Goal: Task Accomplishment & Management: Use online tool/utility

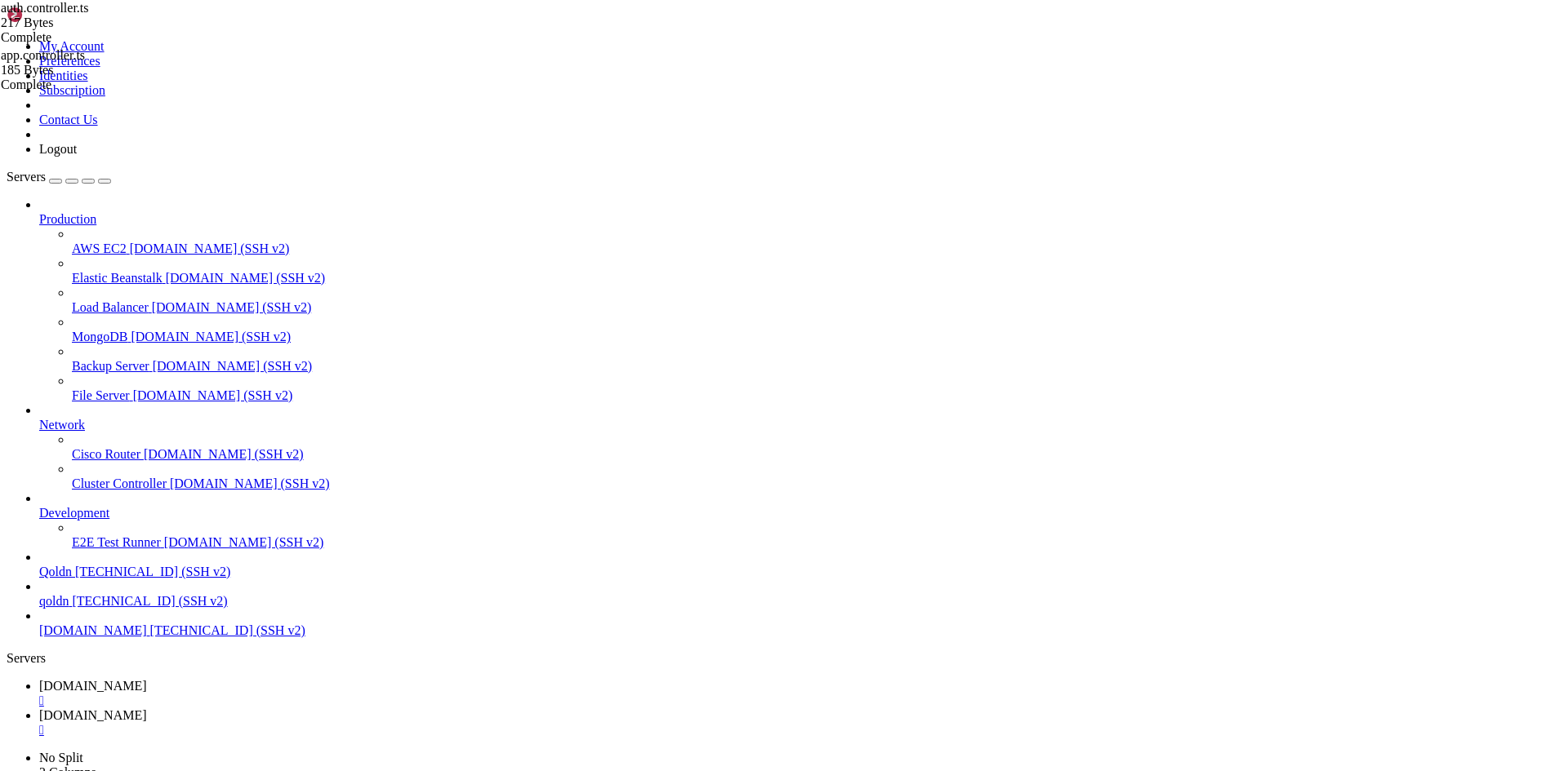
scroll to position [250, 0]
drag, startPoint x: 12, startPoint y: 1565, endPoint x: 531, endPoint y: 1649, distance: 525.8
copy div "} root @ Ubuntu-2204-jammy-amd64-base ~/ecommerce_platform/frontend # npm run s…"
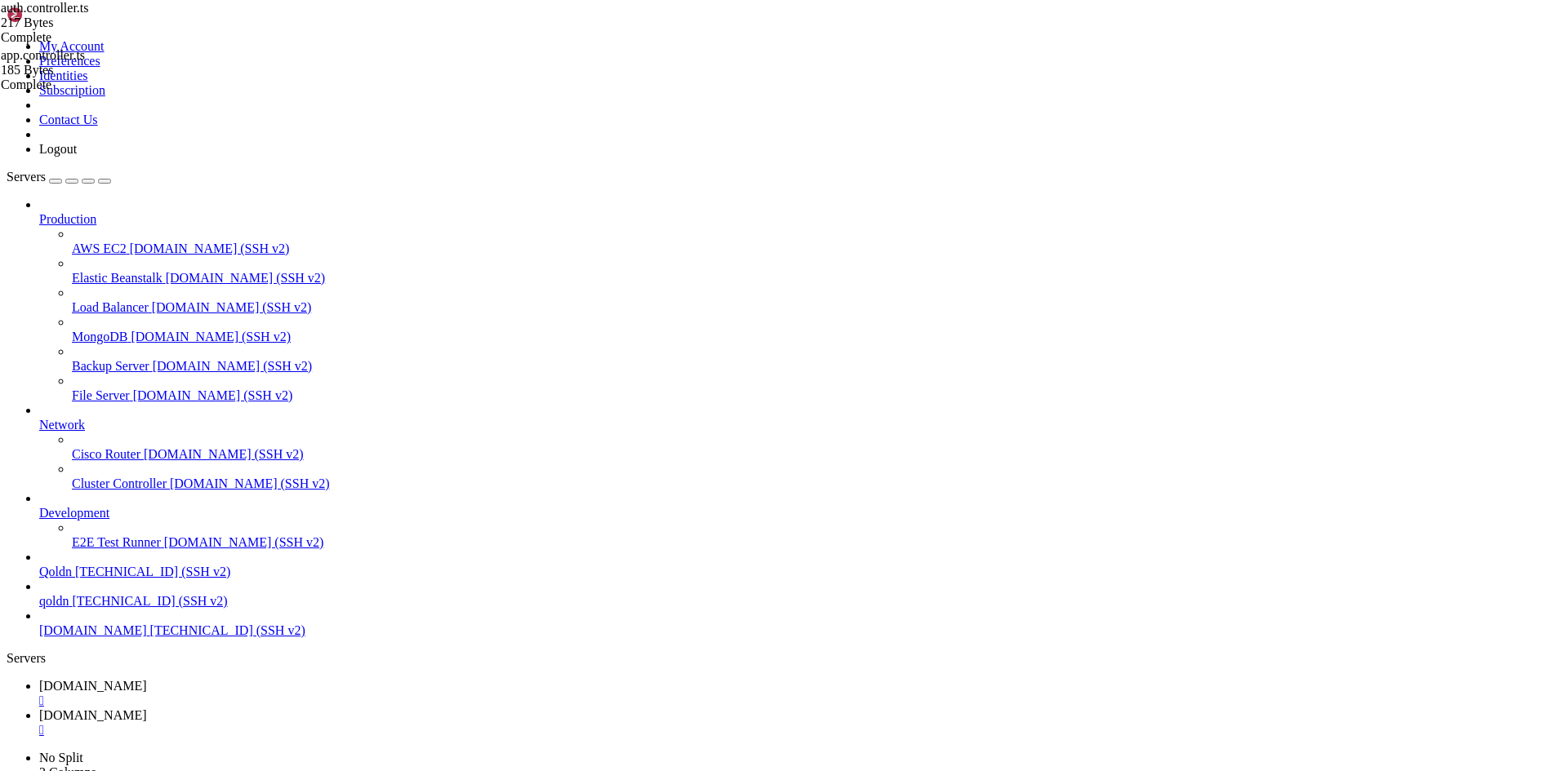
click at [296, 694] on div "" at bounding box center [800, 701] width 1522 height 15
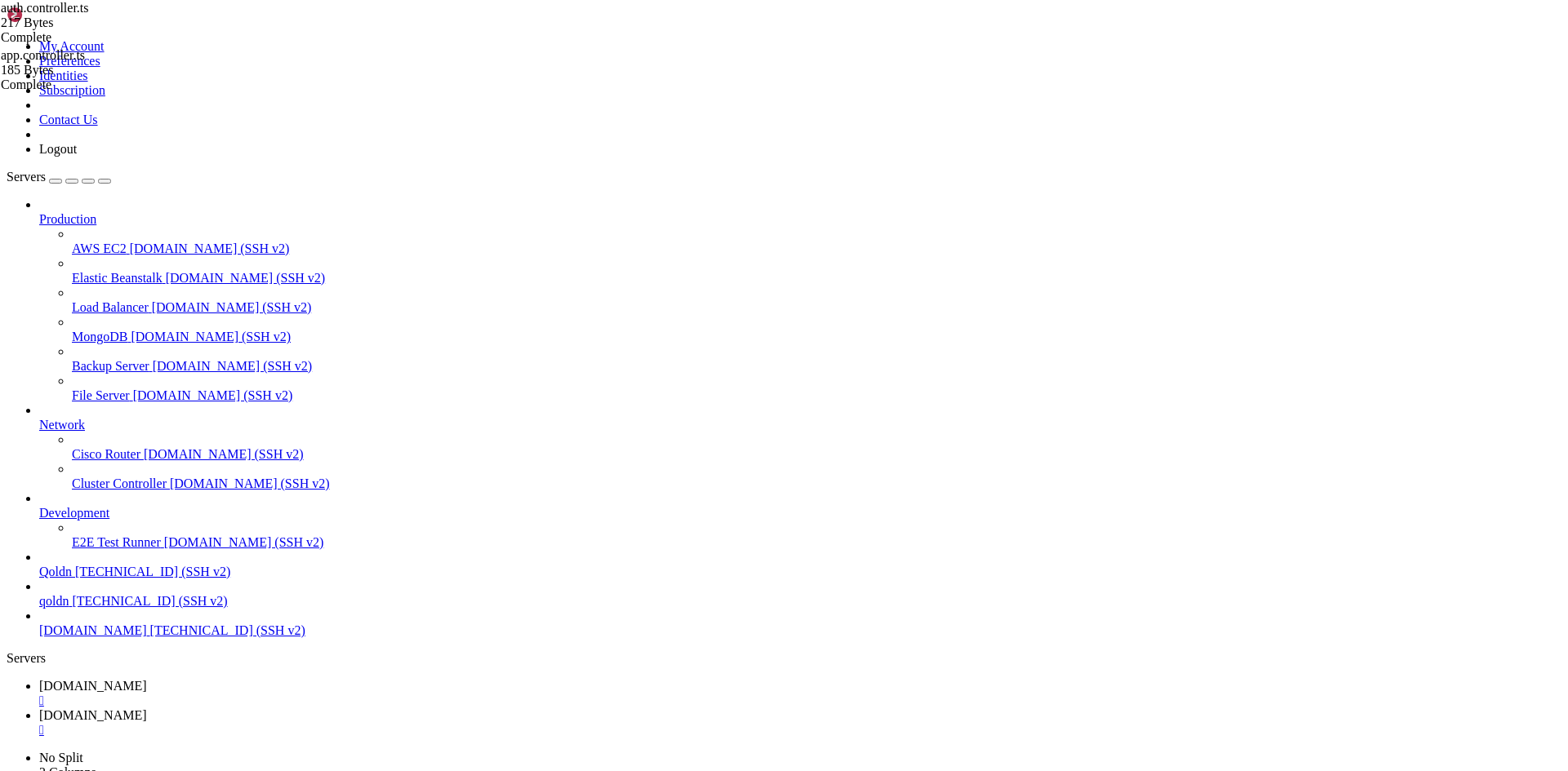
drag, startPoint x: 309, startPoint y: 2260, endPoint x: 305, endPoint y: 2275, distance: 15.5
drag, startPoint x: 20, startPoint y: 2278, endPoint x: 400, endPoint y: 2402, distance: 399.7
copy div "oot @ Ubuntu-2204-jammy-amd64-base ~ # npm run dev -- -H [TECHNICAL_ID] npm err…"
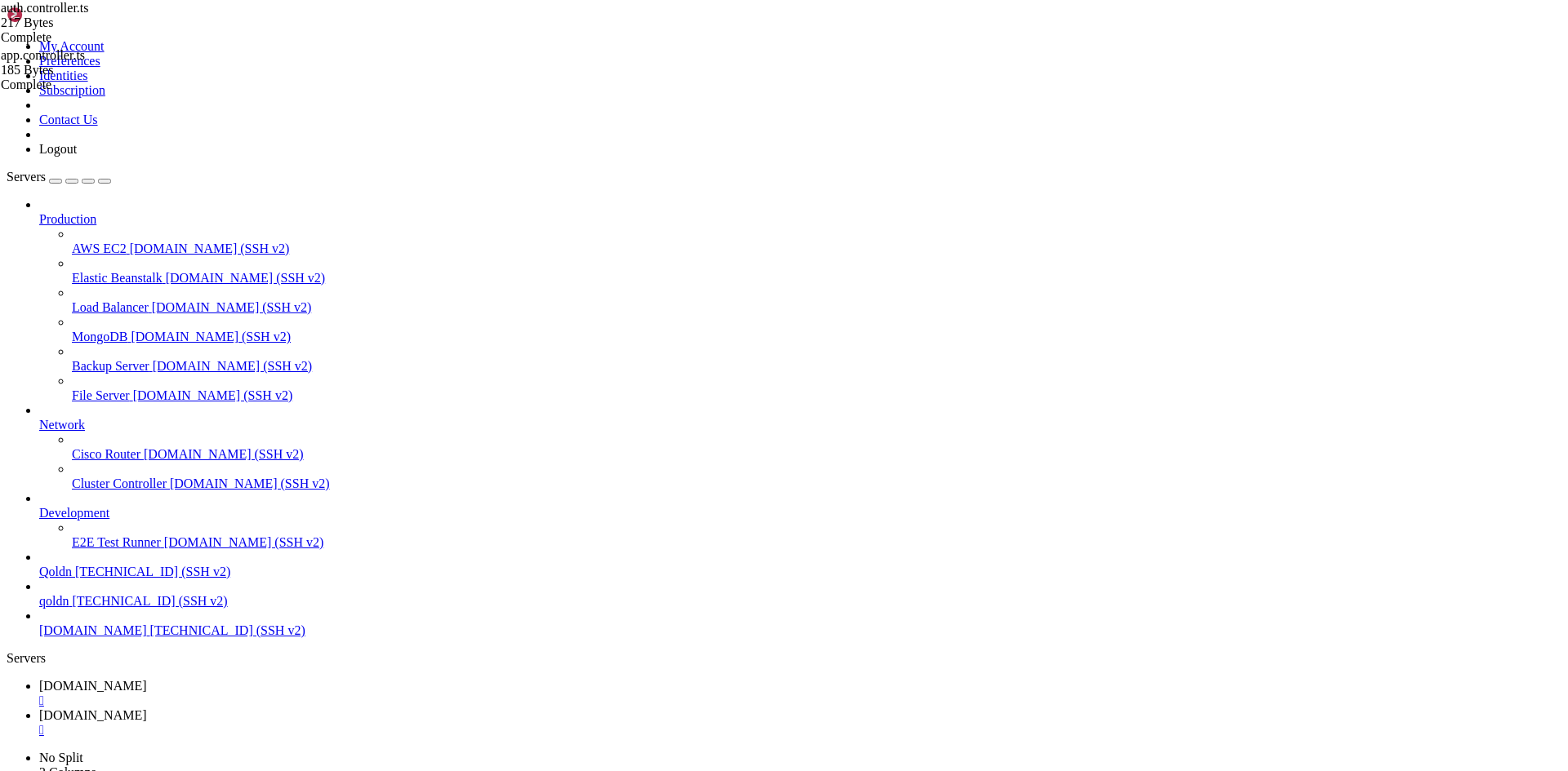
drag, startPoint x: 13, startPoint y: 1945, endPoint x: 416, endPoint y: 2192, distance: 472.7
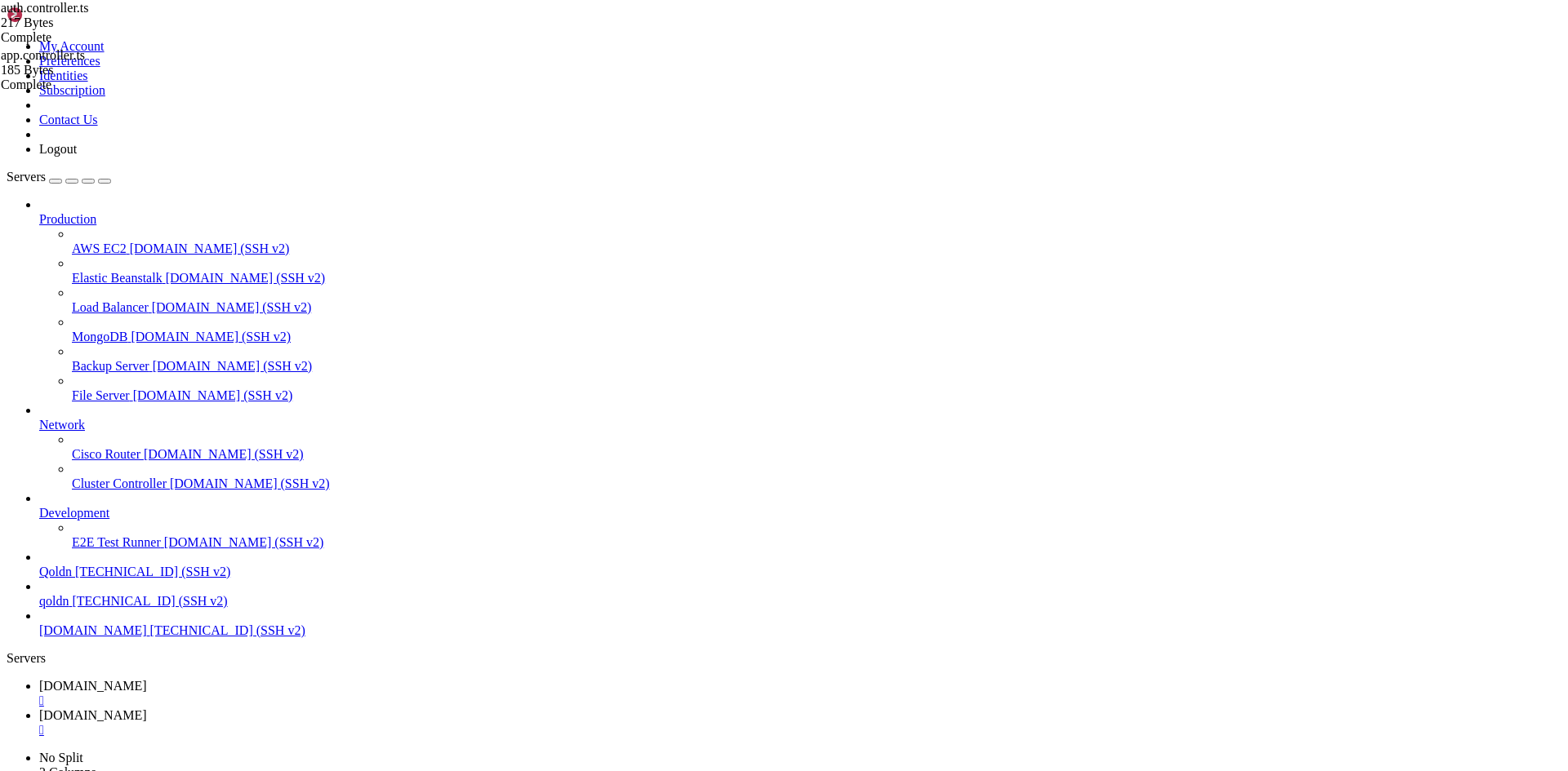
drag, startPoint x: 13, startPoint y: 1948, endPoint x: 430, endPoint y: 2243, distance: 510.8
copy div "root @ Ubuntu-2204-jammy-amd64-base ~/ecommerce_platform/backend # cat ~/ecomme…"
click at [147, 680] on span "[DOMAIN_NAME]" at bounding box center [93, 686] width 108 height 14
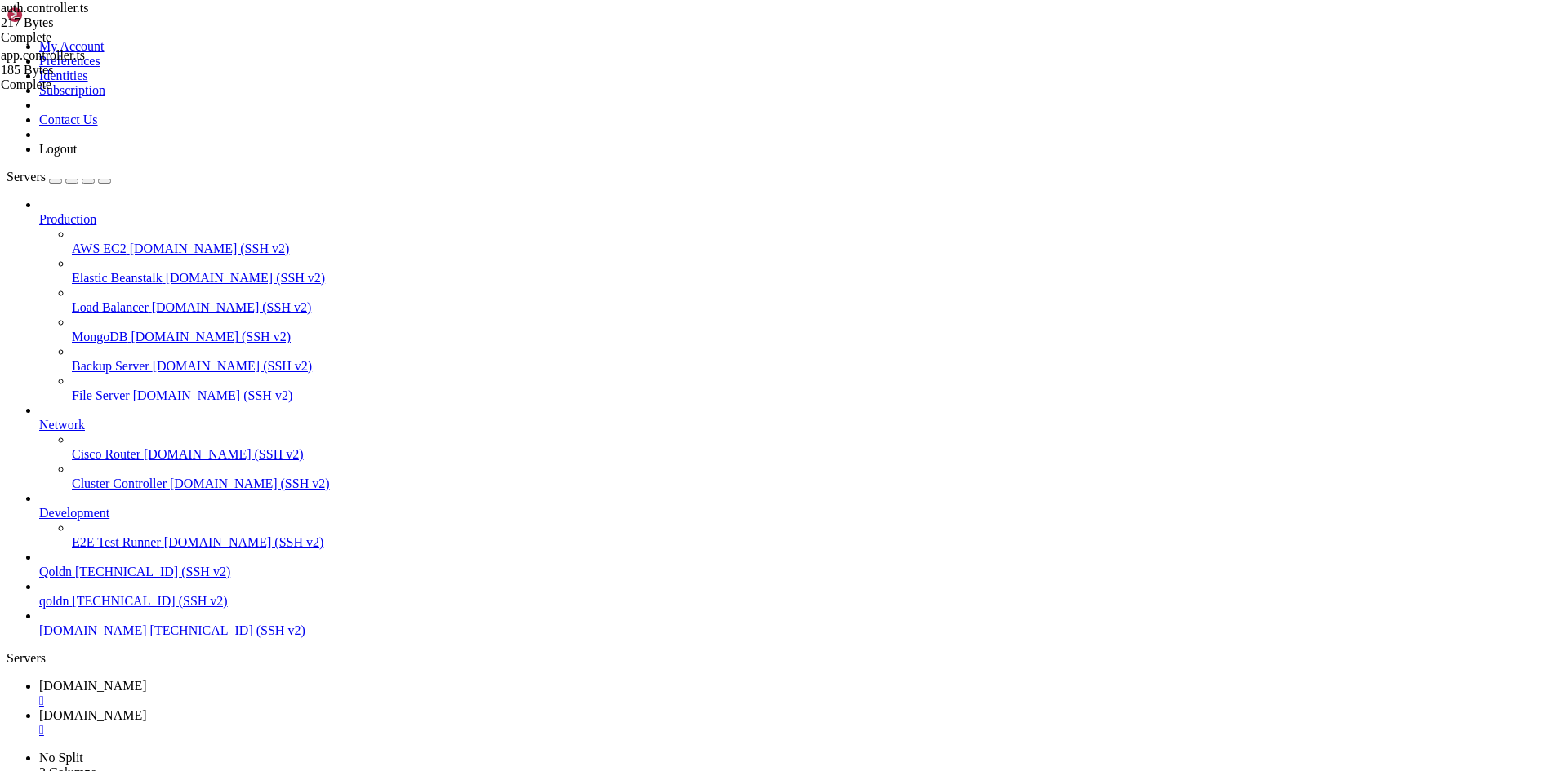
type input "/root/ecommerce_platform/backend/src"
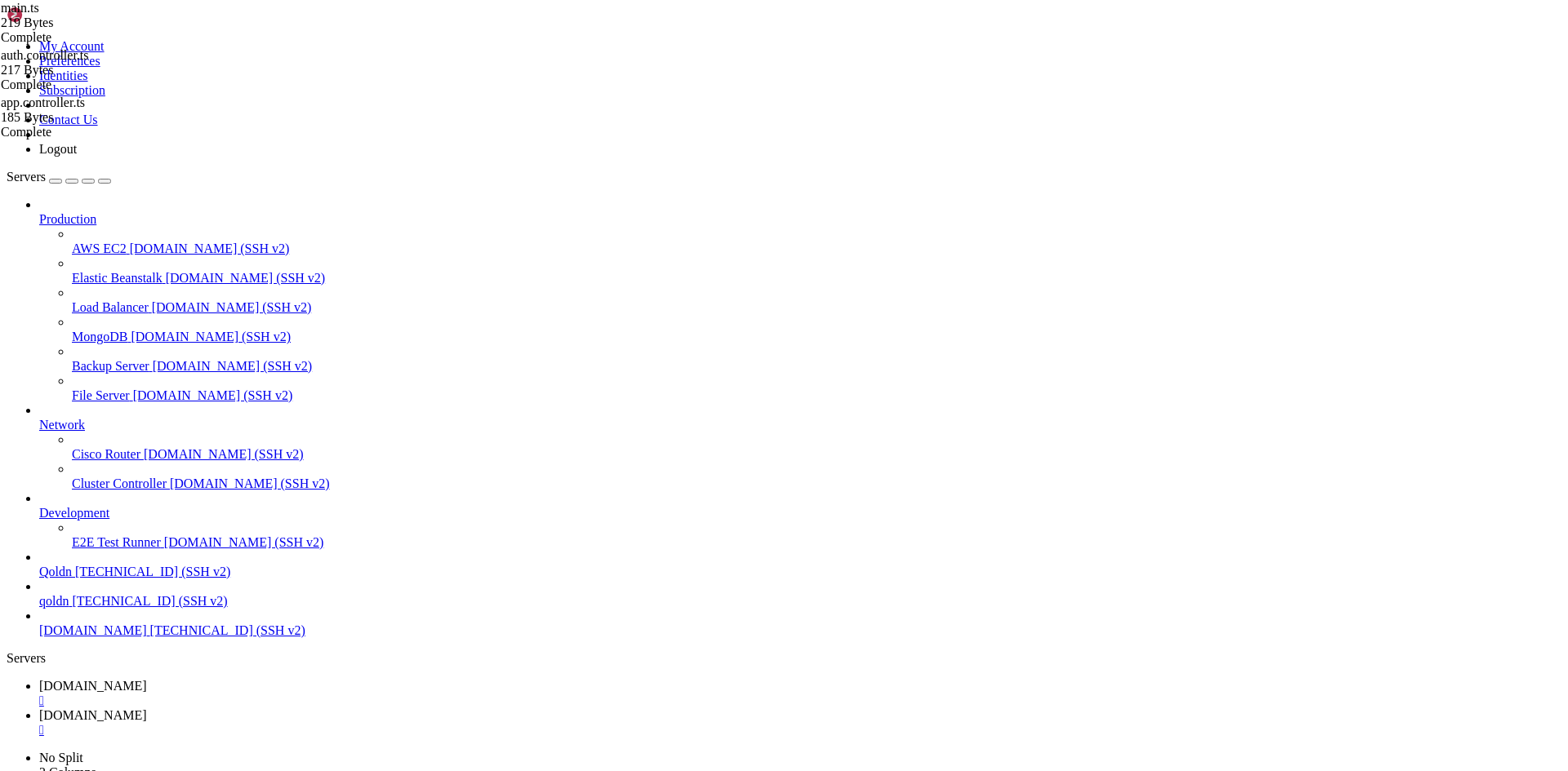
type textarea "import { AppModule } from './app.module';"
type textarea "await app.listen(3004, '[TECHNICAL_ID]');"
click at [147, 709] on span "[DOMAIN_NAME]" at bounding box center [93, 715] width 108 height 14
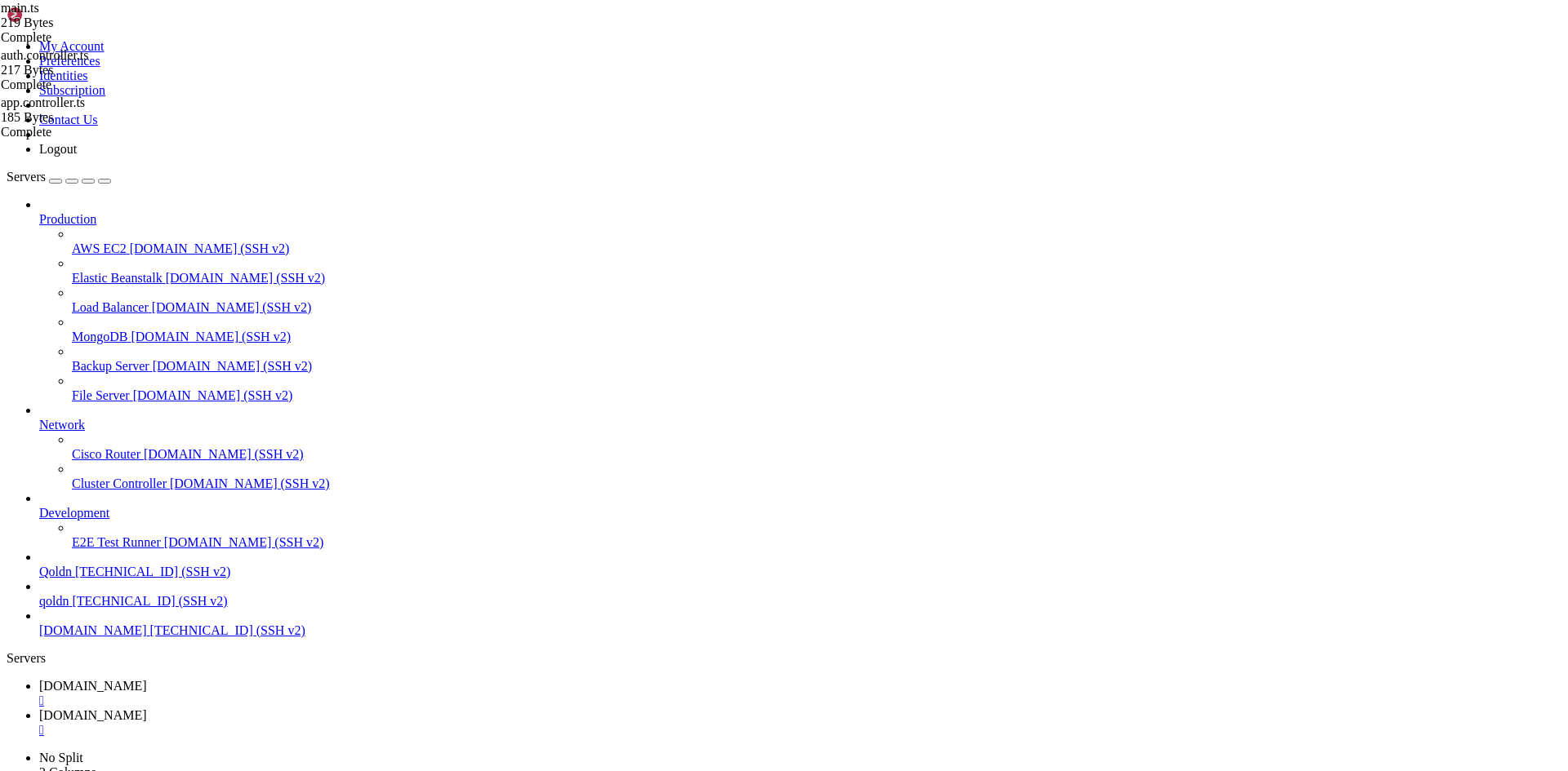
scroll to position [15, 2]
drag, startPoint x: 18, startPoint y: 1944, endPoint x: 221, endPoint y: 2070, distance: 238.9
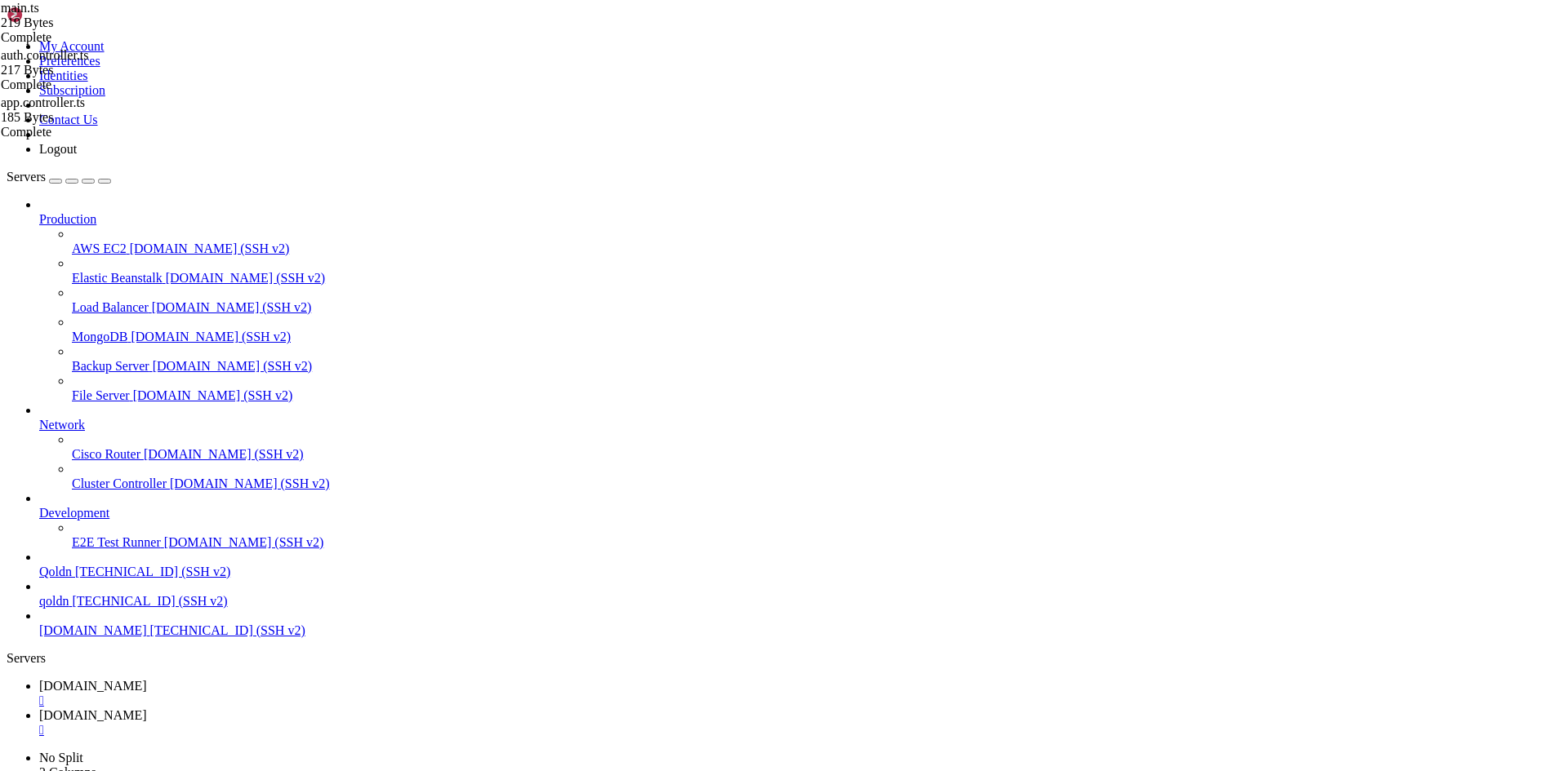
click at [147, 680] on span "[DOMAIN_NAME]" at bounding box center [93, 686] width 108 height 14
drag, startPoint x: 335, startPoint y: 131, endPoint x: 354, endPoint y: 130, distance: 19.0
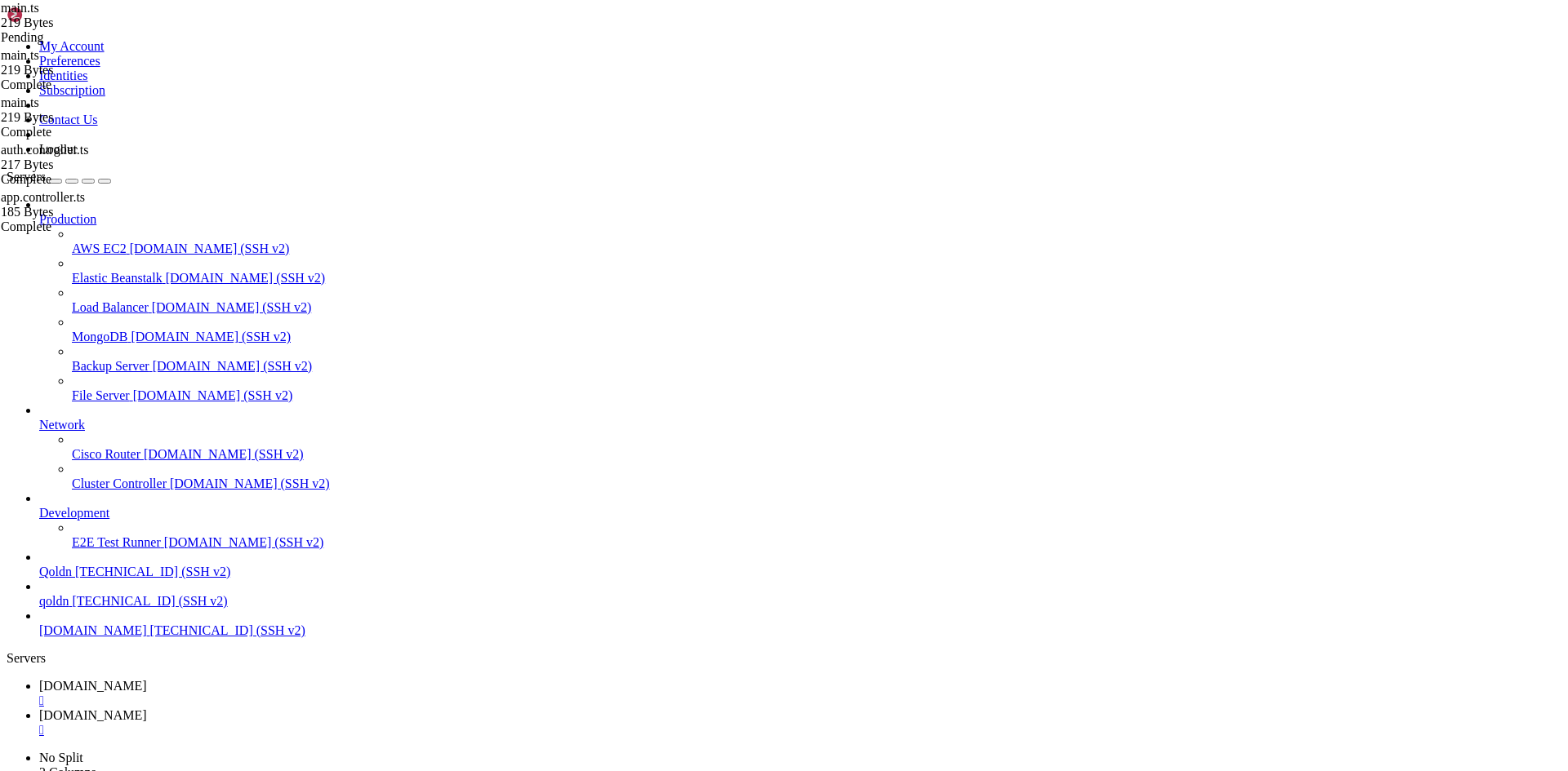
type textarea "await app.listen(80, '[TECHNICAL_ID]');"
type textarea "import { NestFactory } from '@nestjs/core';"
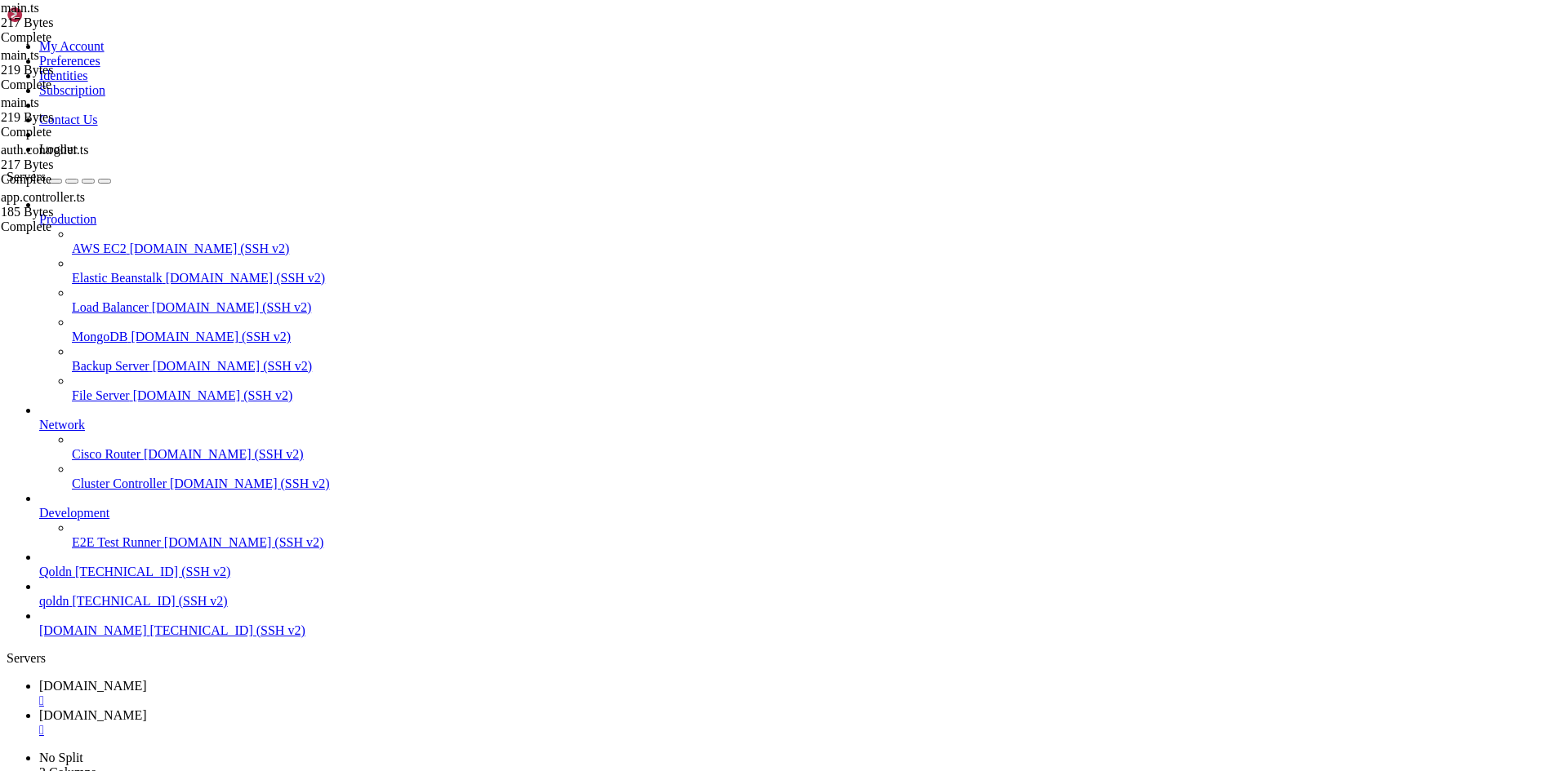
click at [147, 709] on span "[DOMAIN_NAME]" at bounding box center [93, 715] width 108 height 14
drag, startPoint x: 67, startPoint y: 2369, endPoint x: 102, endPoint y: 2369, distance: 35.0
copy x-row "35651"
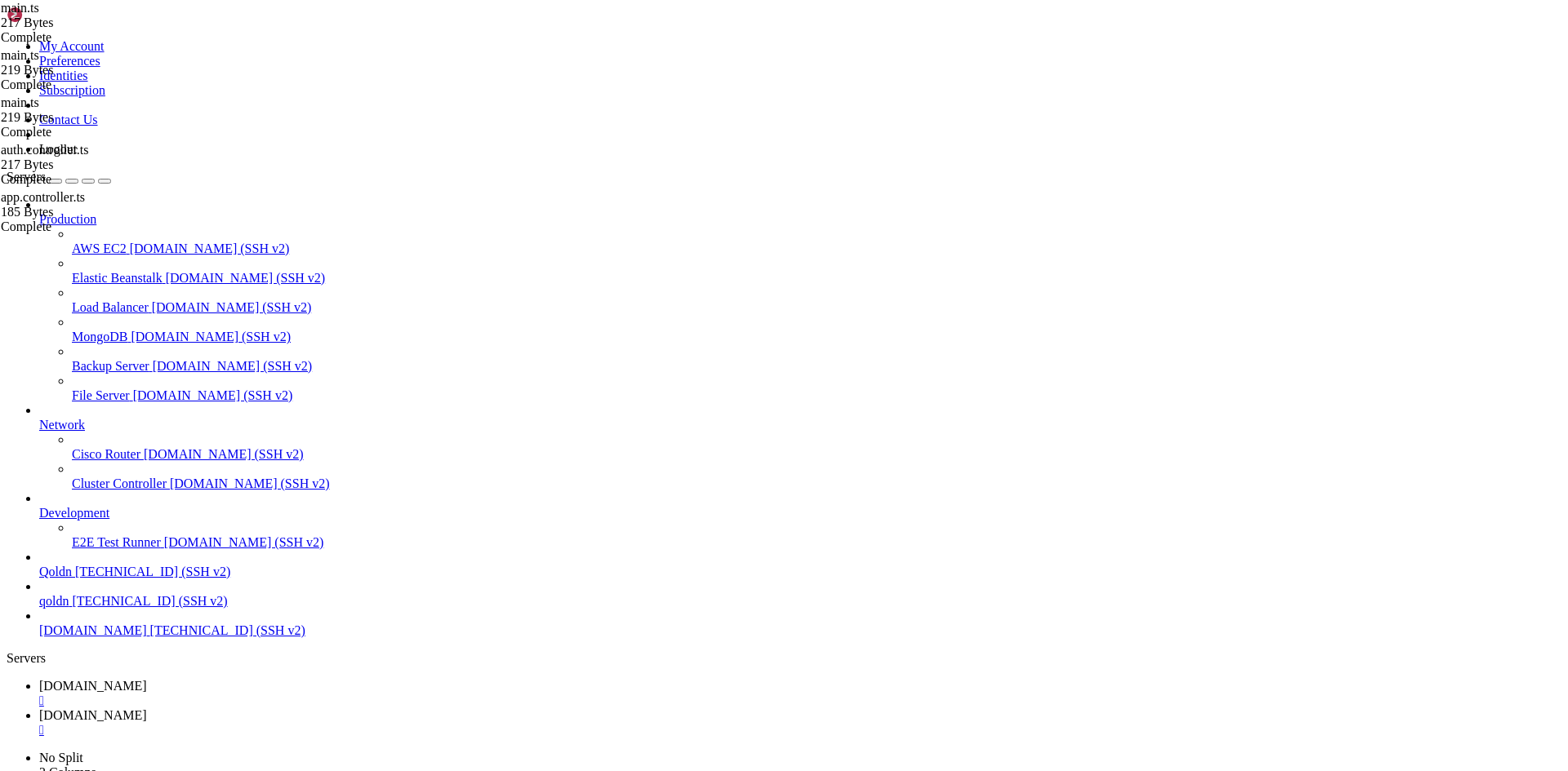
scroll to position [27, 0]
drag, startPoint x: 913, startPoint y: 1936, endPoint x: 3, endPoint y: 1921, distance: 910.1
copy div "[ 11:02:09 AM ] Found 0 errors. Watching for file changes. [Nest] 35779 - [DATE…"
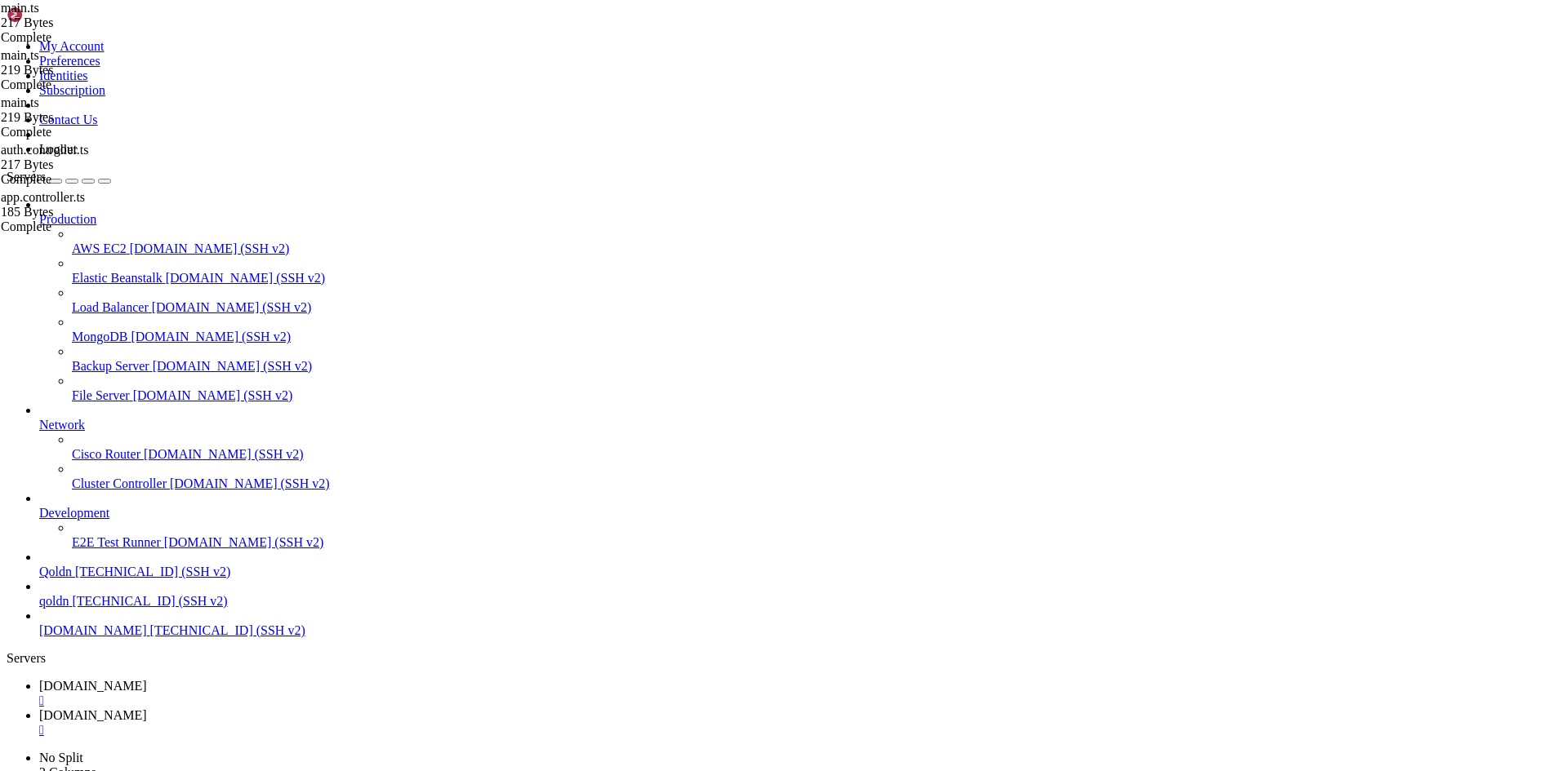
scroll to position [15, 3]
drag, startPoint x: 15, startPoint y: 2269, endPoint x: 473, endPoint y: 2383, distance: 472.0
copy div "root @ Ubuntu-2204-jammy-amd64-base ~/ecommerce_platform/backend # lsof -i :80 …"
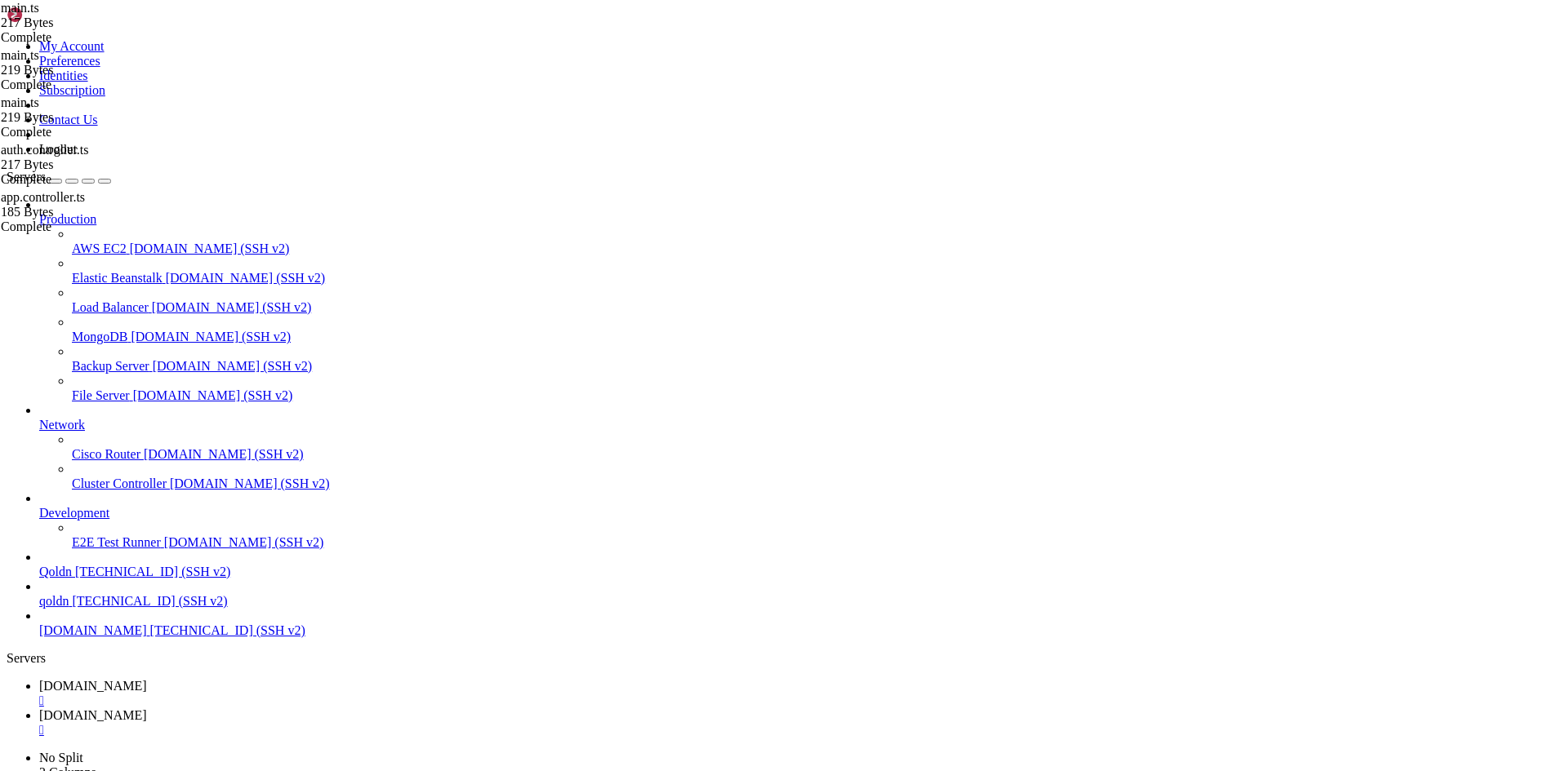
scroll to position [15, 2]
drag, startPoint x: 176, startPoint y: 1976, endPoint x: 13, endPoint y: 1840, distance: 212.3
drag, startPoint x: 674, startPoint y: 2351, endPoint x: 463, endPoint y: 2269, distance: 226.4
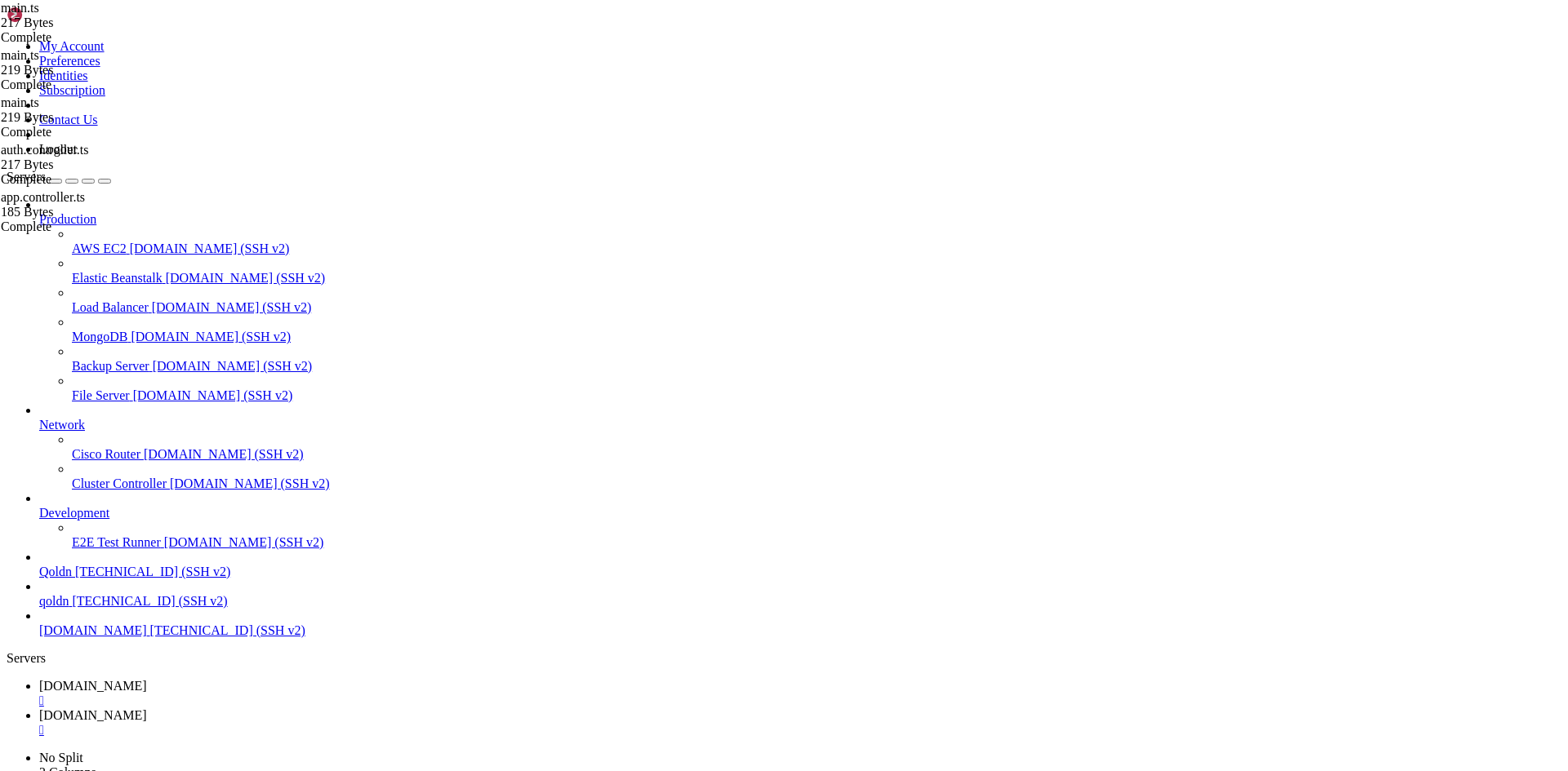
drag, startPoint x: 676, startPoint y: 2183, endPoint x: 451, endPoint y: 2115, distance: 235.1
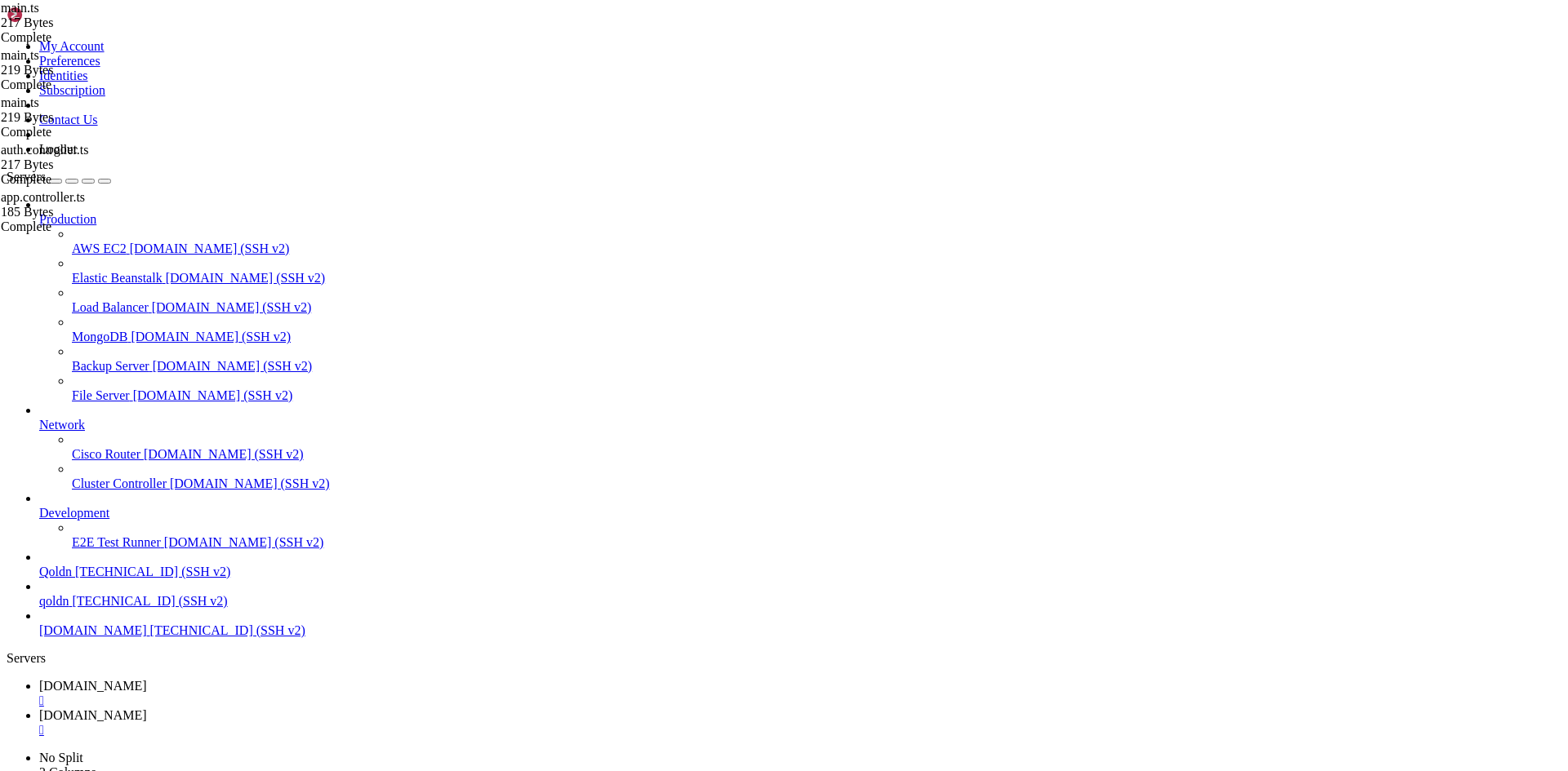
drag, startPoint x: 167, startPoint y: 2234, endPoint x: 167, endPoint y: 2223, distance: 11.0
click at [398, 723] on div "" at bounding box center [800, 730] width 1522 height 15
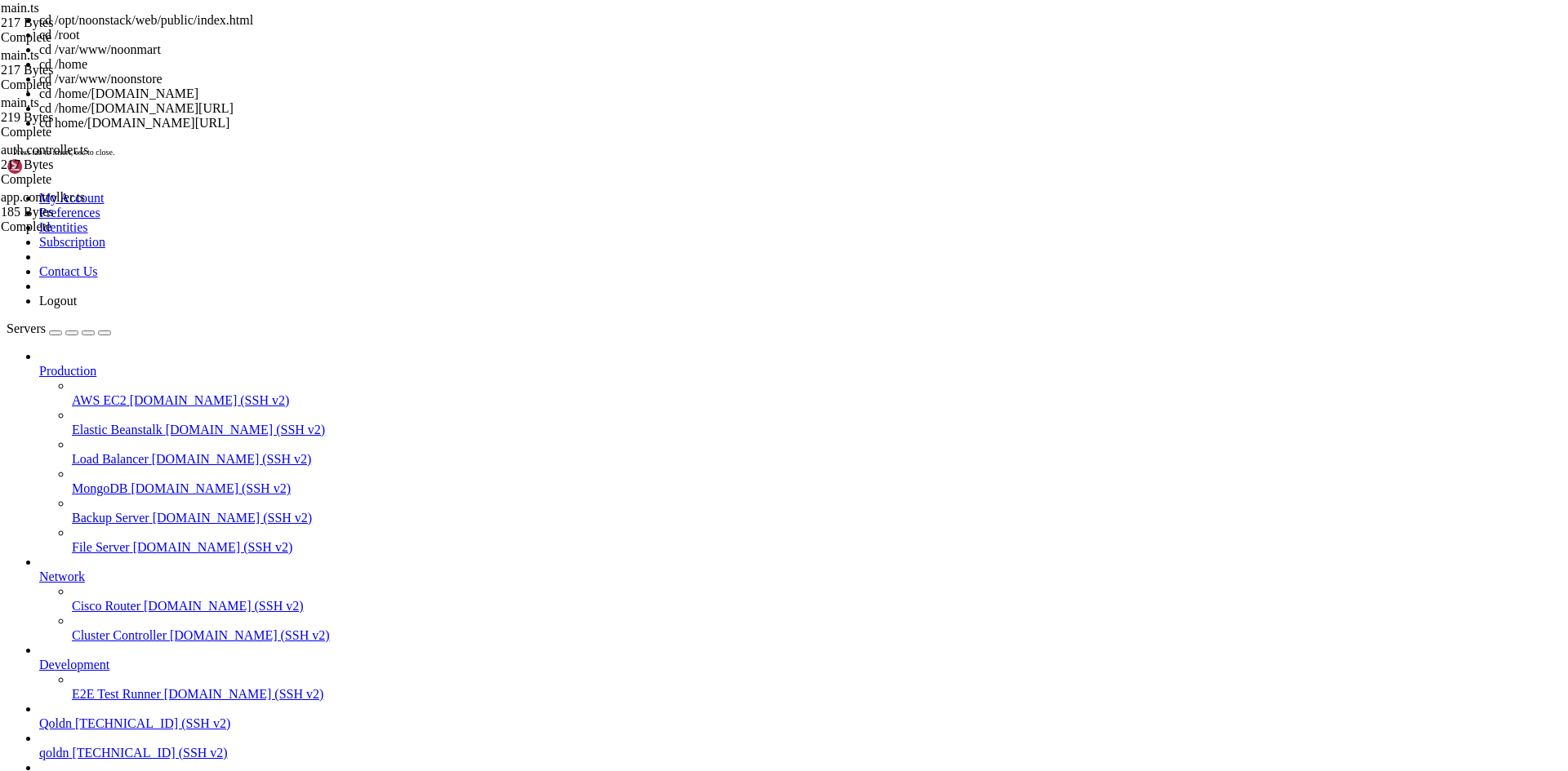
drag, startPoint x: 508, startPoint y: 2647, endPoint x: 298, endPoint y: 2568, distance: 224.4
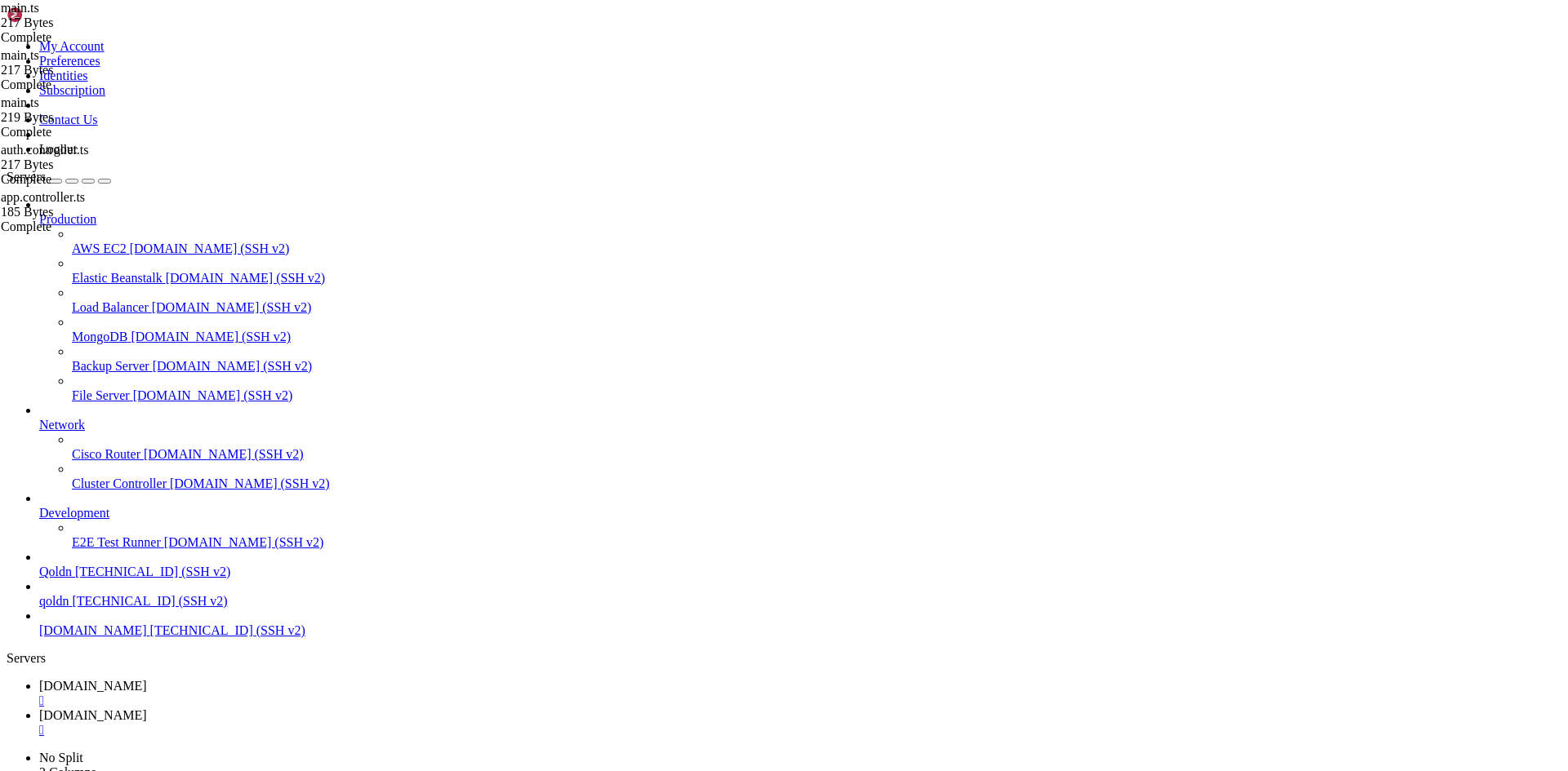
scroll to position [333, 0]
drag, startPoint x: 15, startPoint y: 2316, endPoint x: 751, endPoint y: 2414, distance: 742.5
copy div "root @ Ubuntu-2204-jammy-amd64-base ~/ecommerce_platform # cd ~/ecommerce_platf…"
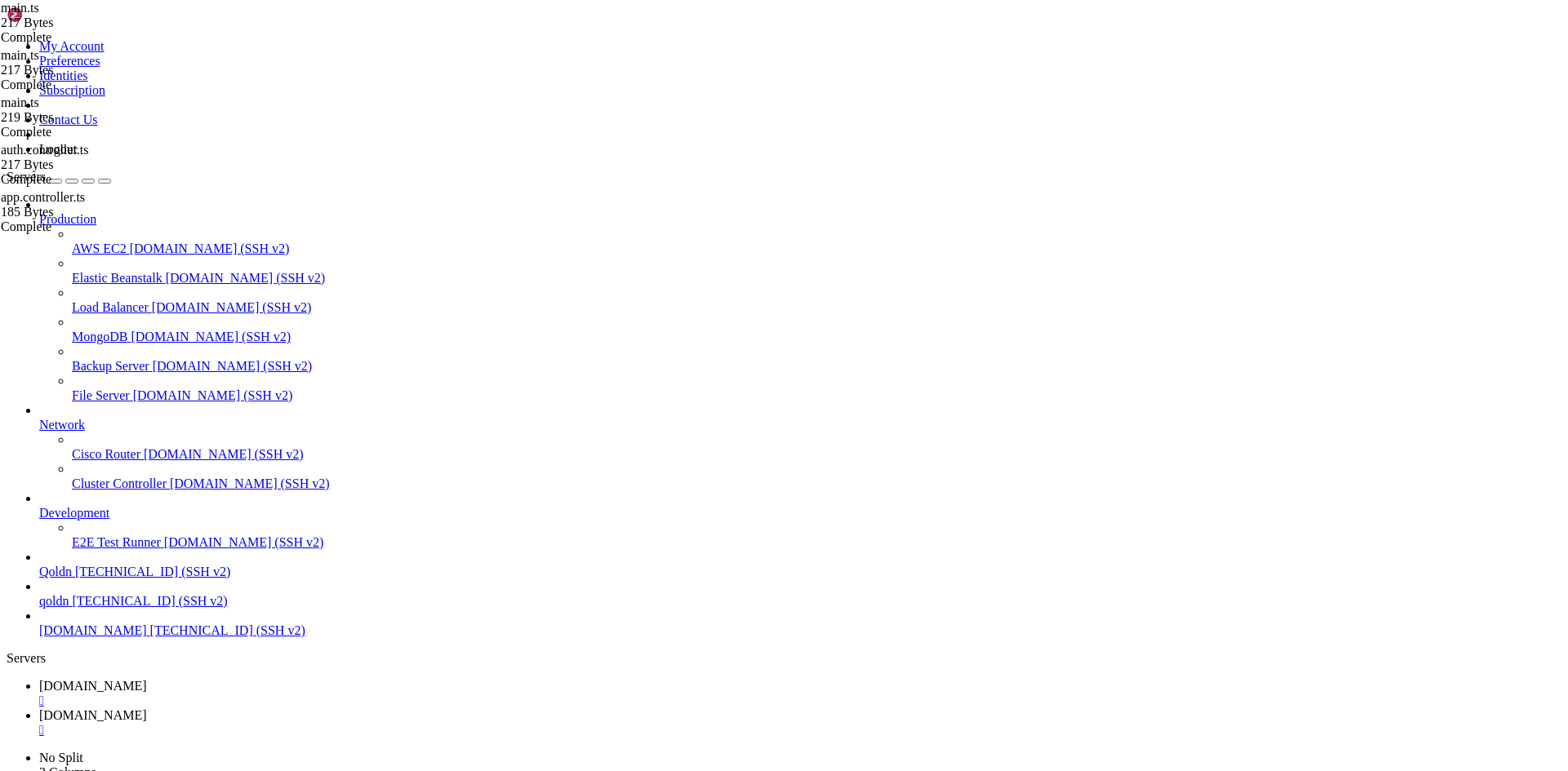
drag, startPoint x: 14, startPoint y: 1800, endPoint x: 535, endPoint y: 2207, distance: 661.1
click at [263, 680] on link "[DOMAIN_NAME] " at bounding box center [800, 694] width 1522 height 29
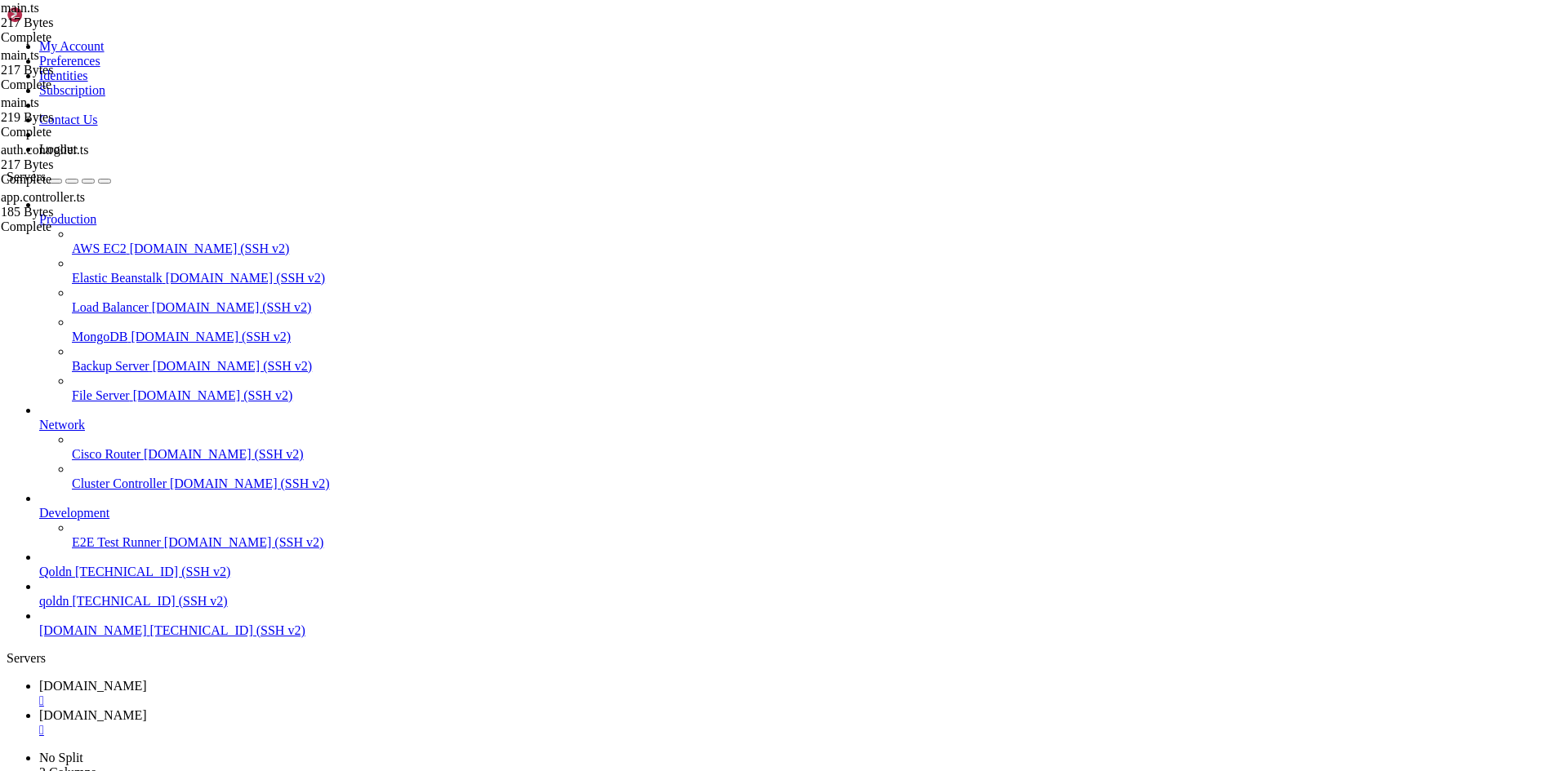
type input "/root/ecommerce_platform/backend/src"
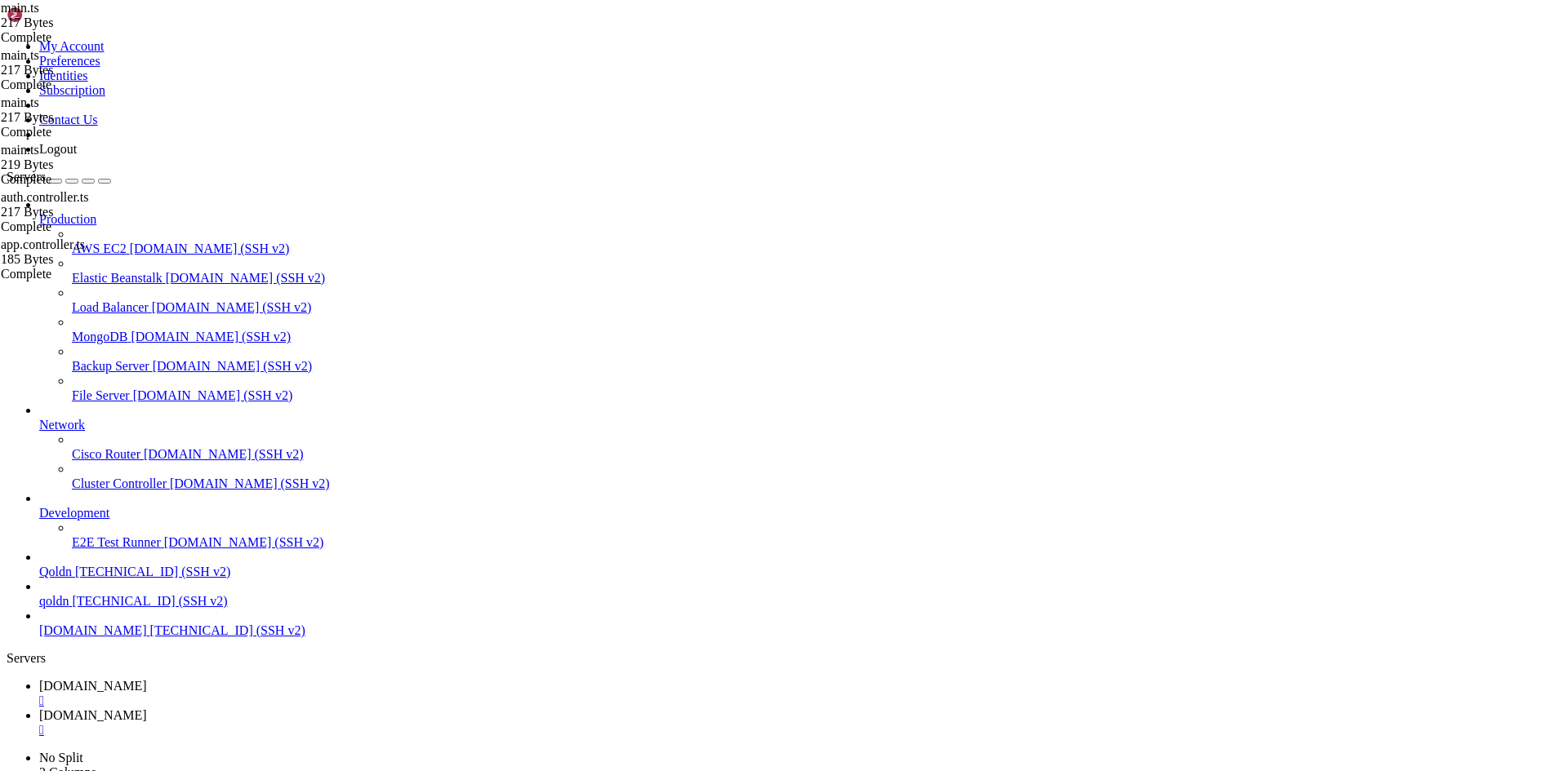
scroll to position [0, 9]
type textarea "await app.listen(4000, '[TECHNICAL_ID]');"
click at [147, 709] on span "[DOMAIN_NAME]" at bounding box center [93, 715] width 108 height 14
drag, startPoint x: 679, startPoint y: 2312, endPoint x: 468, endPoint y: 2234, distance: 225.0
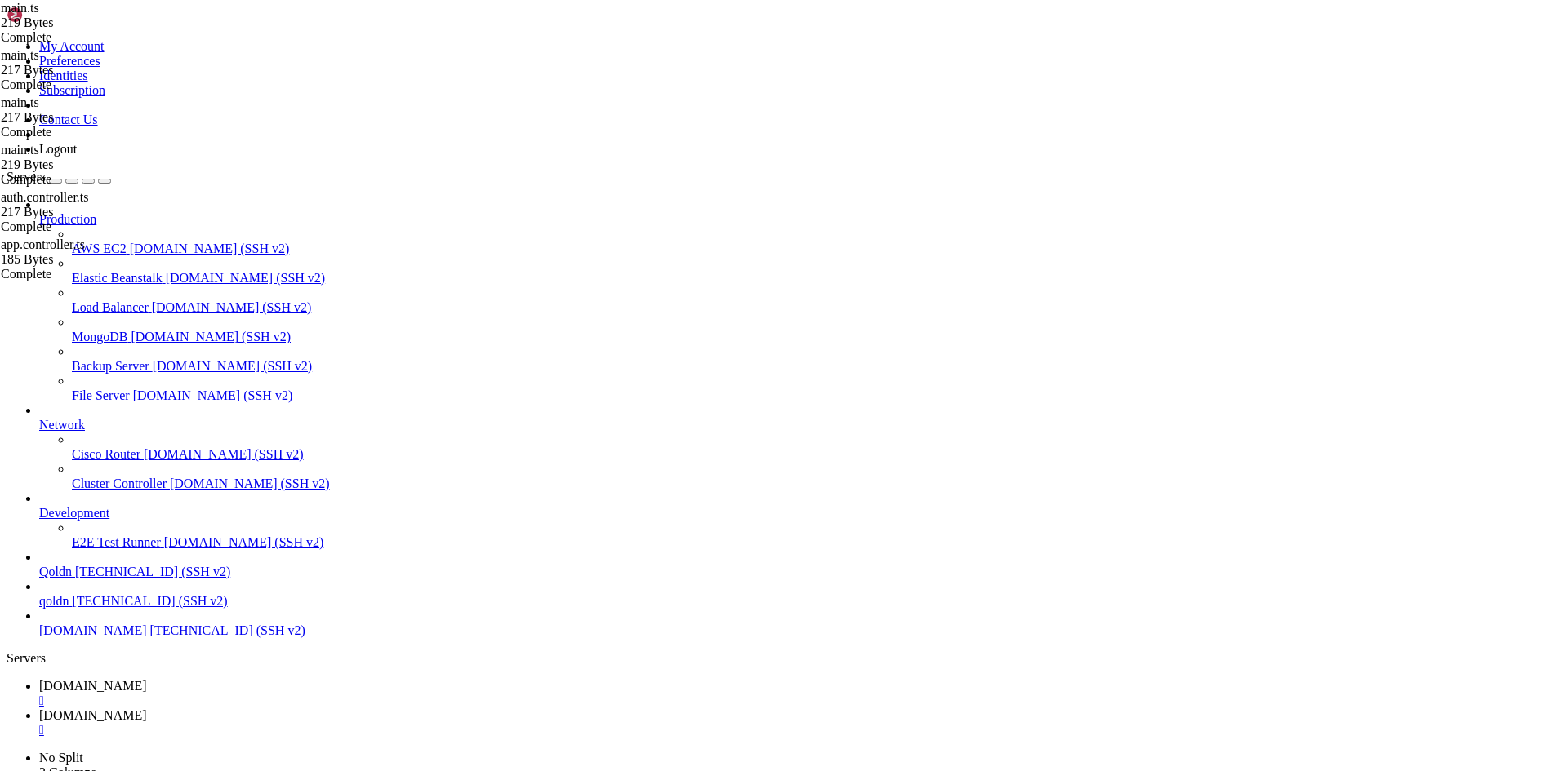
drag, startPoint x: 564, startPoint y: 1945, endPoint x: 769, endPoint y: 2021, distance: 218.6
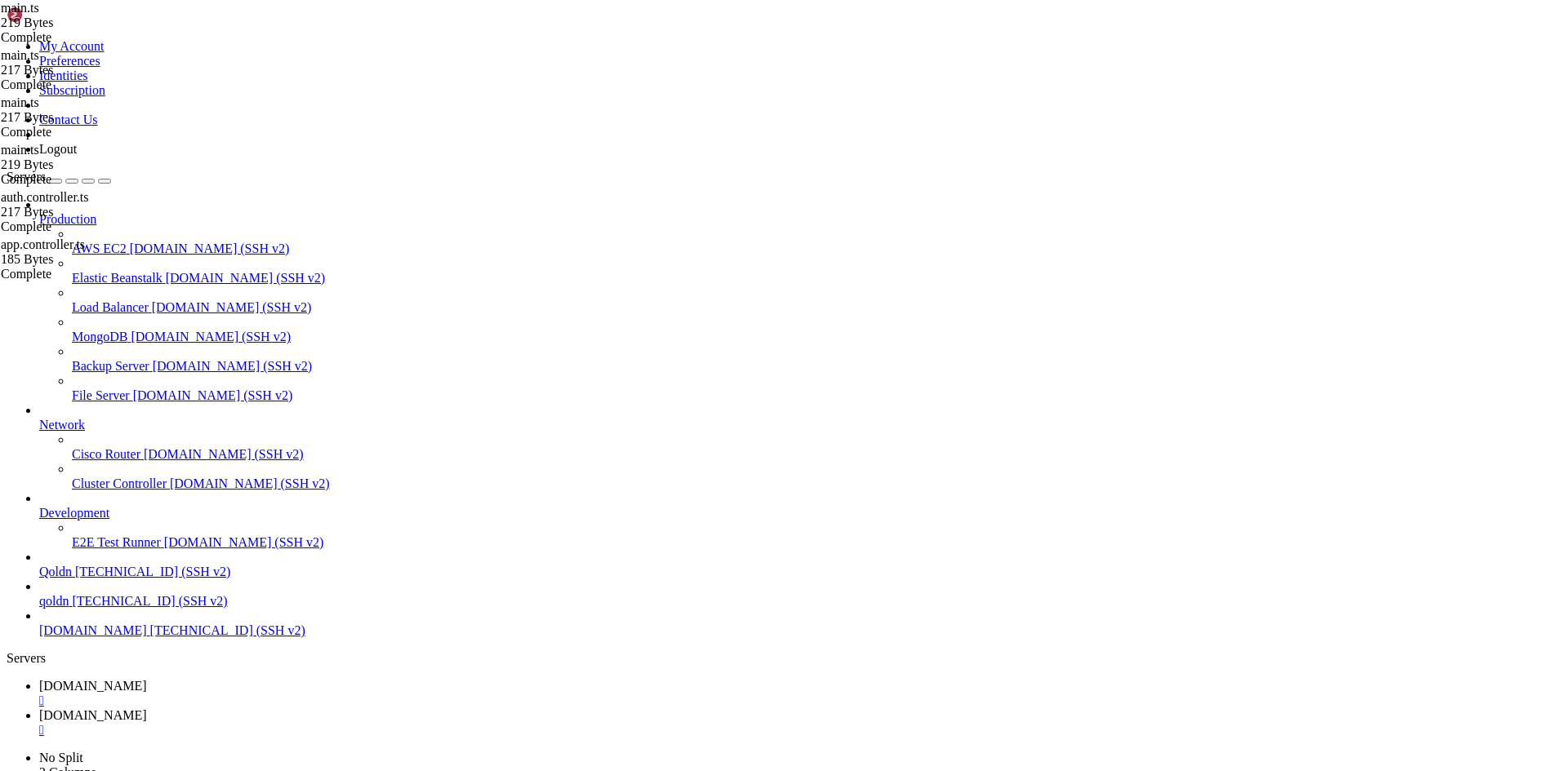
drag, startPoint x: 12, startPoint y: 1775, endPoint x: 295, endPoint y: 2175, distance: 490.0
copy div "[ 11:47:38 AM ] Starting compilation in watch mode... 0|ecommerc | 0|ecommerc |…"
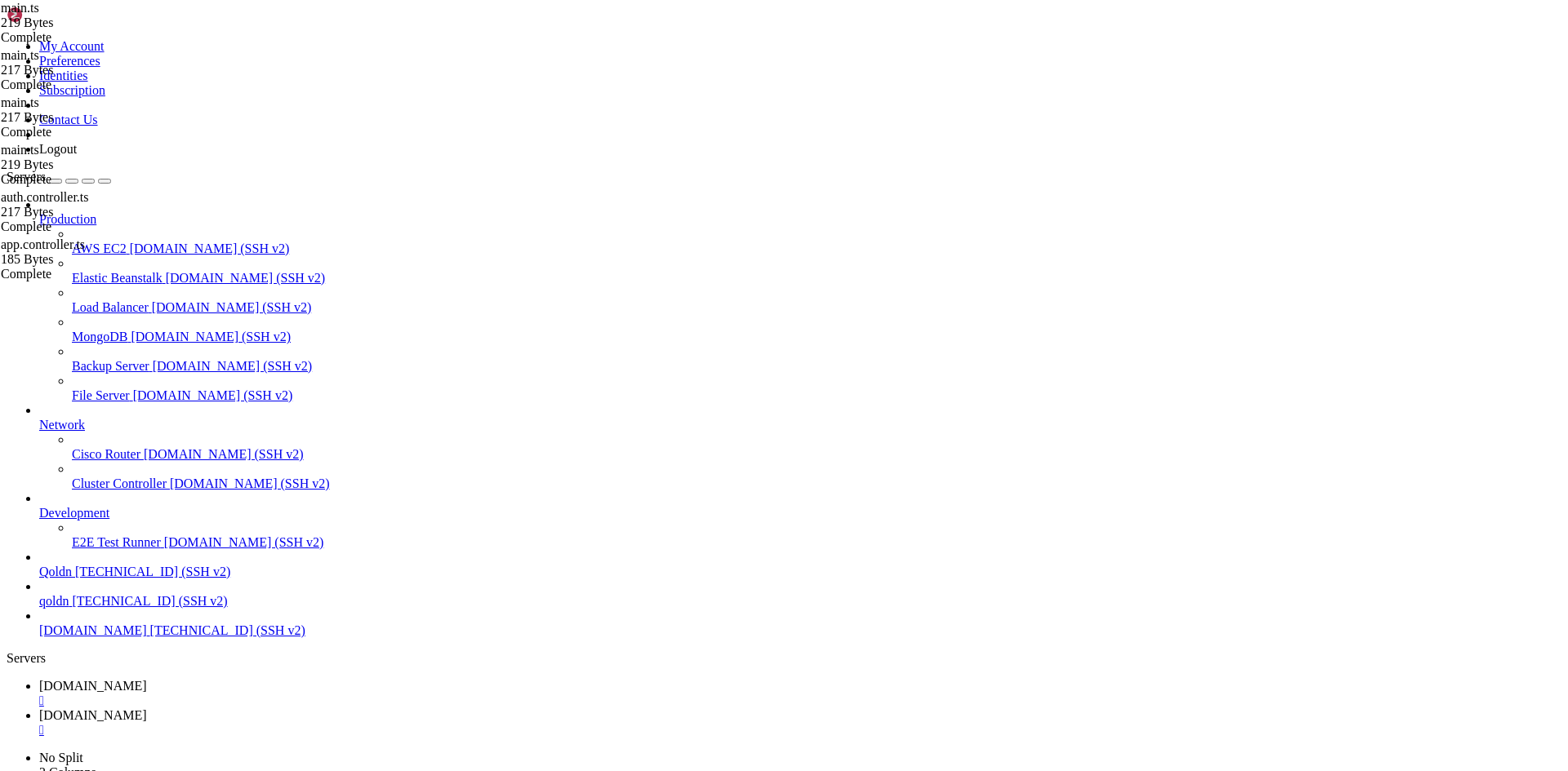
scroll to position [69, 0]
drag, startPoint x: 15, startPoint y: 2332, endPoint x: 760, endPoint y: 2407, distance: 748.8
copy div "root @ Ubuntu-2204-jammy-amd64-base ~/ecommerce_platform/backend # npm run dev …"
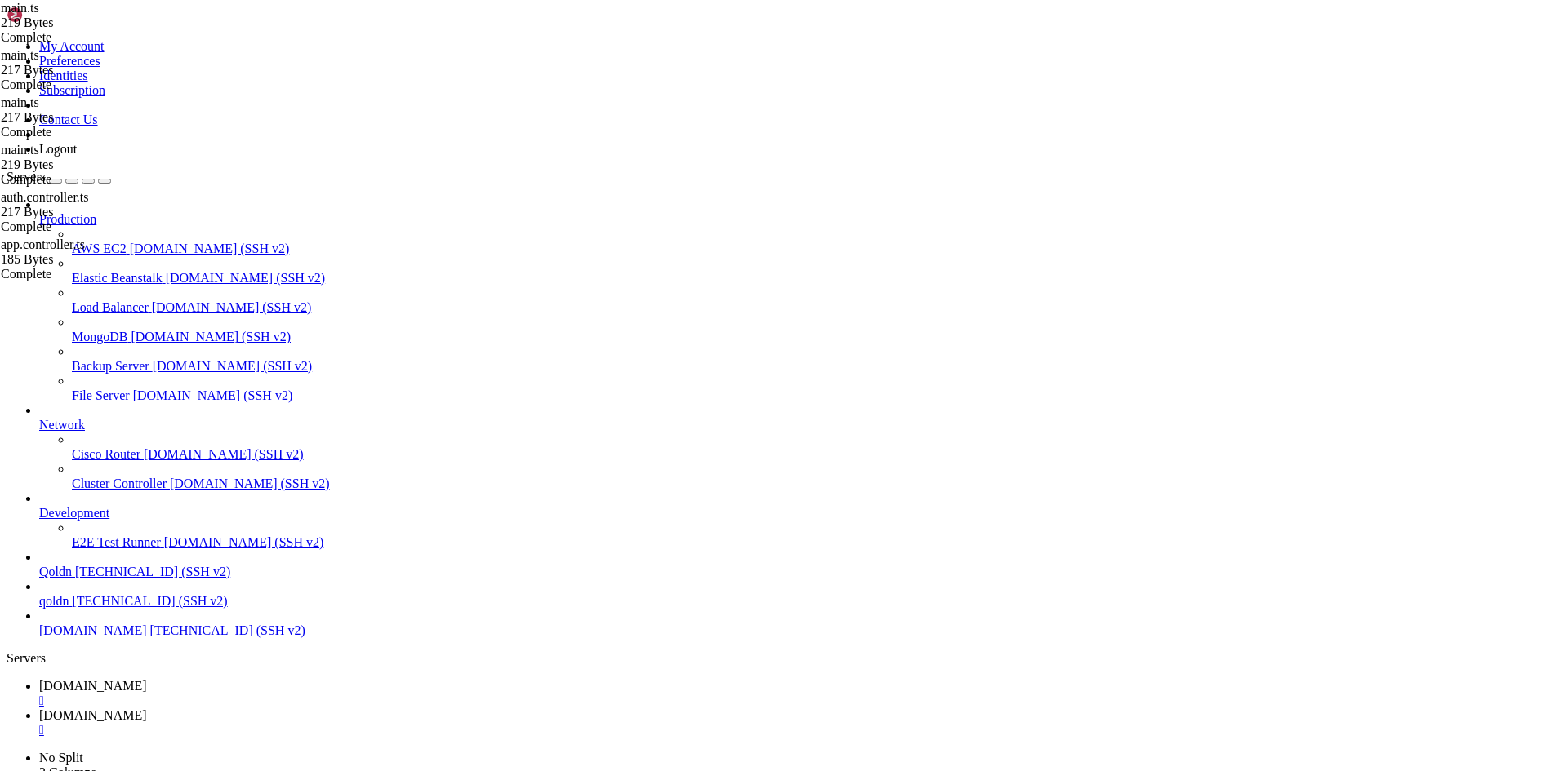
drag, startPoint x: 12, startPoint y: 1875, endPoint x: 394, endPoint y: 2368, distance: 623.7
copy div "root @ Ubuntu-2204-jammy-amd64-base ~/ecommerce_platform/frontend # cd ~/ecomme…"
click at [147, 680] on span "[DOMAIN_NAME]" at bounding box center [93, 686] width 108 height 14
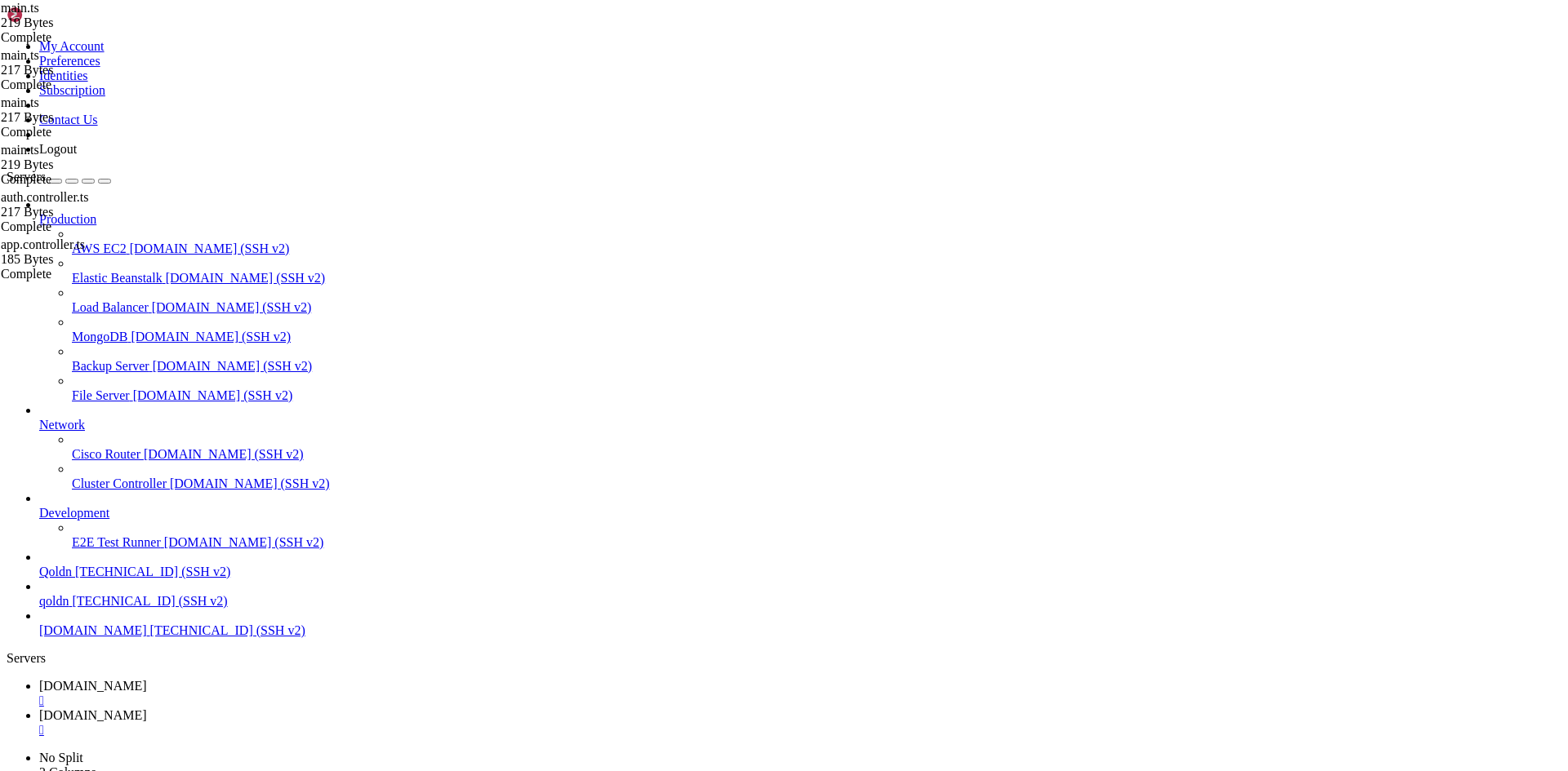
type input "/root/ecommerce_platform/frontend"
drag, startPoint x: 276, startPoint y: 85, endPoint x: 250, endPoint y: 81, distance: 26.3
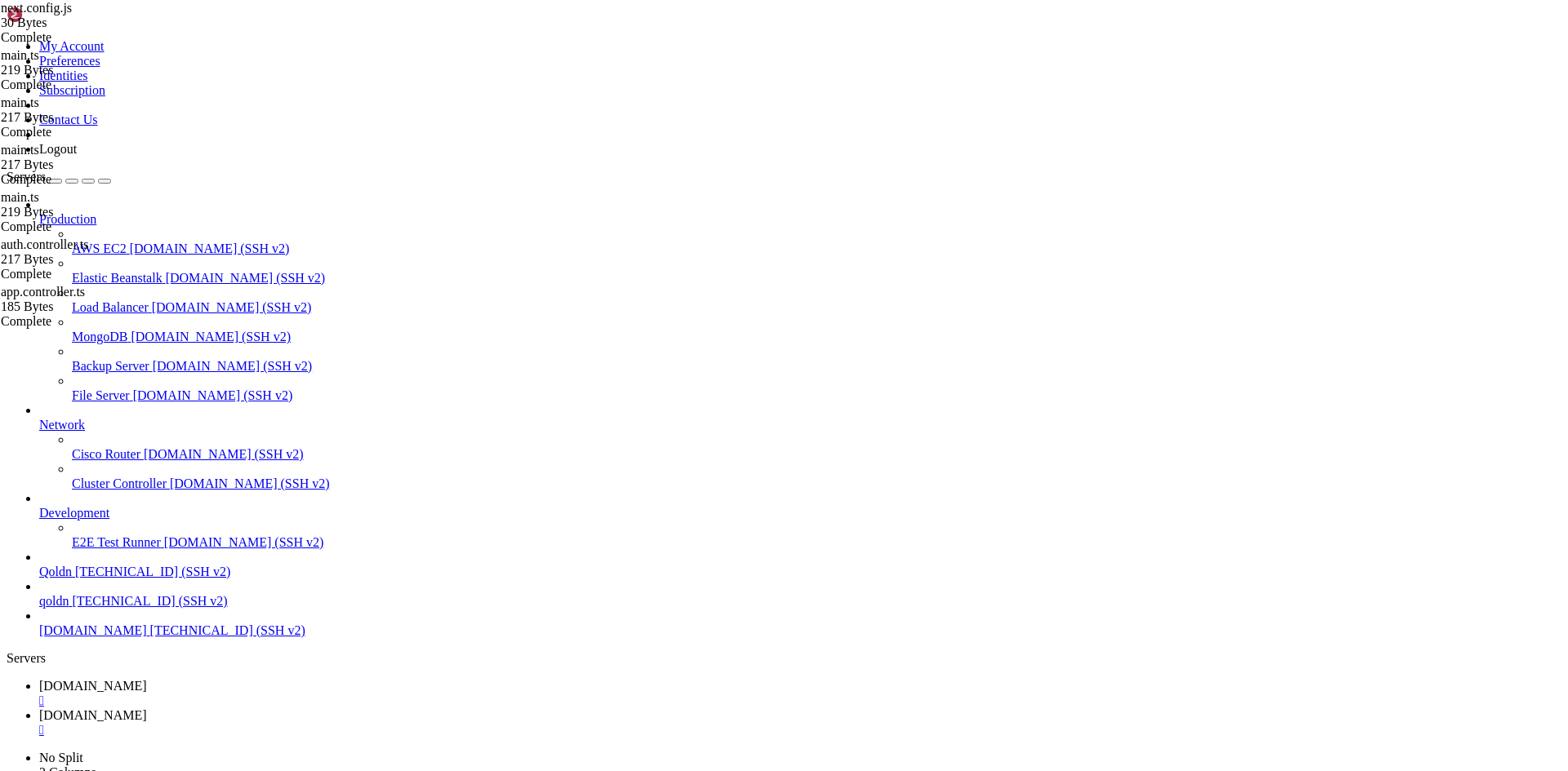
type textarea "Next.js config placeholder"
type textarea "N"
paste textarea "module.exports = nextConfig;"
type textarea "module.exports = nextConfig;"
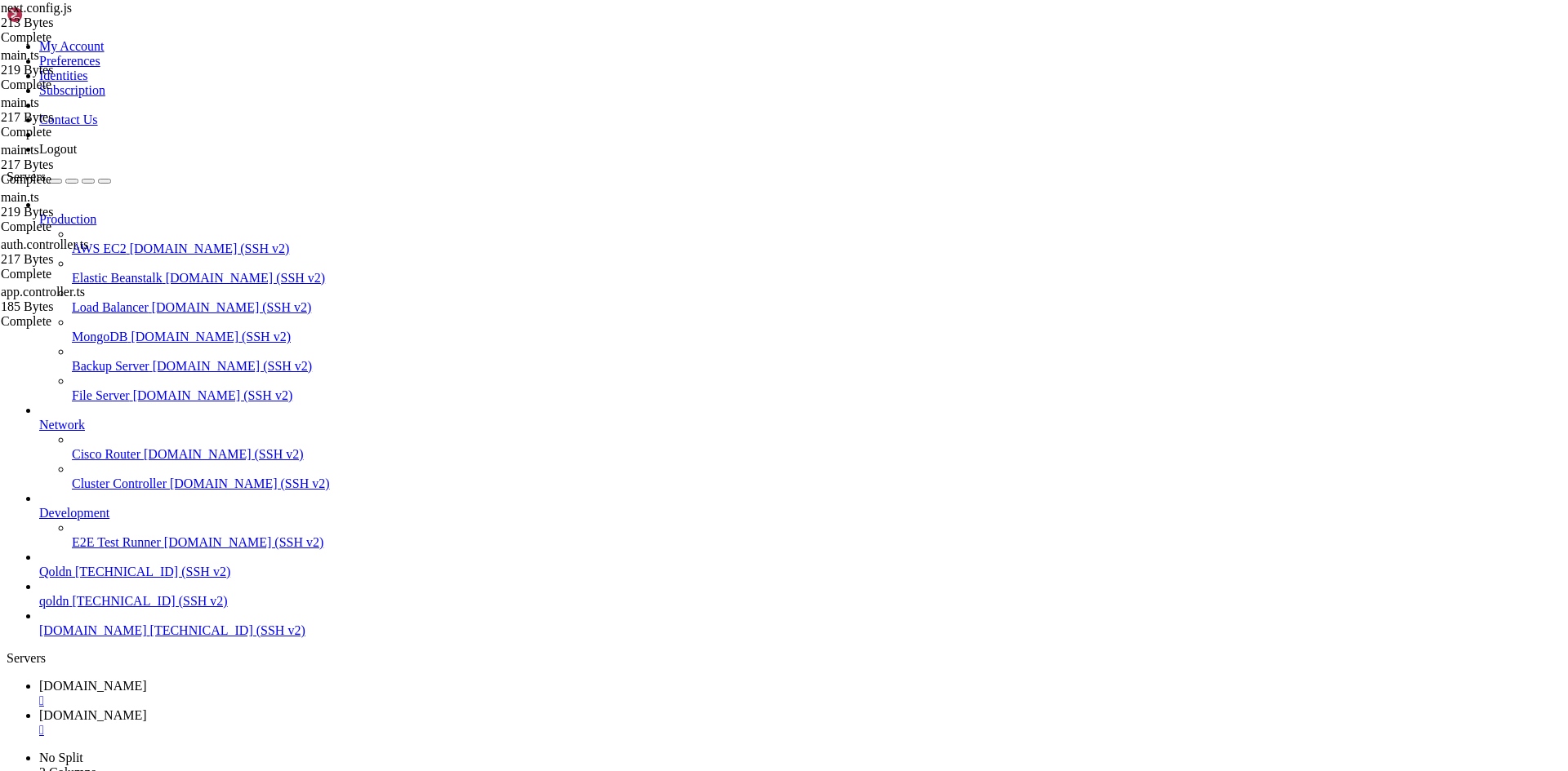
type input "/root/ecommerce_platform/frontend/pages"
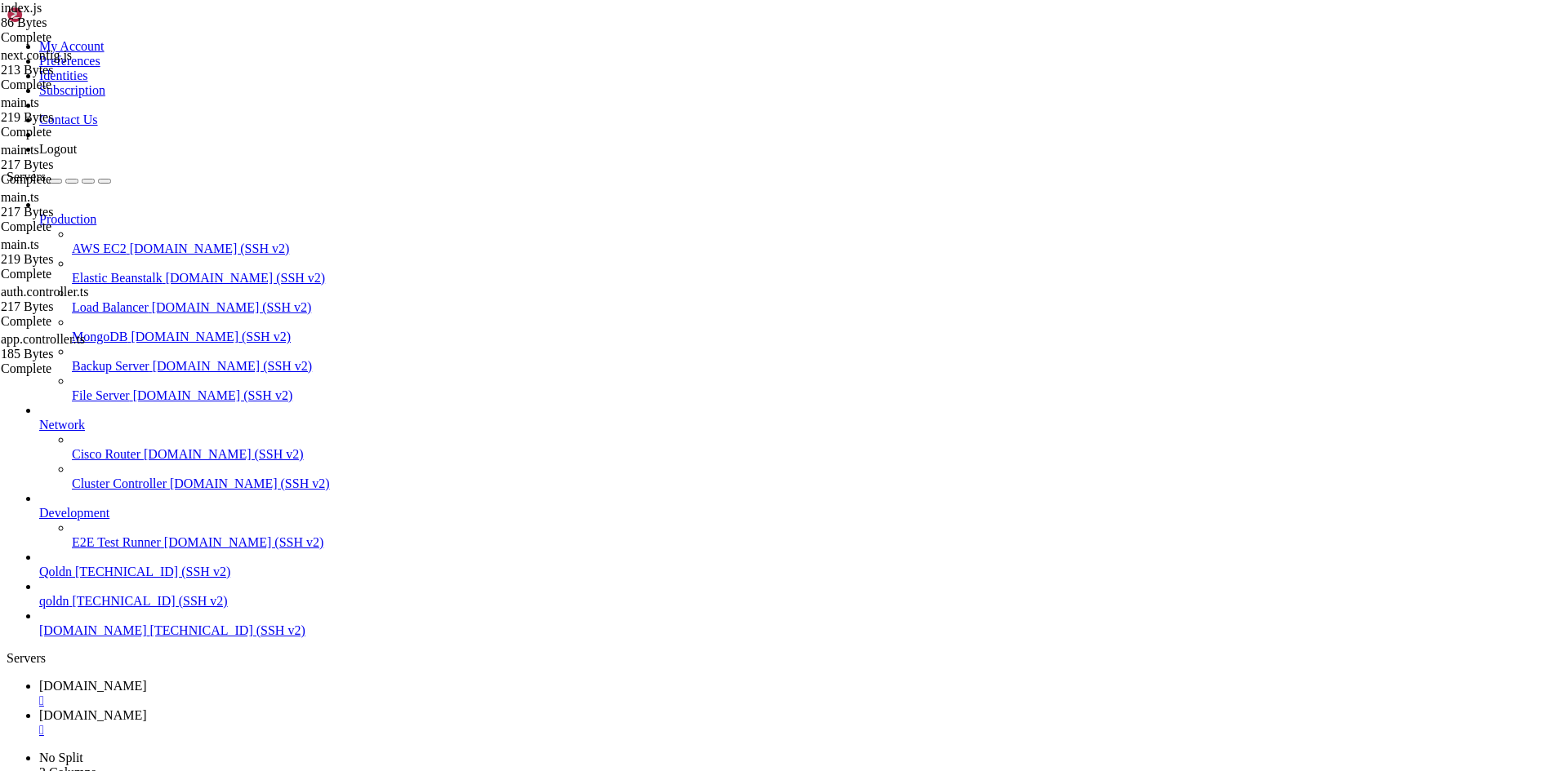
type textarea "}"
type textarea "r"
type textarea "e"
paste textarea "const data = await res.json();"
type textarea "const data = await res.json();"
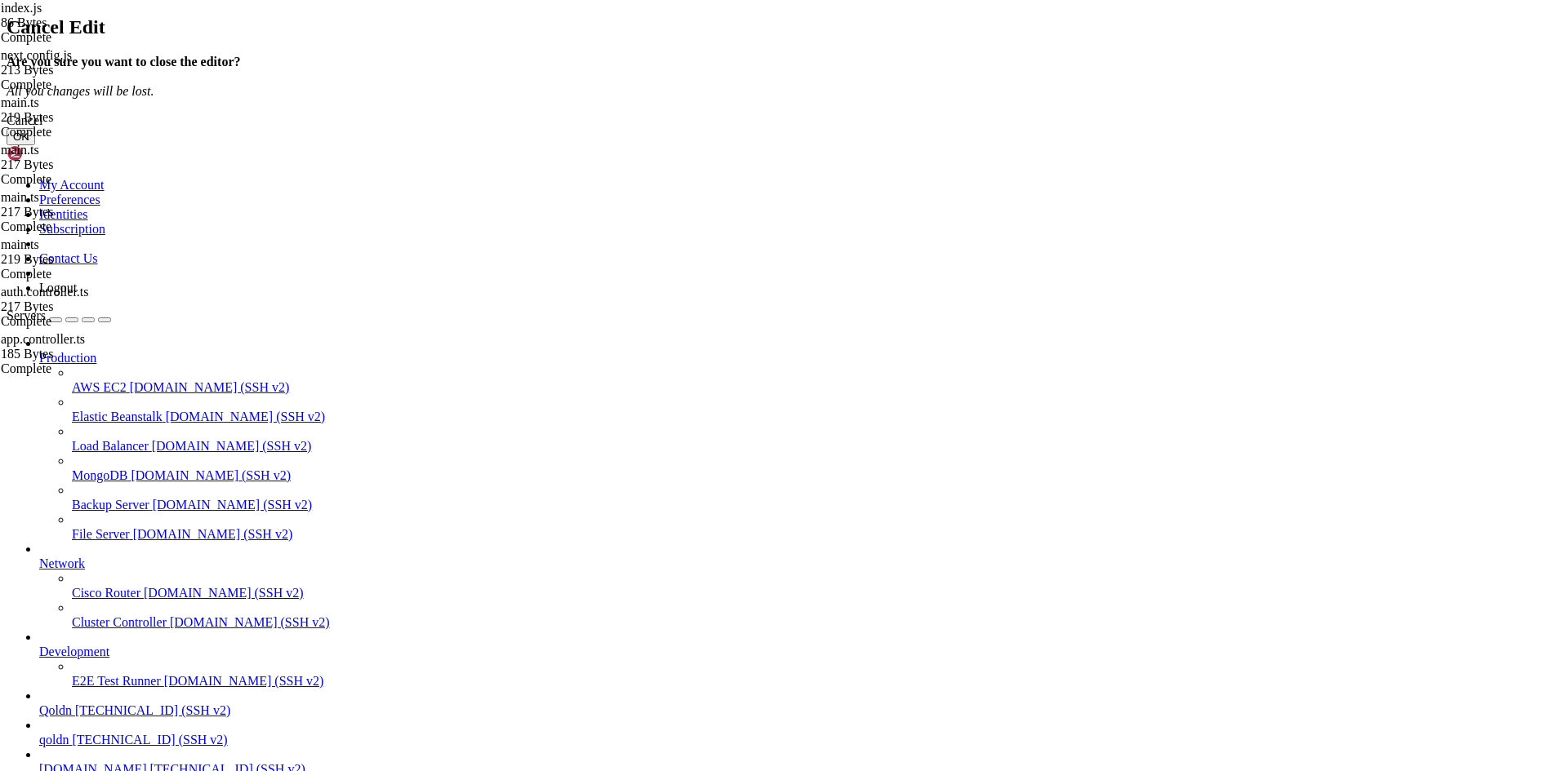
click at [866, 128] on div "Cancel" at bounding box center [784, 121] width 1554 height 15
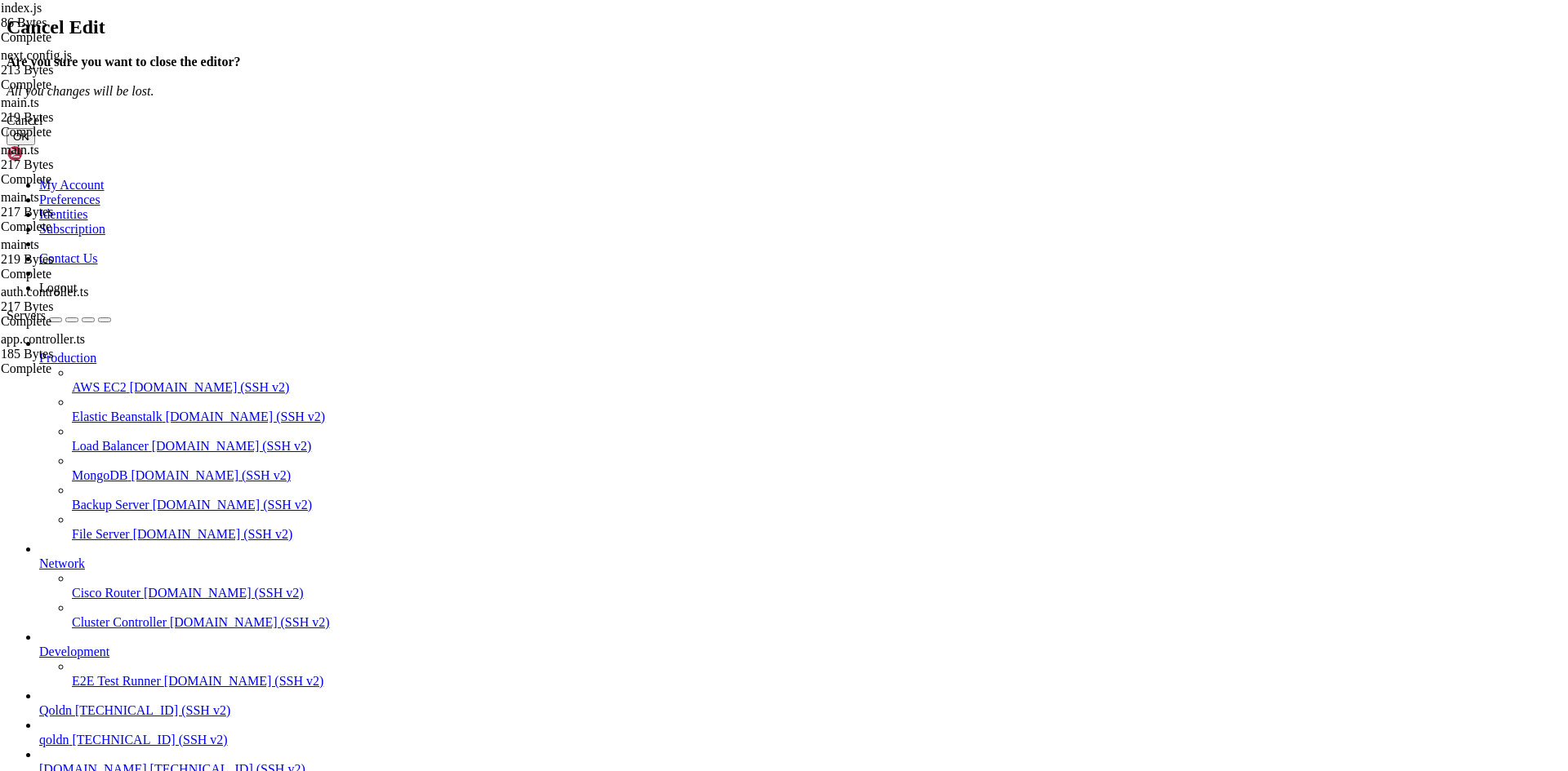
click at [35, 145] on button "OK" at bounding box center [21, 137] width 28 height 17
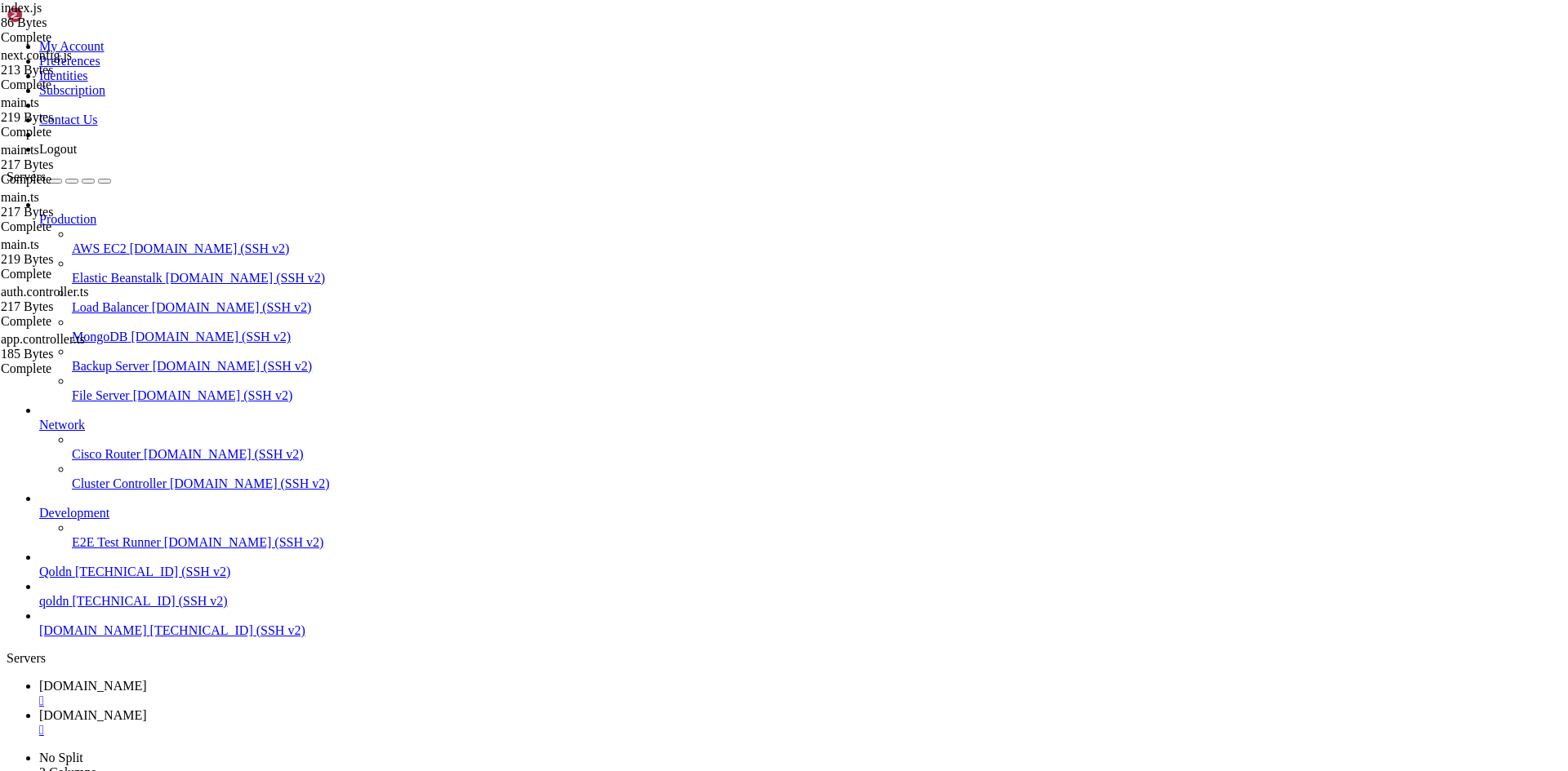
type textarea "}"
type textarea "r"
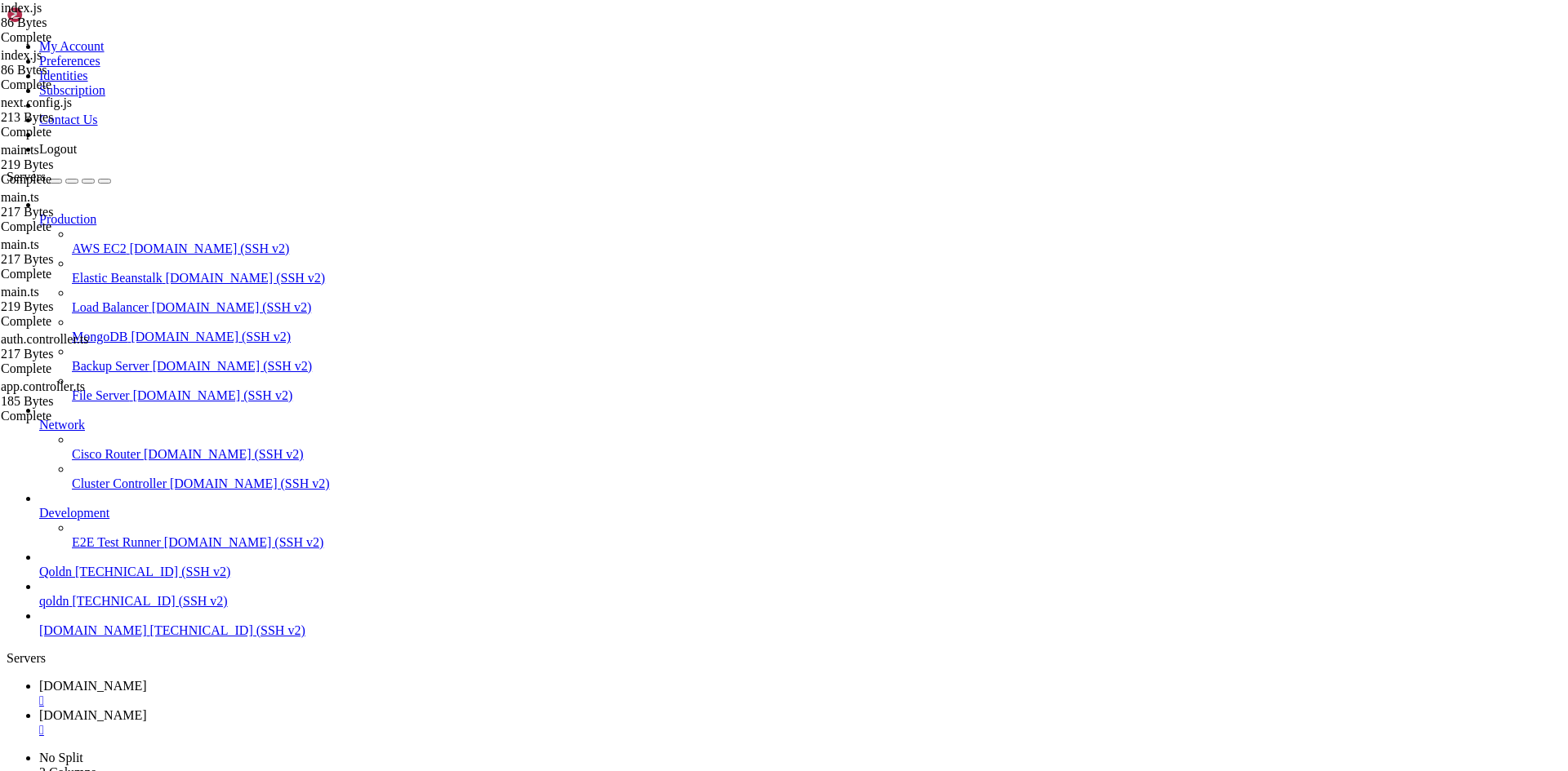
type textarea "e"
type textarea "}"
click at [339, 709] on link "[DOMAIN_NAME] " at bounding box center [800, 723] width 1522 height 29
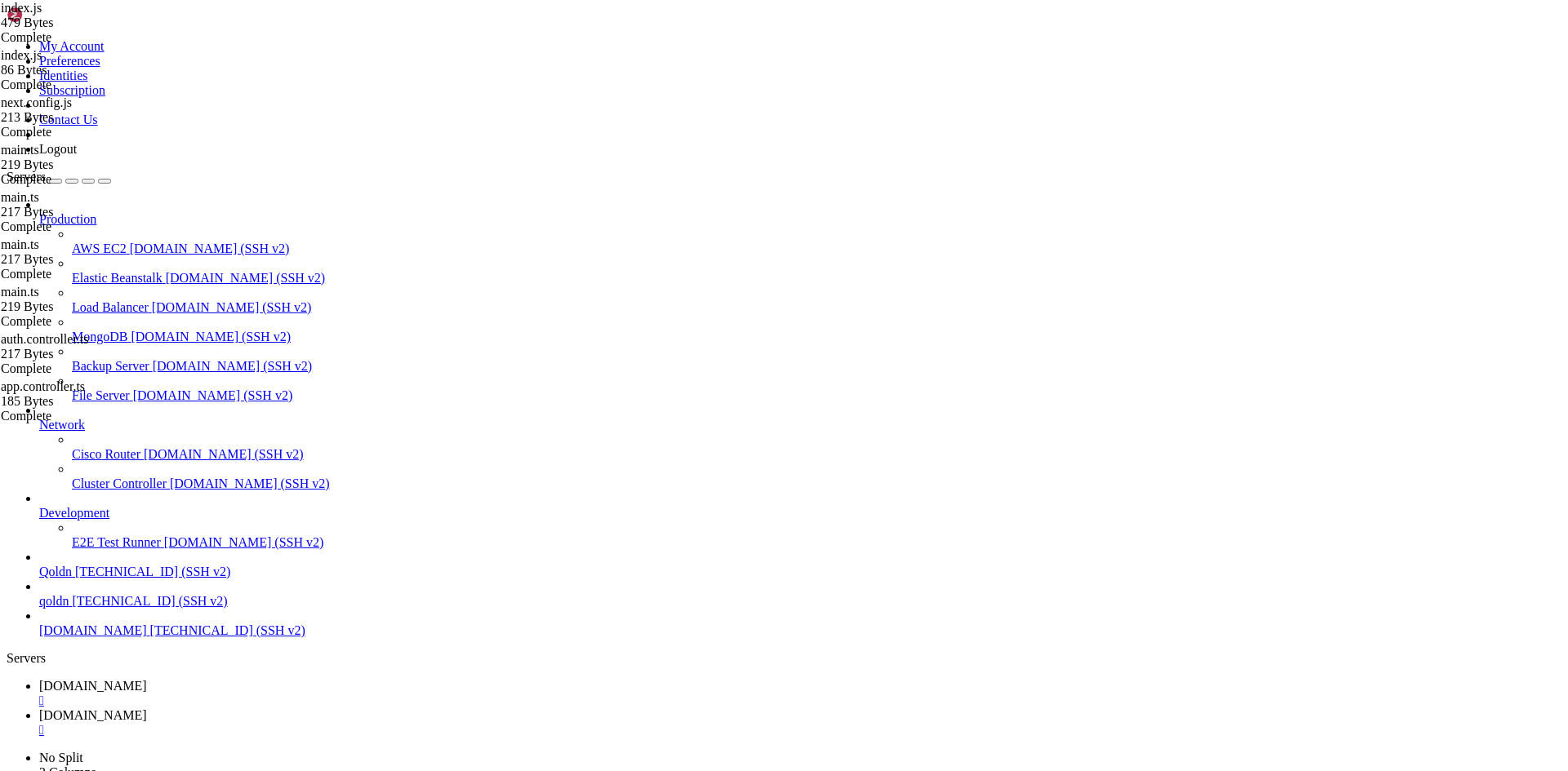
click at [147, 680] on span "[DOMAIN_NAME]" at bounding box center [93, 686] width 108 height 14
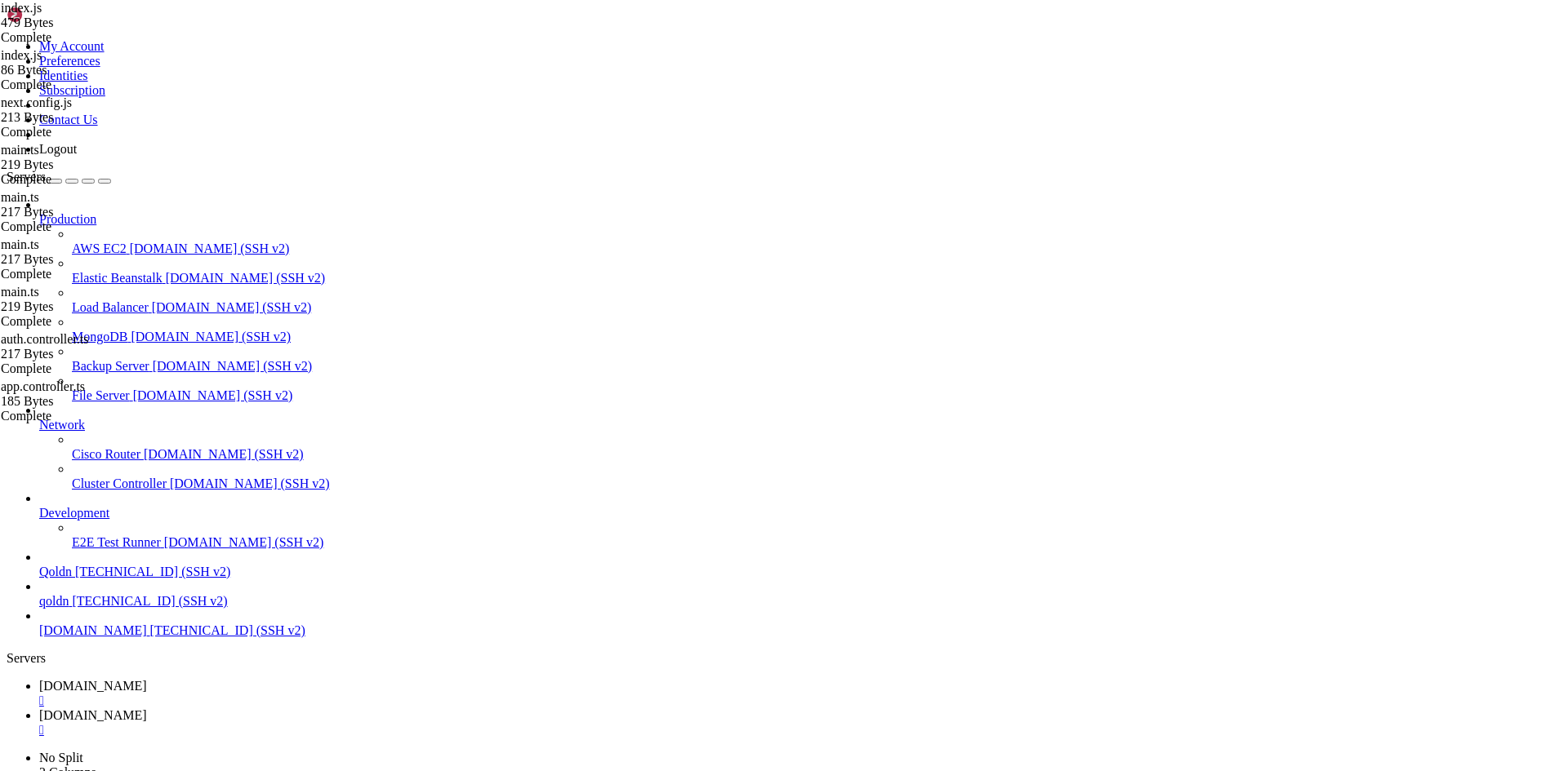
type input "/root/ecommerce_platform/backend/src"
type textarea "import { NestFactory } from '@nestjs/core';"
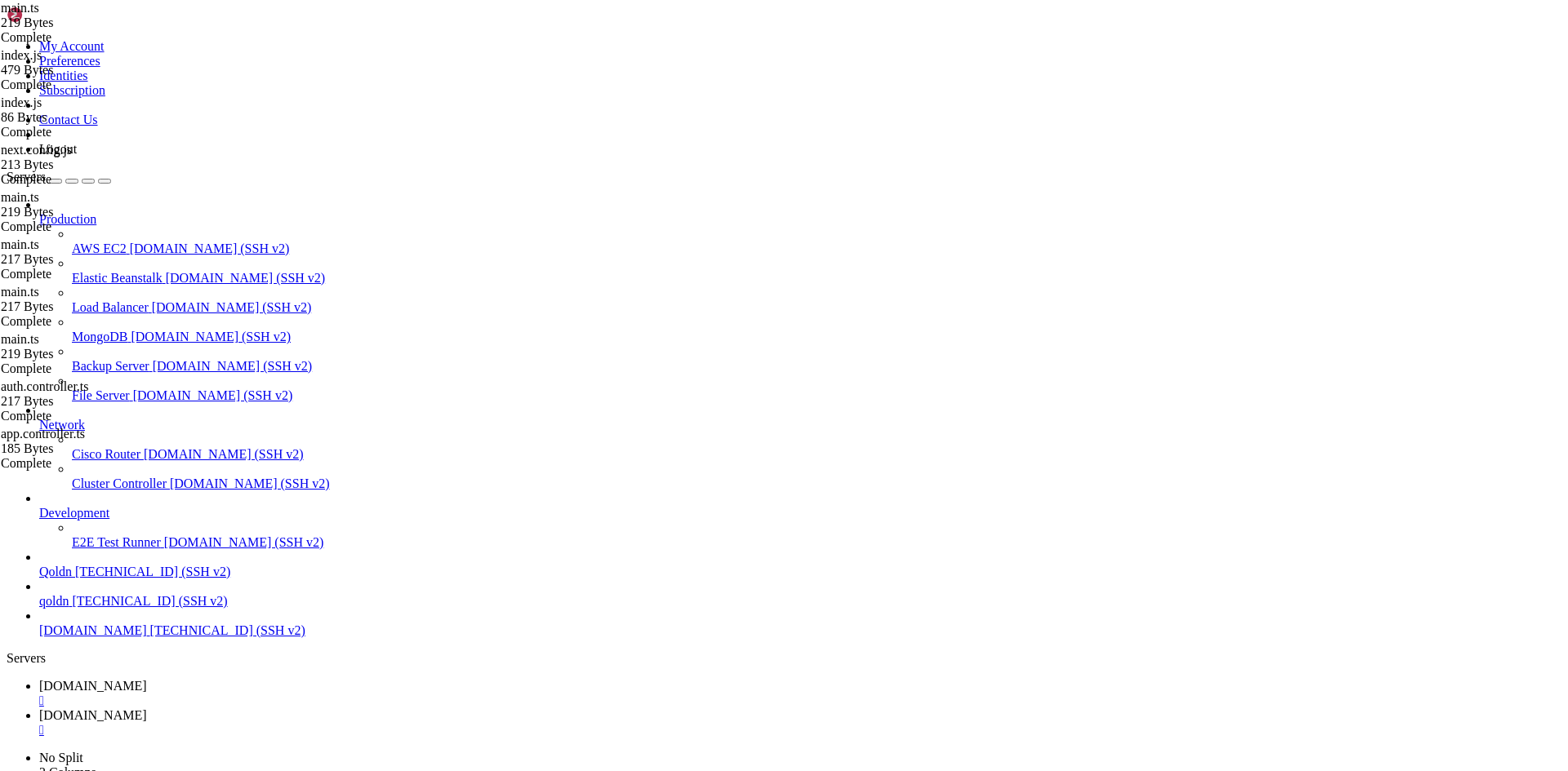
drag, startPoint x: 338, startPoint y: 162, endPoint x: 318, endPoint y: 171, distance: 21.9
type textarea "bootstrap();"
click at [147, 709] on span "[DOMAIN_NAME]" at bounding box center [93, 715] width 108 height 14
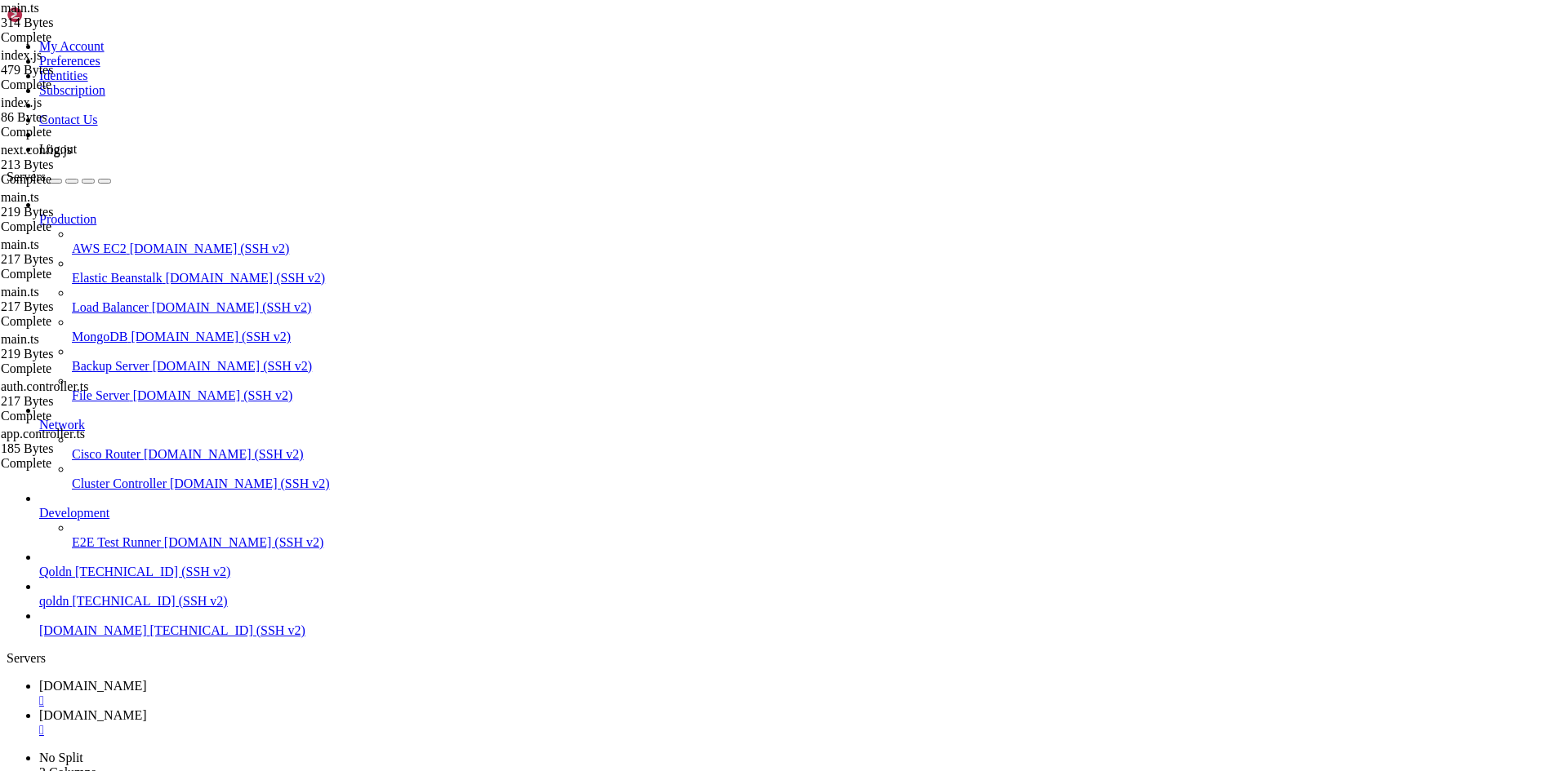
scroll to position [5079, 0]
click at [147, 680] on span "[DOMAIN_NAME]" at bounding box center [93, 686] width 108 height 14
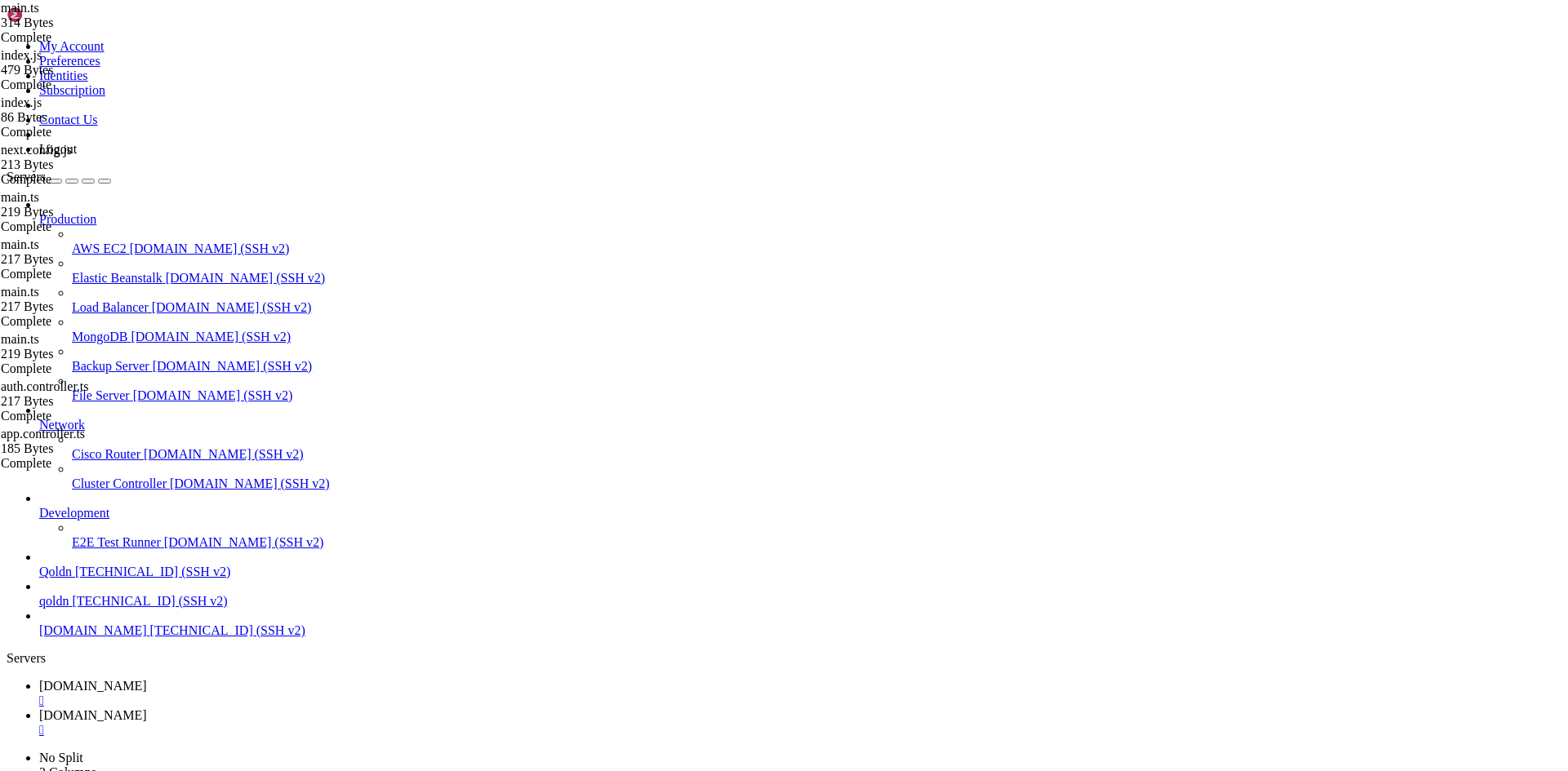
type input "/root/ecommerce_platform/frontend/node_modules/firebase"
click at [147, 709] on span "[DOMAIN_NAME]" at bounding box center [93, 715] width 108 height 14
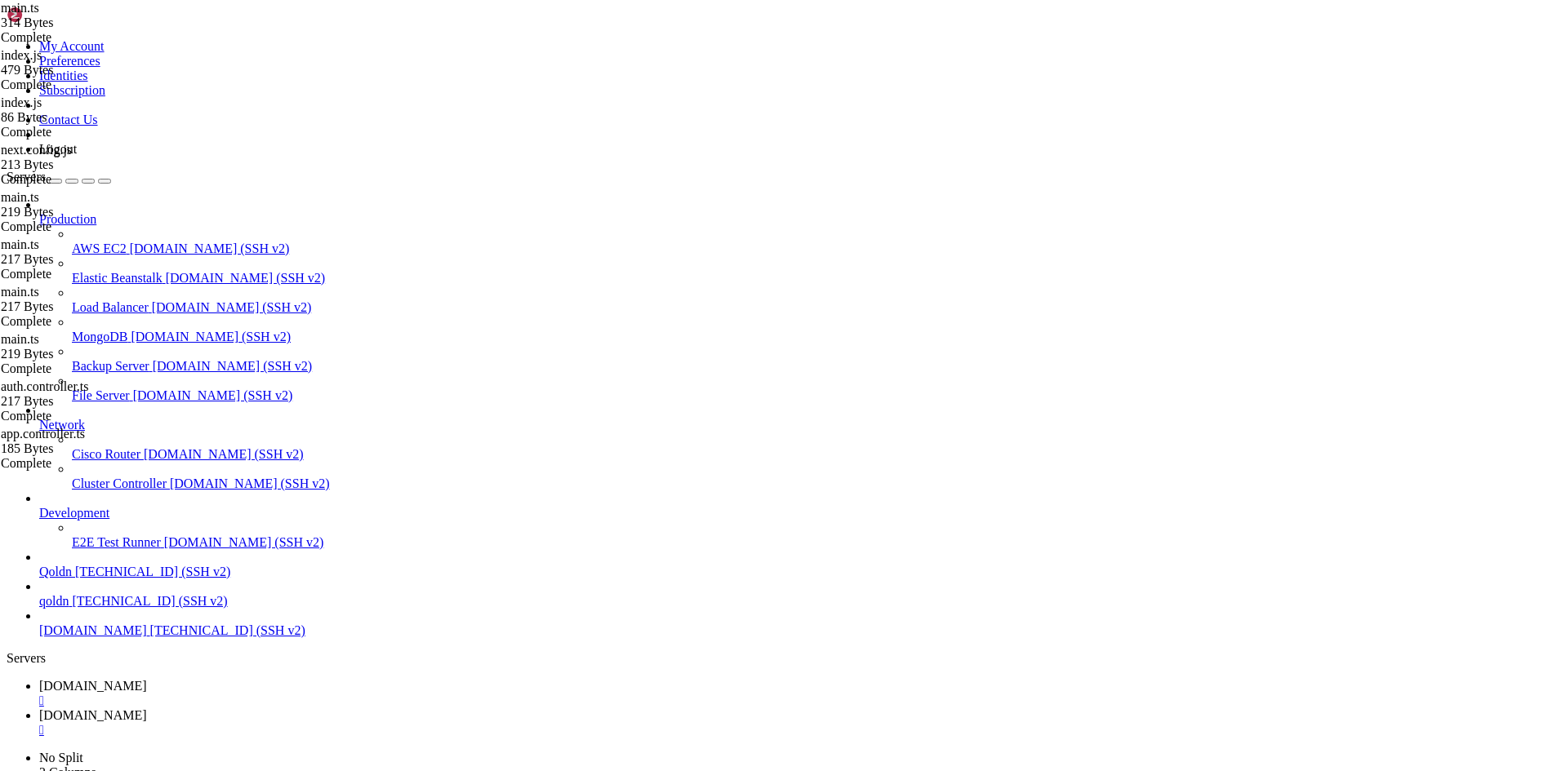
click at [147, 680] on span "[DOMAIN_NAME]" at bounding box center [93, 686] width 108 height 14
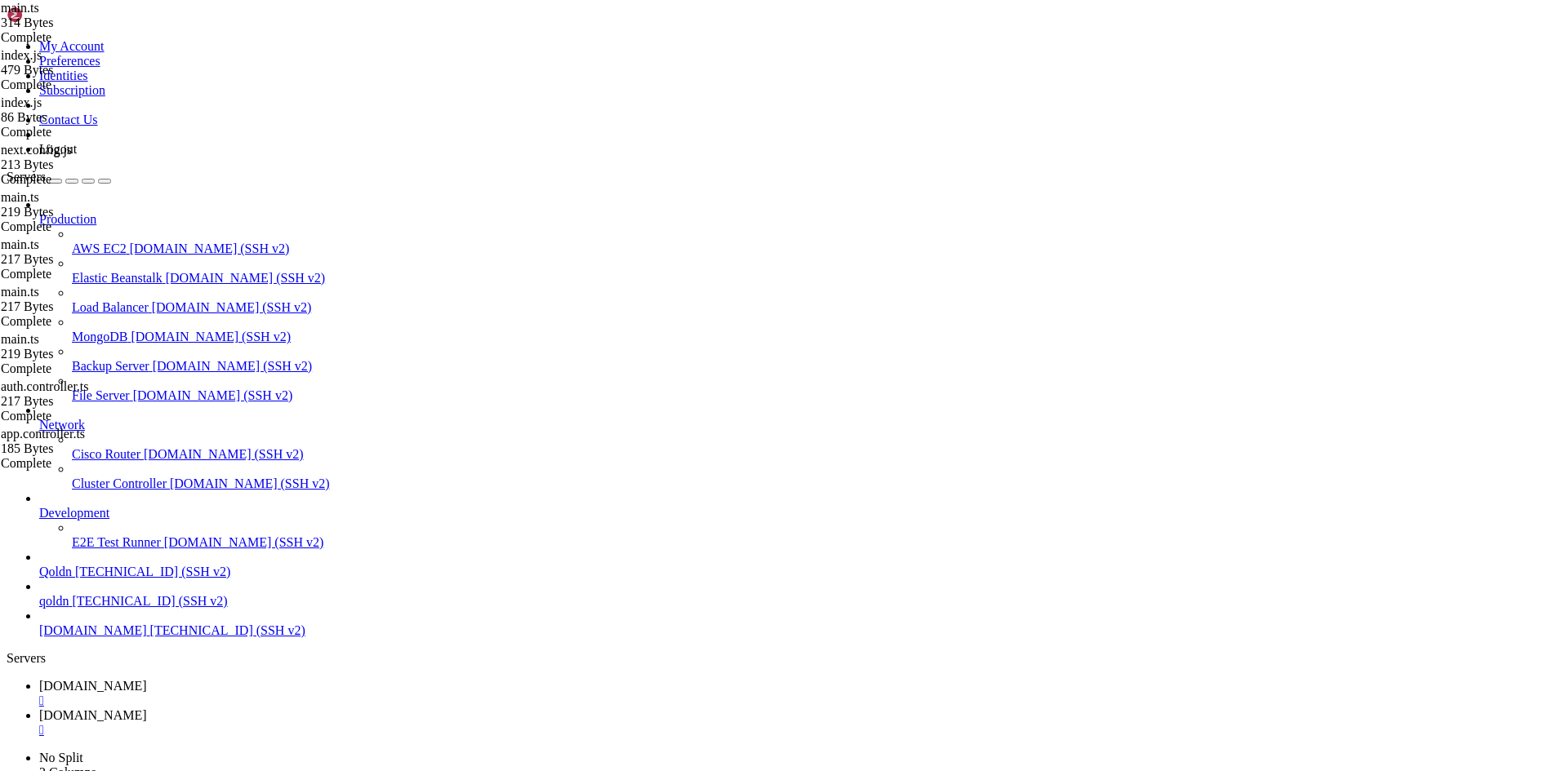
click at [147, 709] on span "[DOMAIN_NAME]" at bounding box center [93, 715] width 108 height 14
click at [147, 680] on span "[DOMAIN_NAME]" at bounding box center [93, 686] width 108 height 14
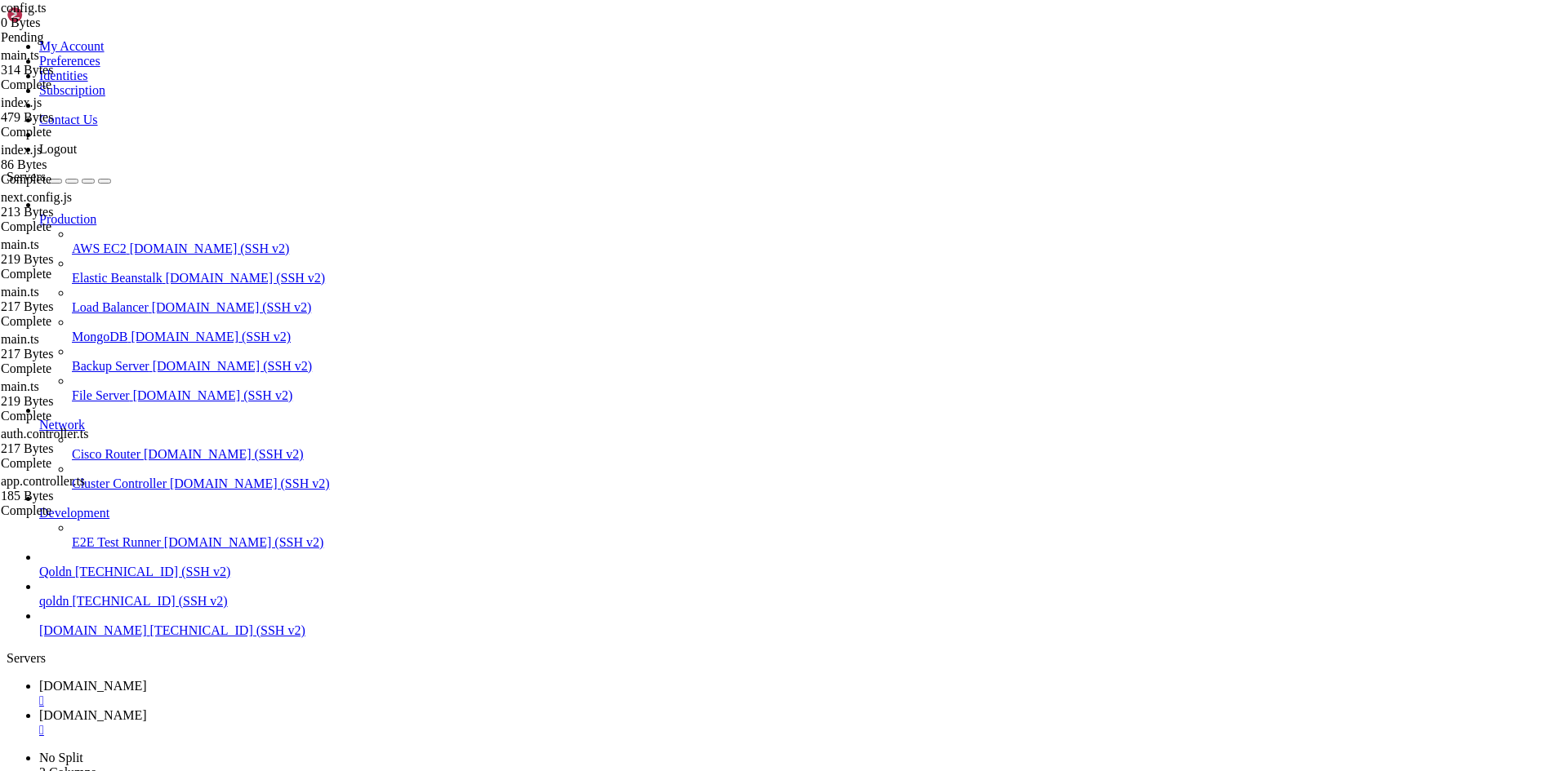
type input "/root/ecommerce_platform/frontend"
click at [147, 680] on span "[DOMAIN_NAME]" at bounding box center [93, 686] width 108 height 14
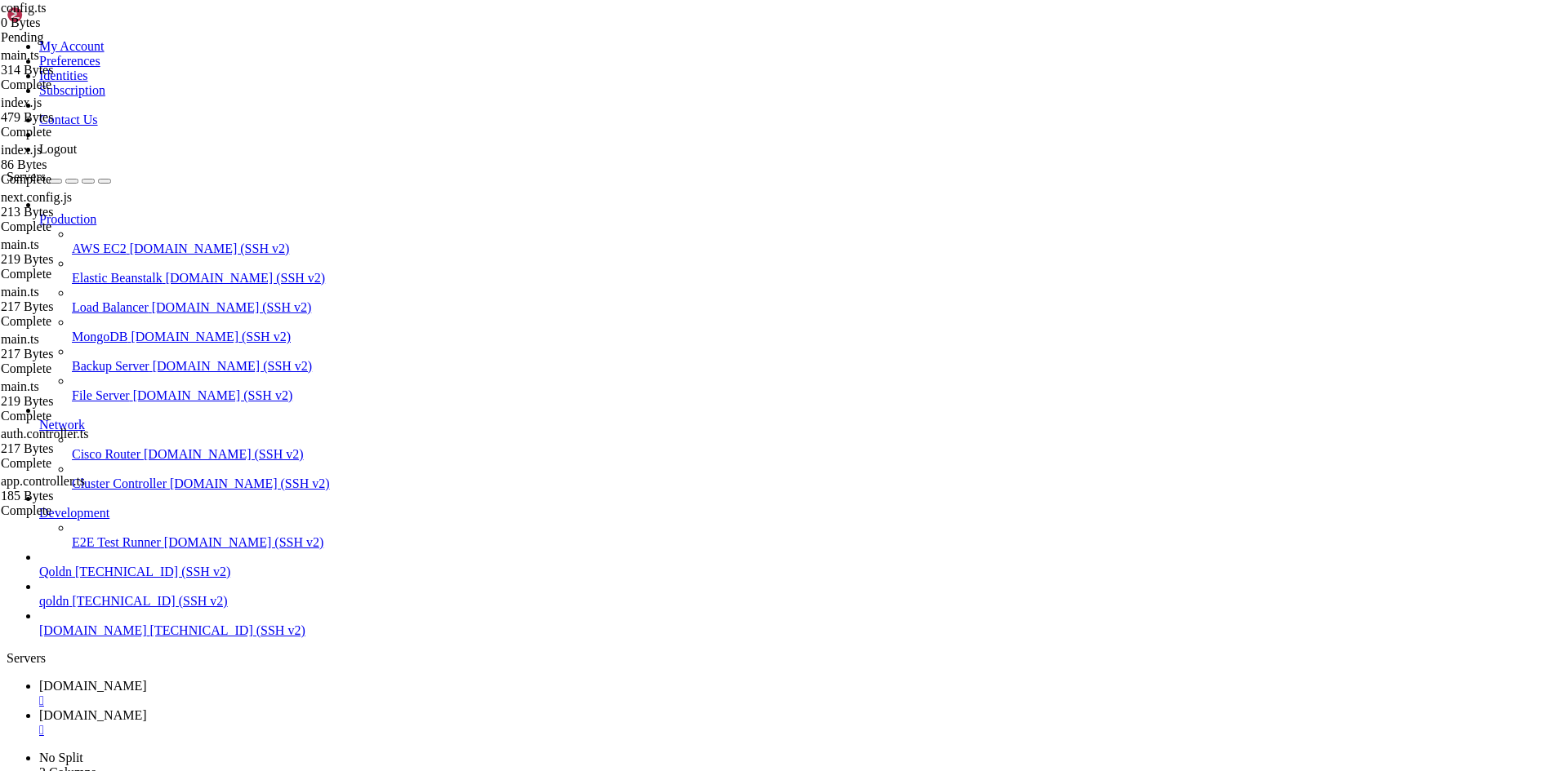
click at [295, 694] on div "" at bounding box center [800, 701] width 1522 height 15
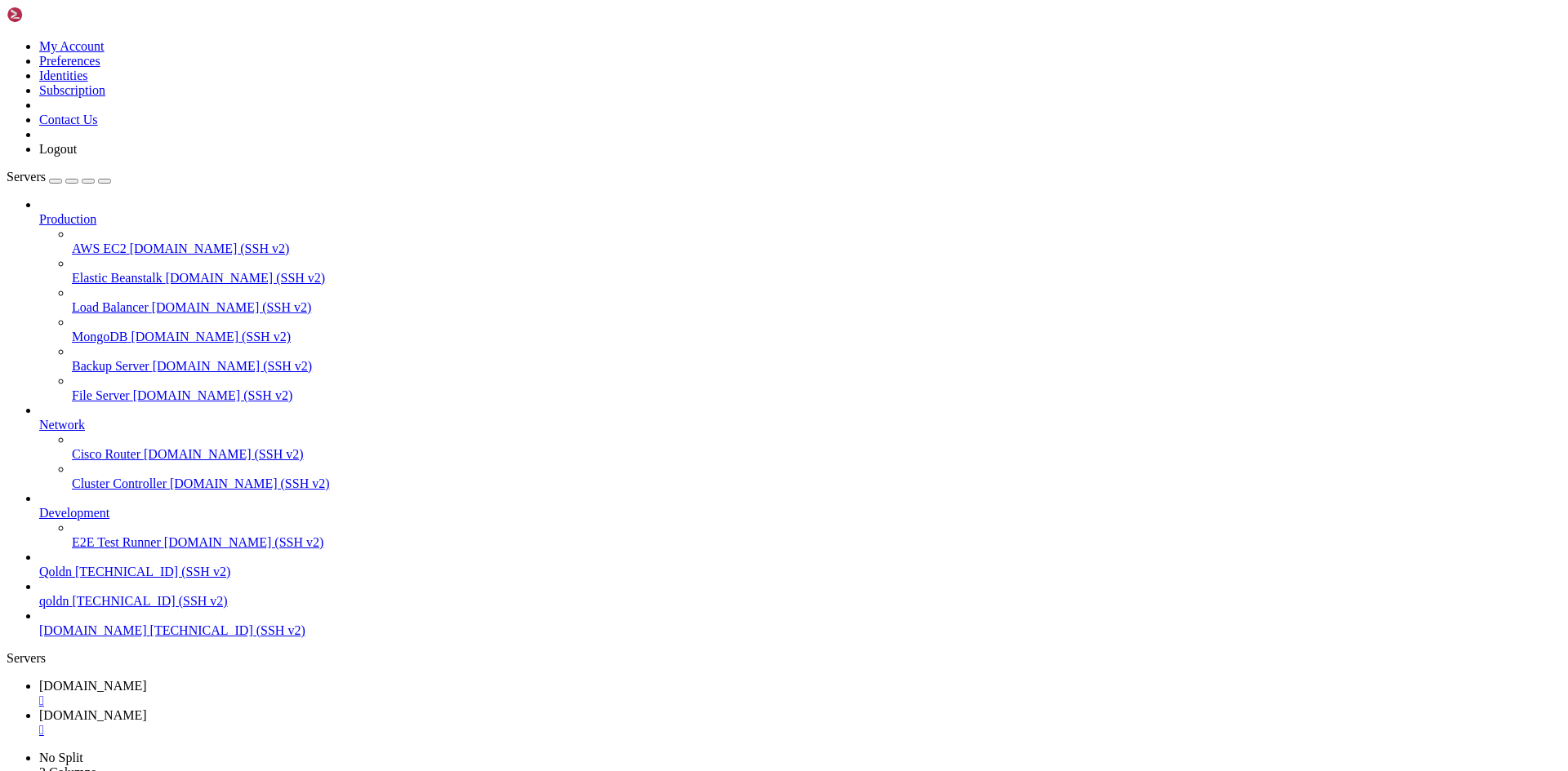
scroll to position [82, 0]
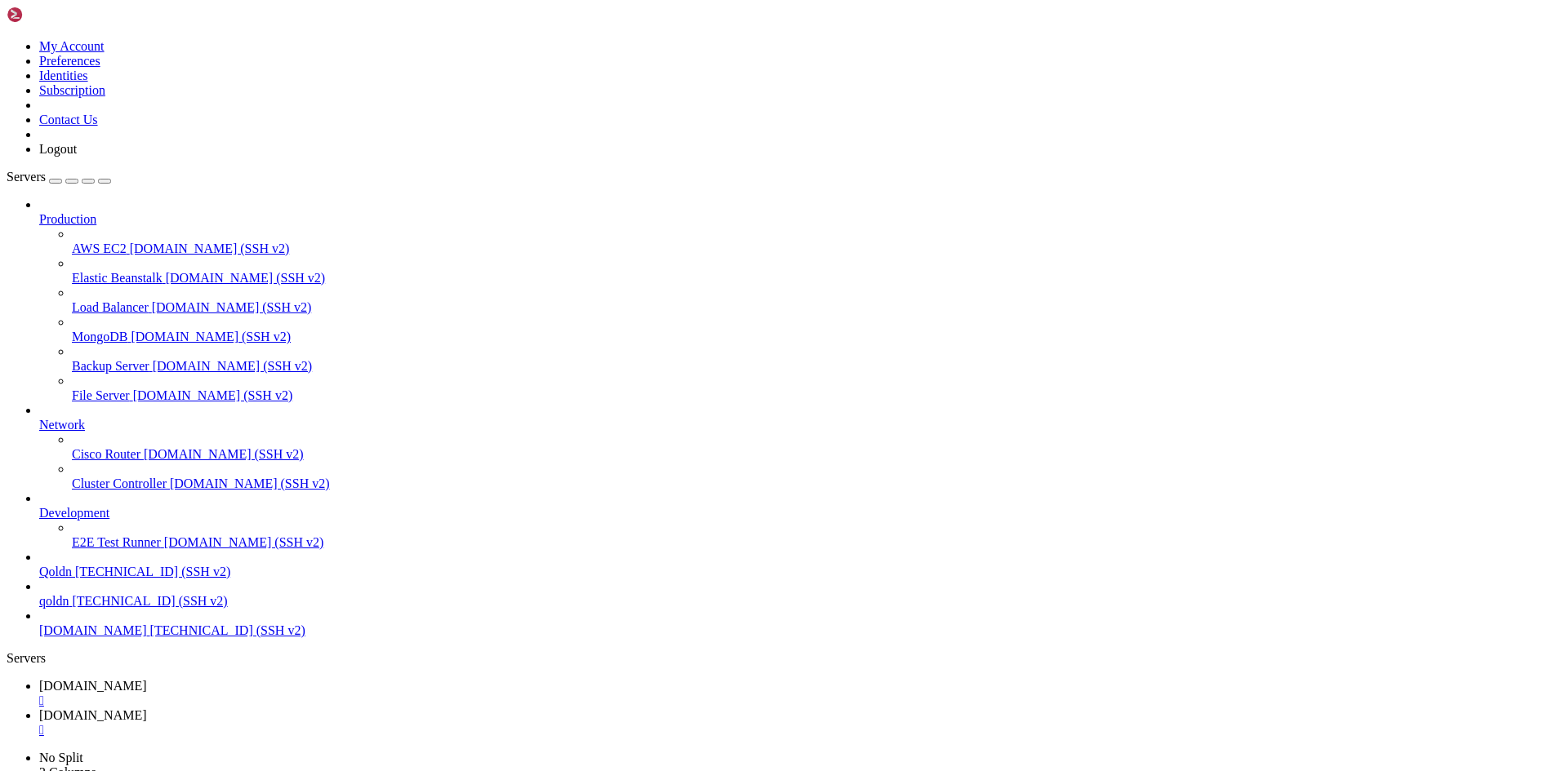
scroll to position [163, 0]
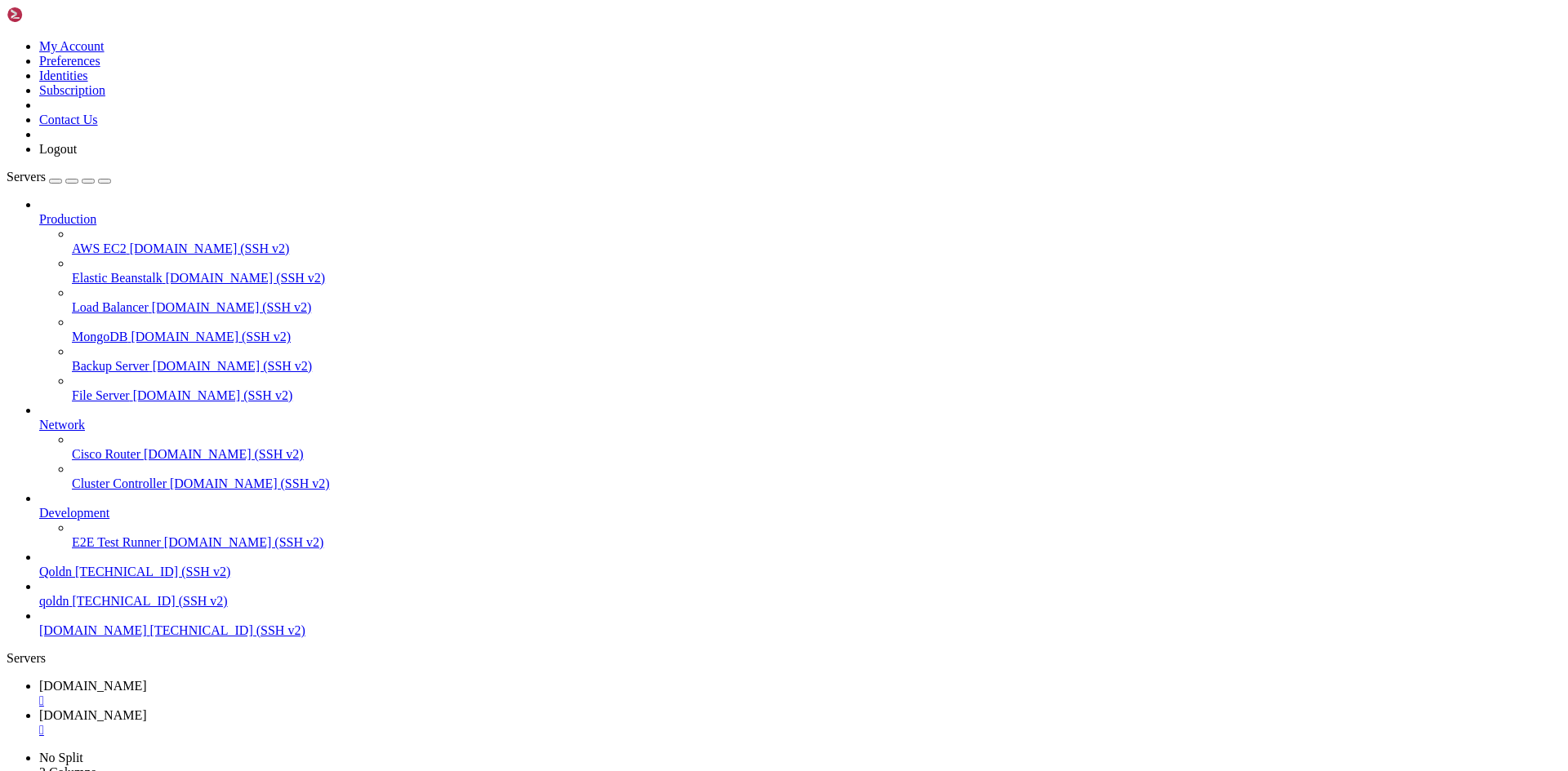
type input "/root/ecommerce_platform/frontend/firebase"
drag, startPoint x: 1037, startPoint y: 272, endPoint x: 753, endPoint y: 269, distance: 284.0
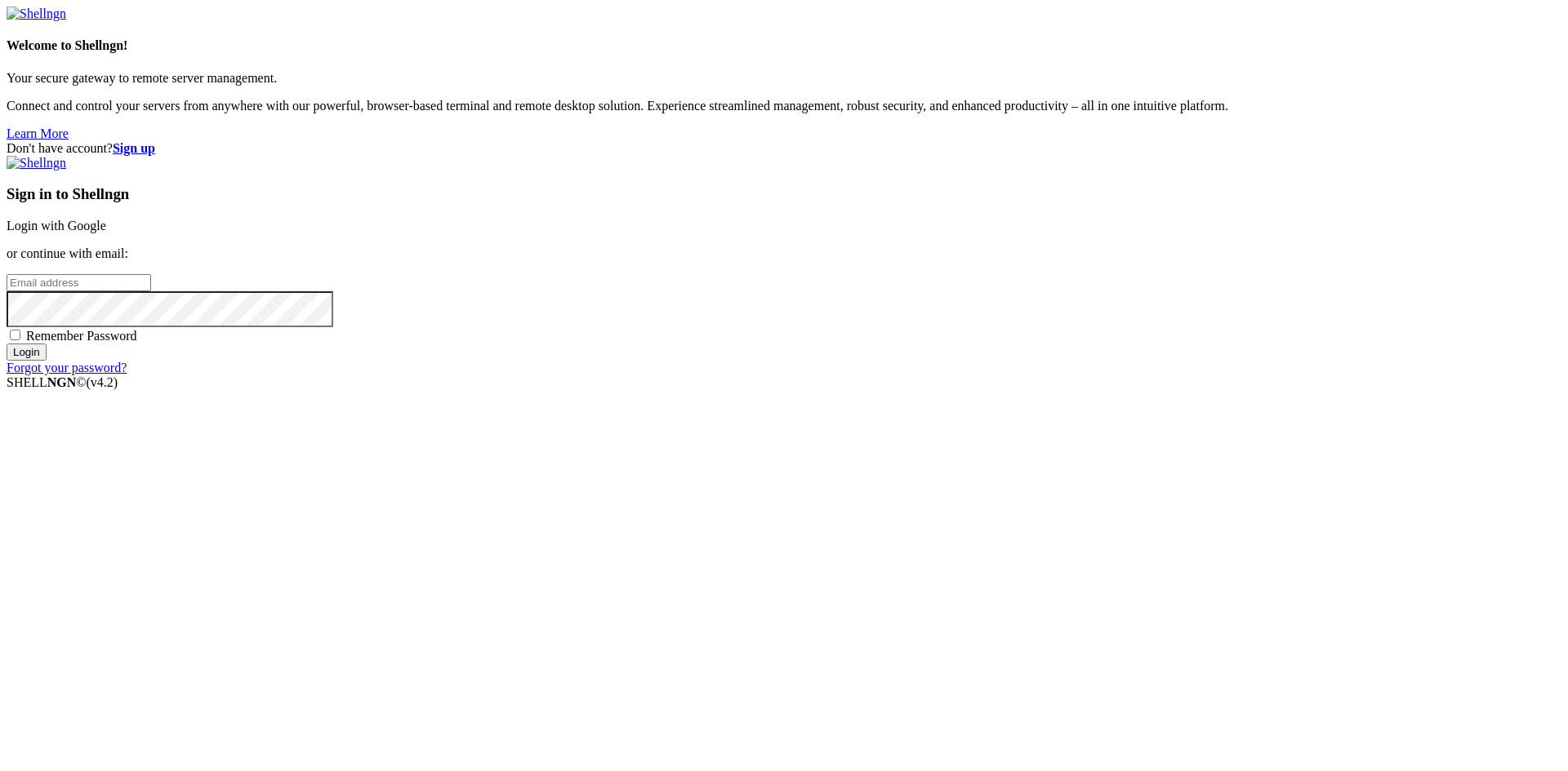
type input "root"
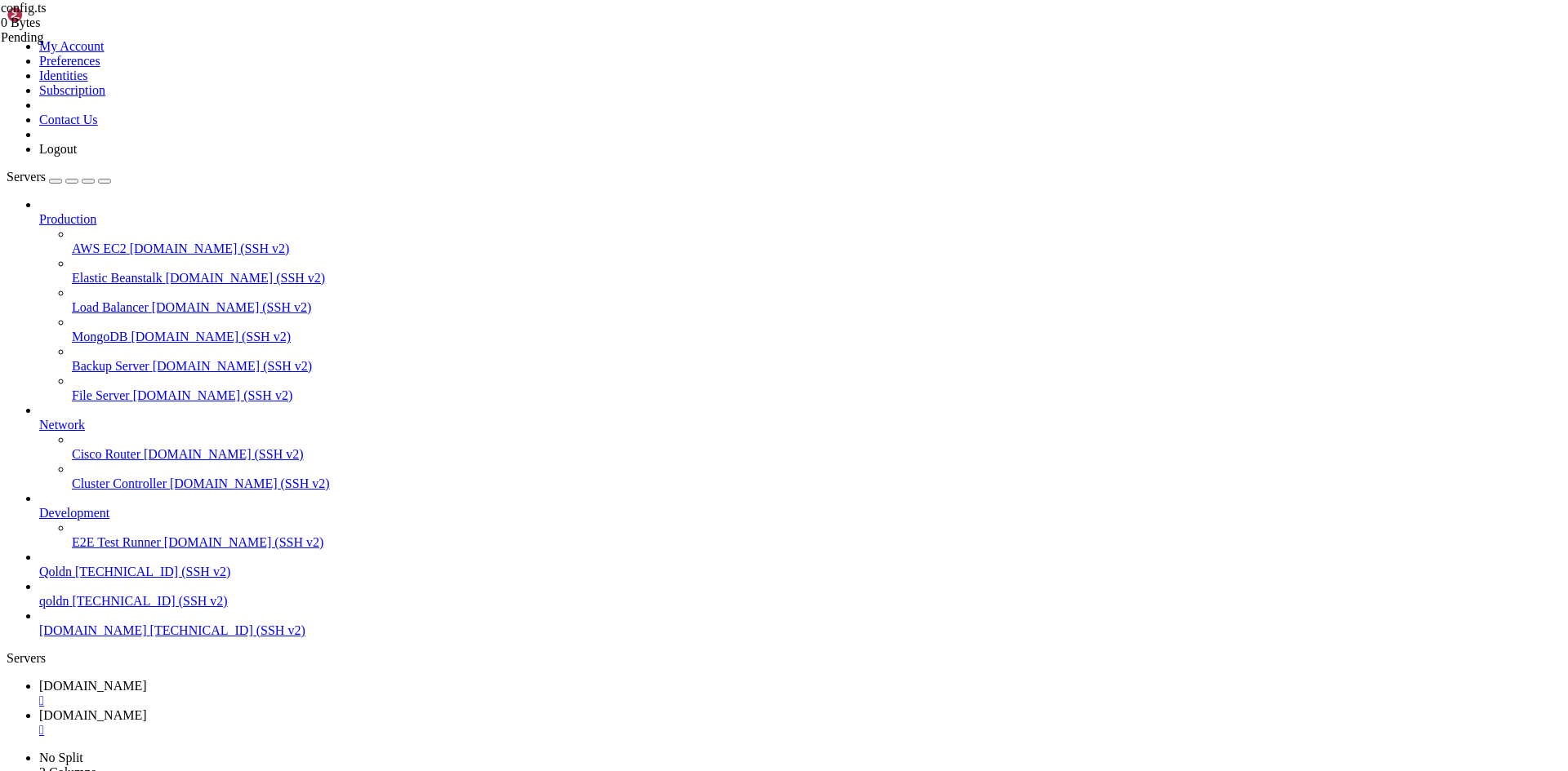
scroll to position [5107, 0]
click at [346, 709] on link "[DOMAIN_NAME] " at bounding box center [800, 723] width 1522 height 29
type input "/root/ecommerce_platform/frontend"
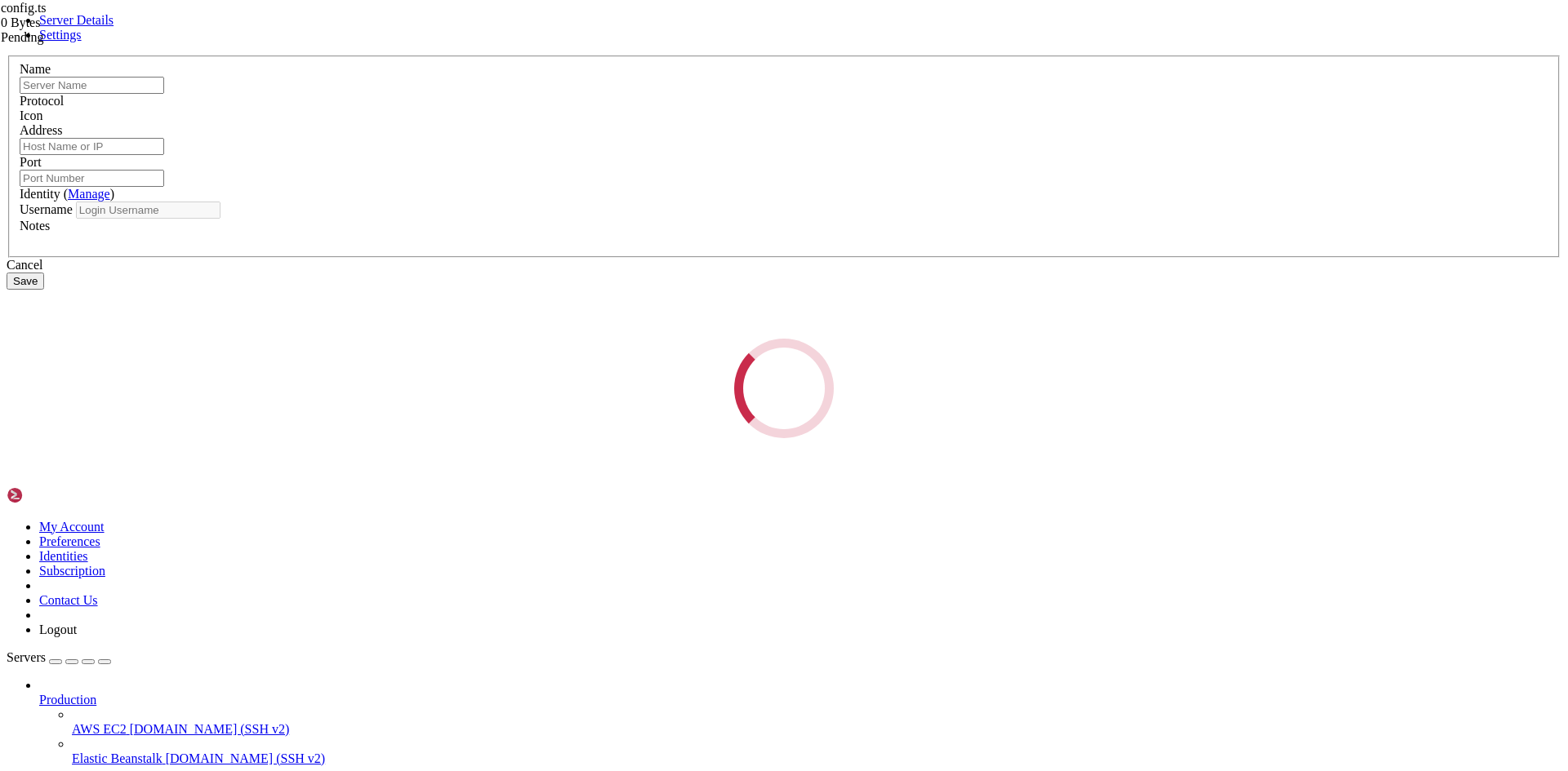
type input "[DOMAIN_NAME]"
type input "[TECHNICAL_ID]"
type input "22"
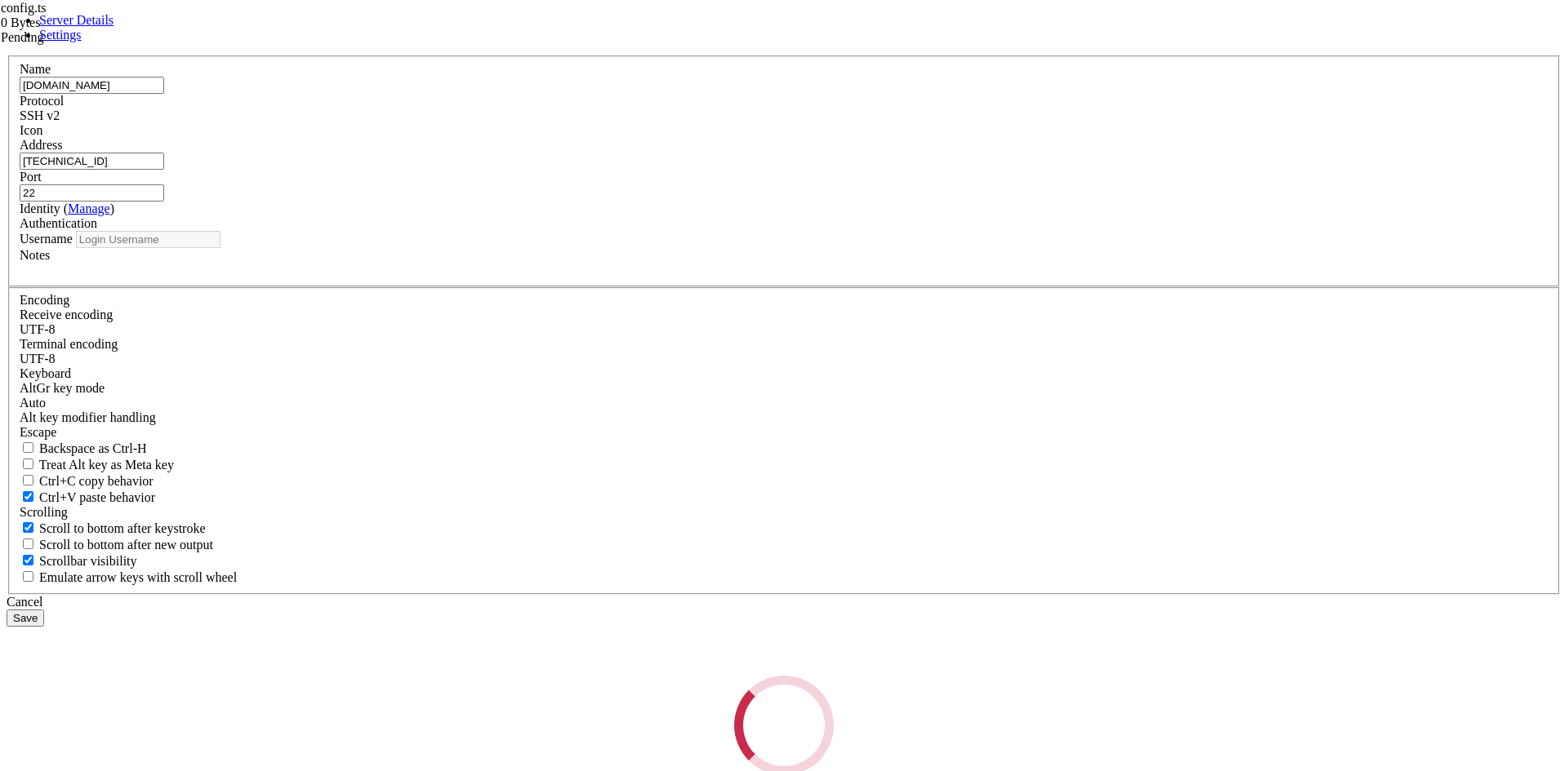
type input "root"
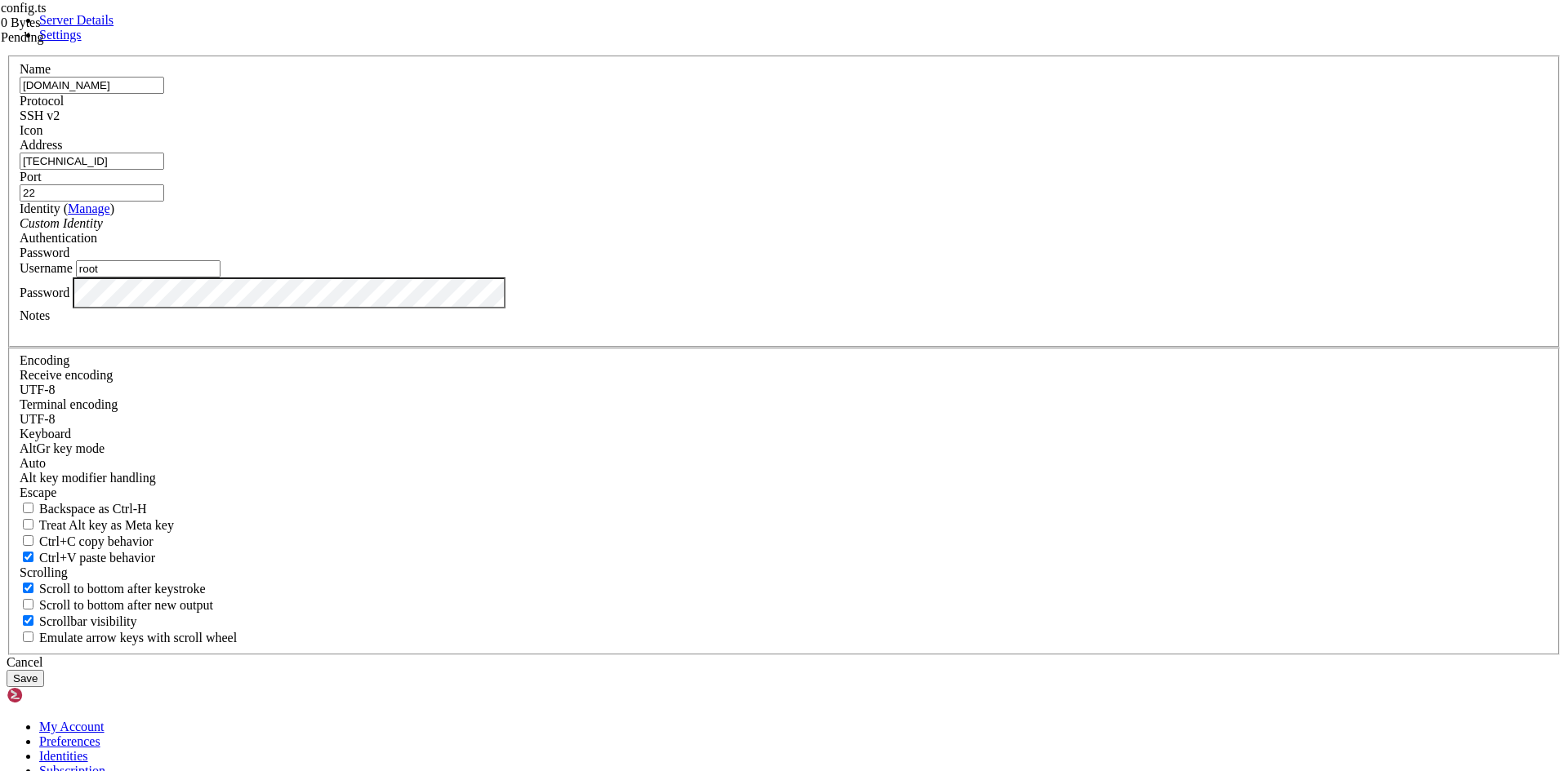
click at [44, 670] on button "Save" at bounding box center [26, 679] width 38 height 17
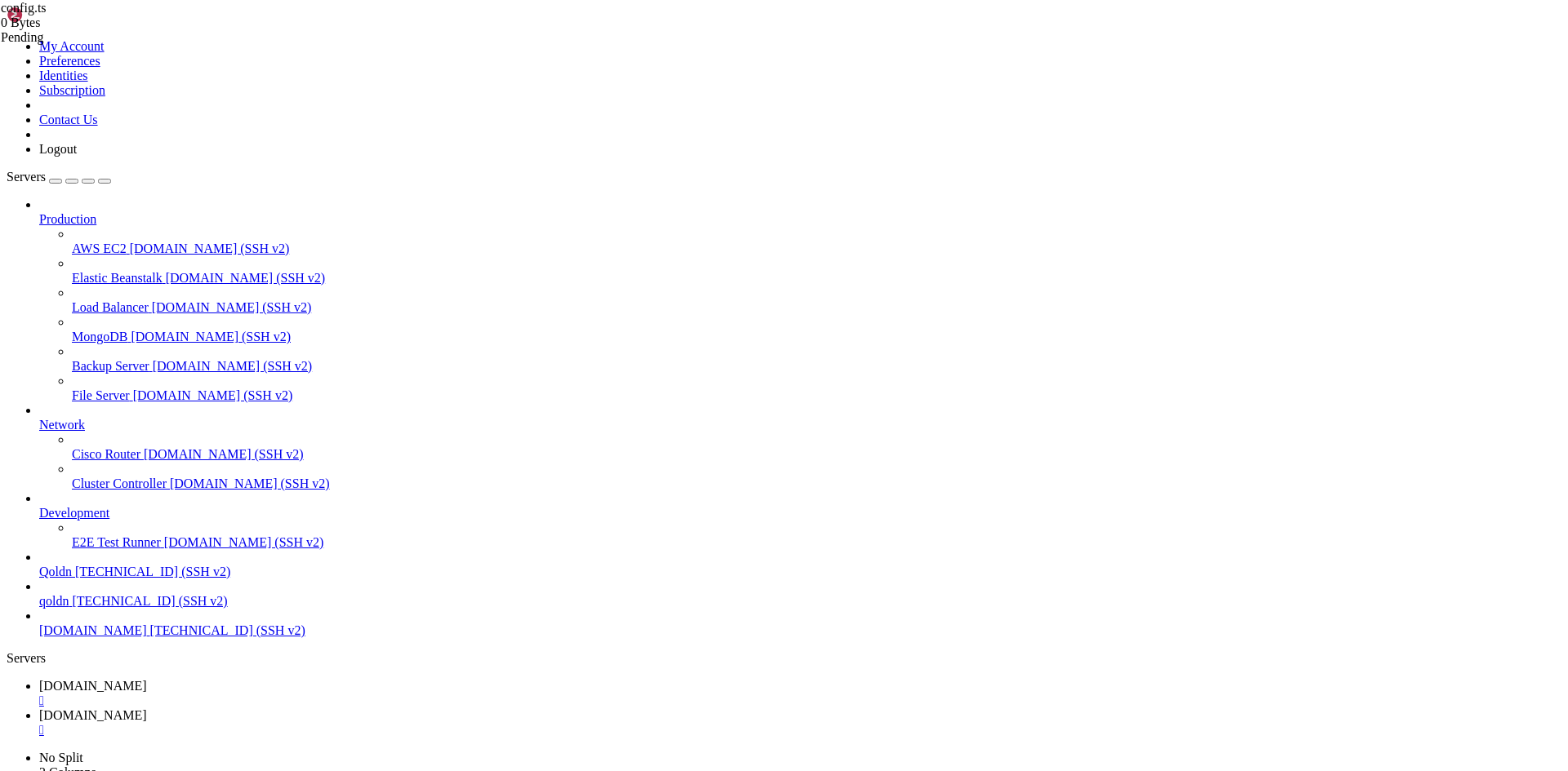
click at [407, 723] on div "" at bounding box center [800, 730] width 1522 height 15
drag, startPoint x: 469, startPoint y: 1431, endPoint x: 831, endPoint y: 1427, distance: 362.0
copy x-row "nano ~/ecommerce_platform/frontend/firebase/config.ts"
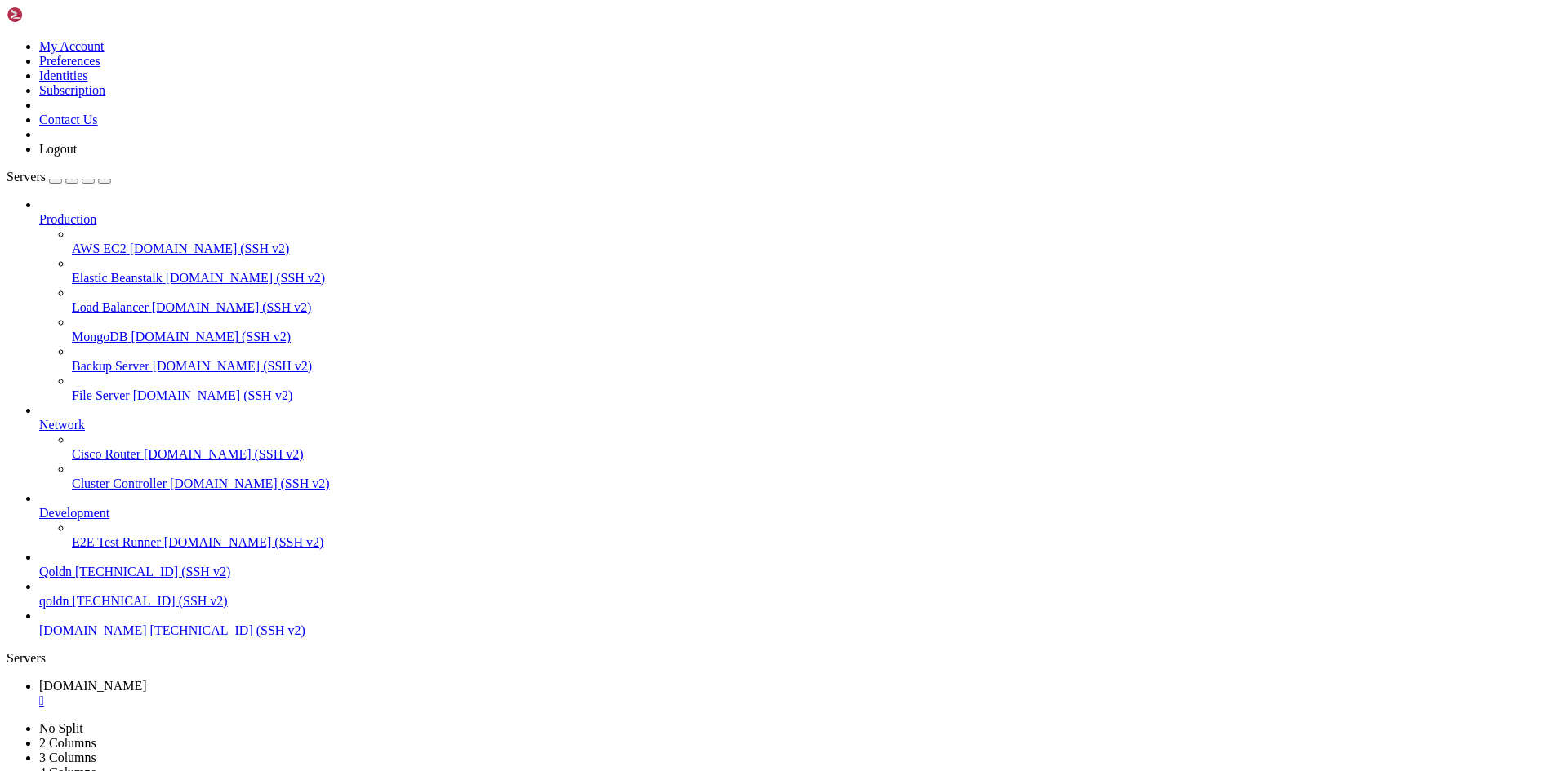
scroll to position [15, 3]
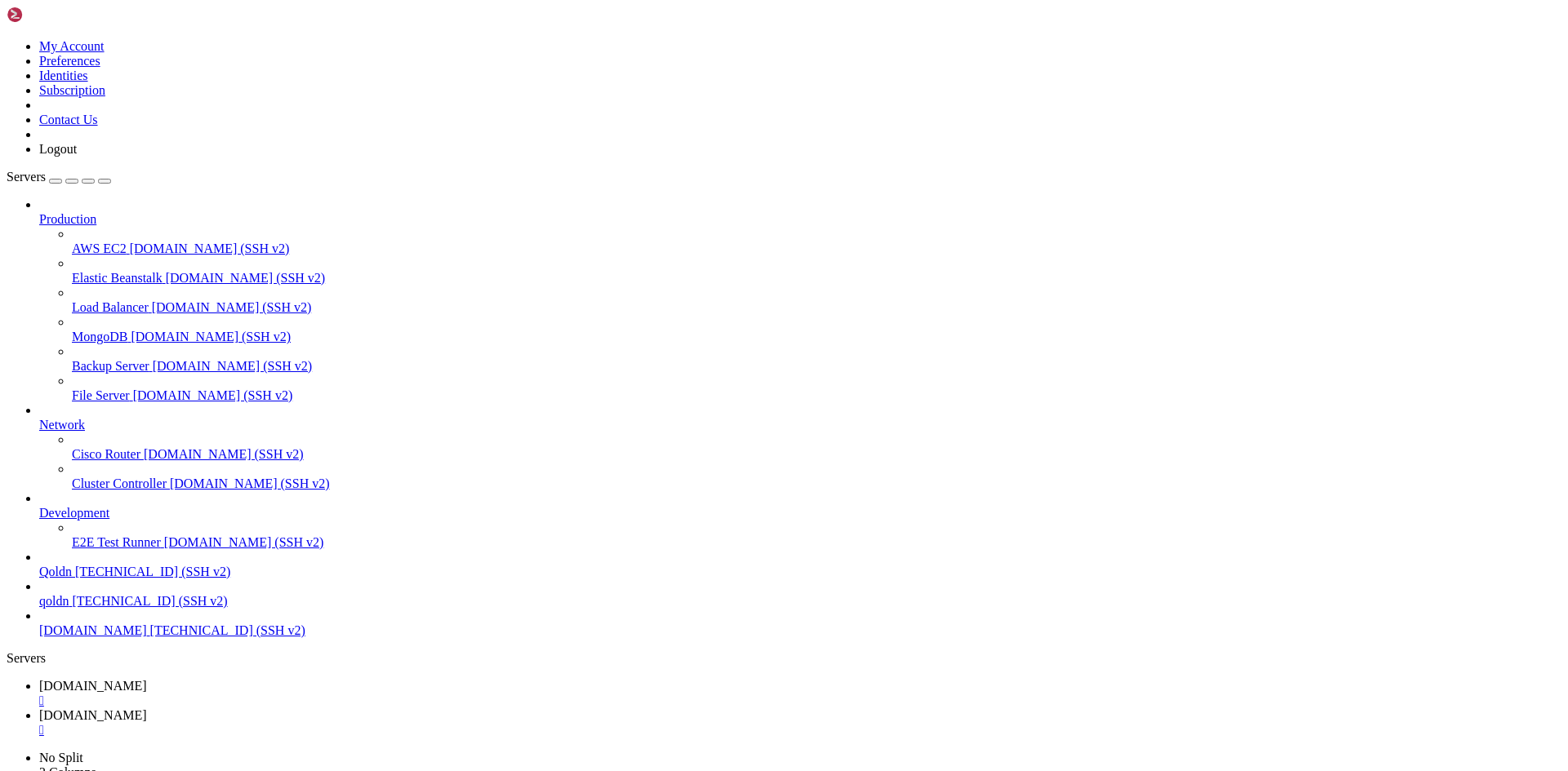
type input "/root/ecommerce_platform/frontend/pages"
click at [147, 680] on span "[DOMAIN_NAME]" at bounding box center [93, 686] width 108 height 14
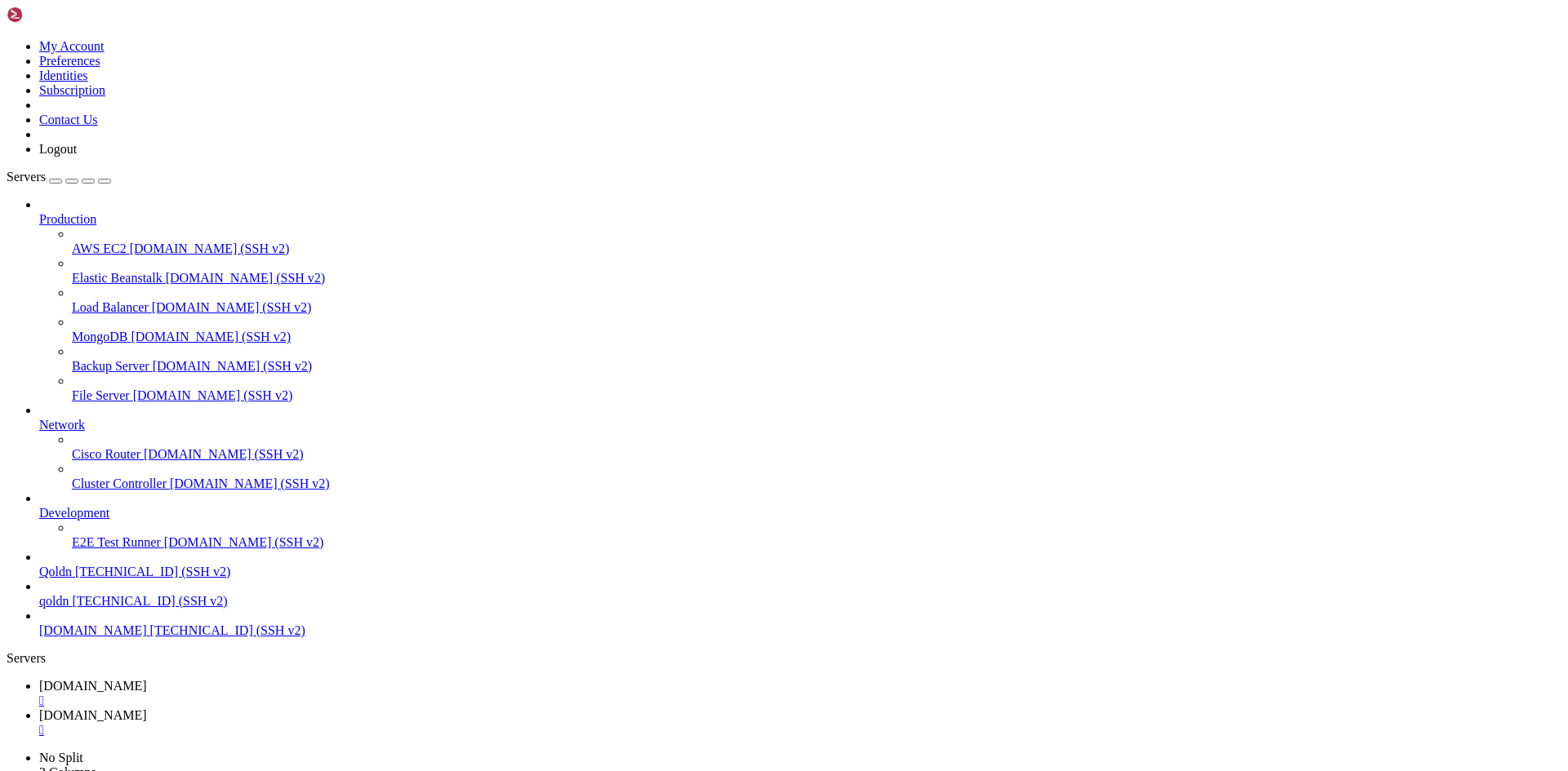
scroll to position [8, 2]
drag, startPoint x: 232, startPoint y: 1104, endPoint x: 11, endPoint y: 1037, distance: 230.9
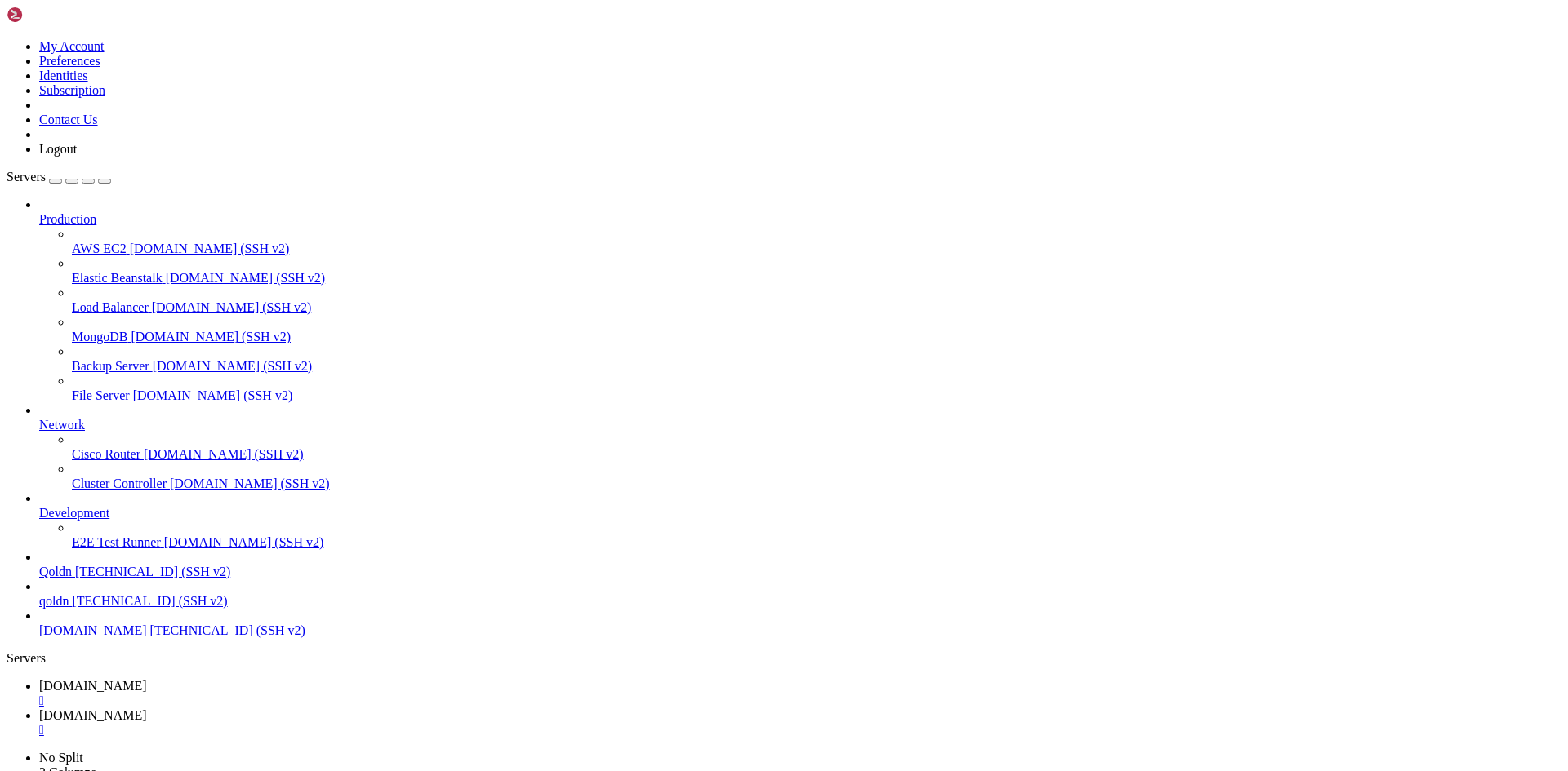
scroll to position [15, 2]
click at [147, 709] on span "[DOMAIN_NAME]" at bounding box center [93, 715] width 108 height 14
drag, startPoint x: 412, startPoint y: 497, endPoint x: 413, endPoint y: 461, distance: 36.0
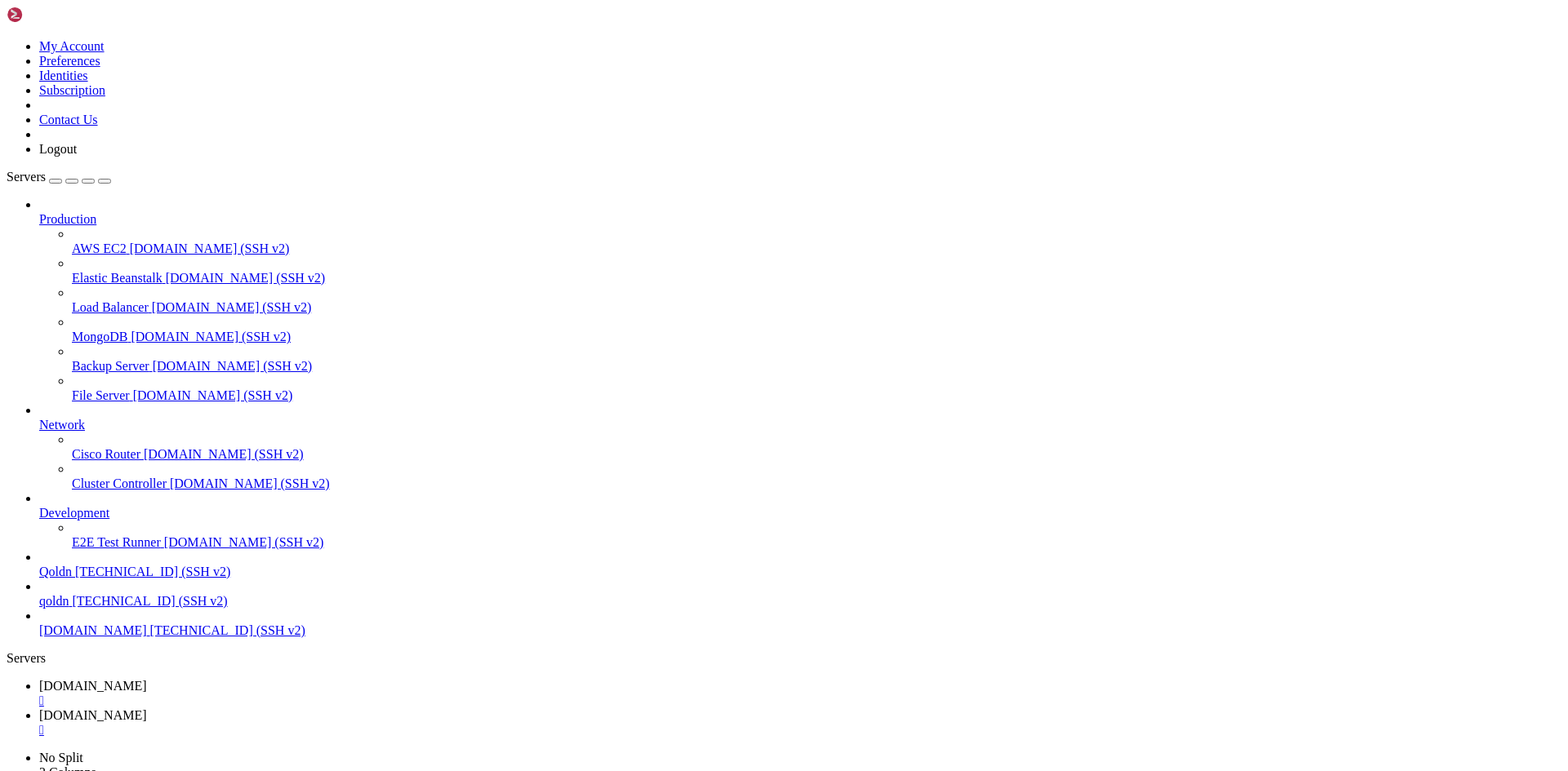
click at [147, 709] on span "[DOMAIN_NAME]" at bounding box center [93, 715] width 108 height 14
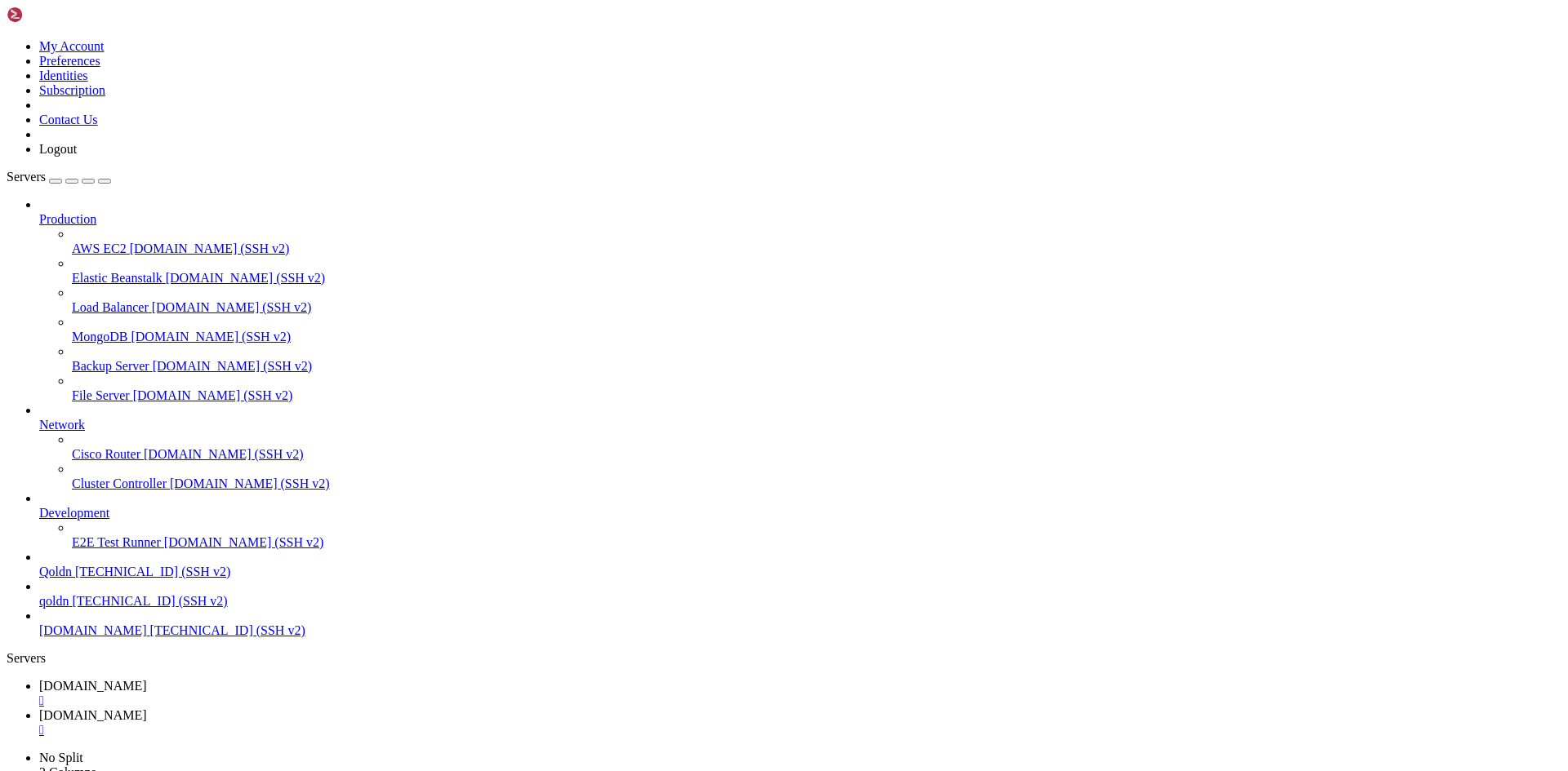
type input "/root/ecommerce_platform/backend/src"
paste textarea "export class AppModule {}"
type textarea "export class AppModule {}"
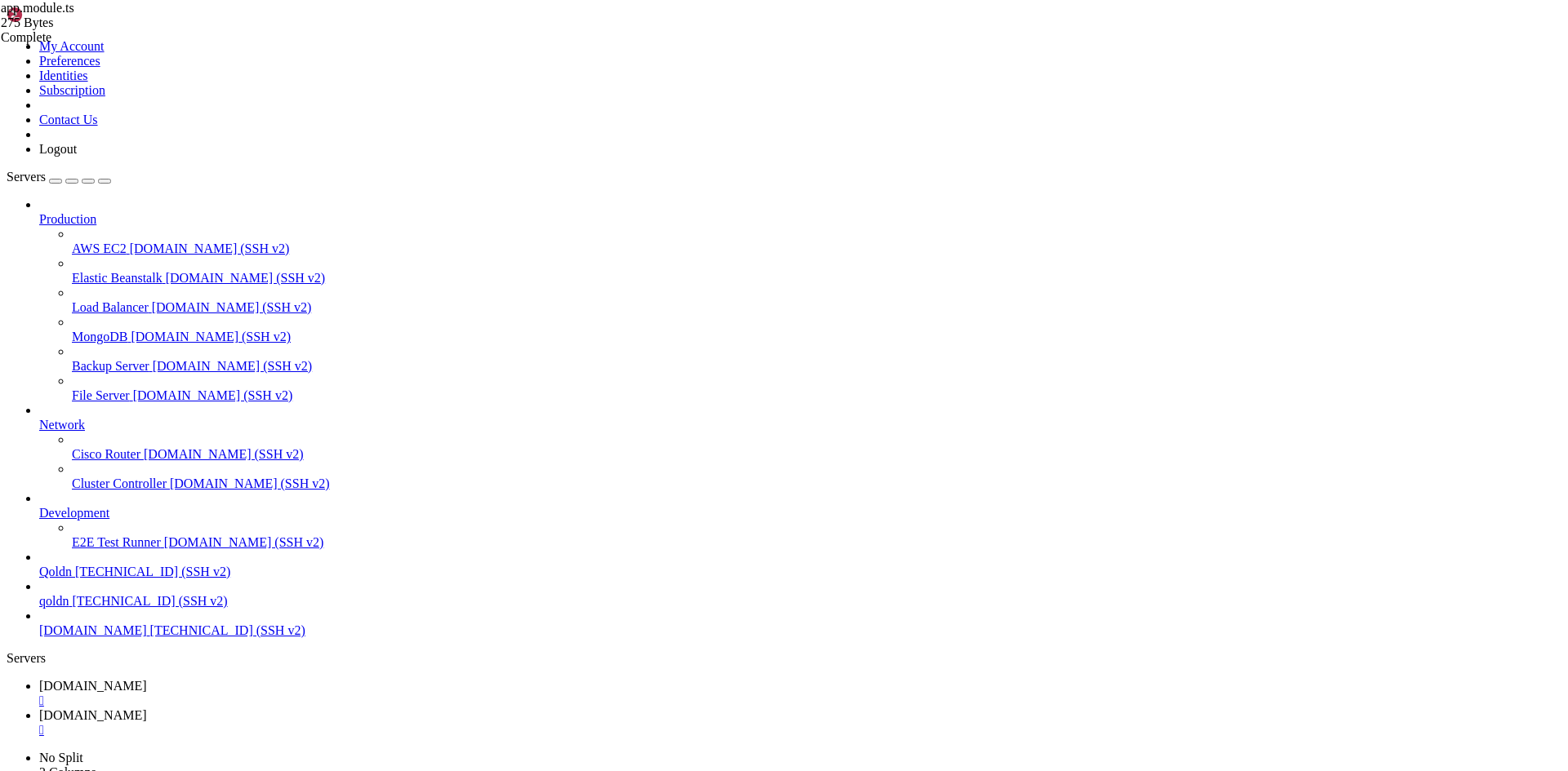
click at [147, 680] on span "[DOMAIN_NAME]" at bounding box center [93, 686] width 108 height 14
click at [147, 709] on span "[DOMAIN_NAME]" at bounding box center [93, 715] width 108 height 14
type textarea "import { AppModule } from './app.module';"
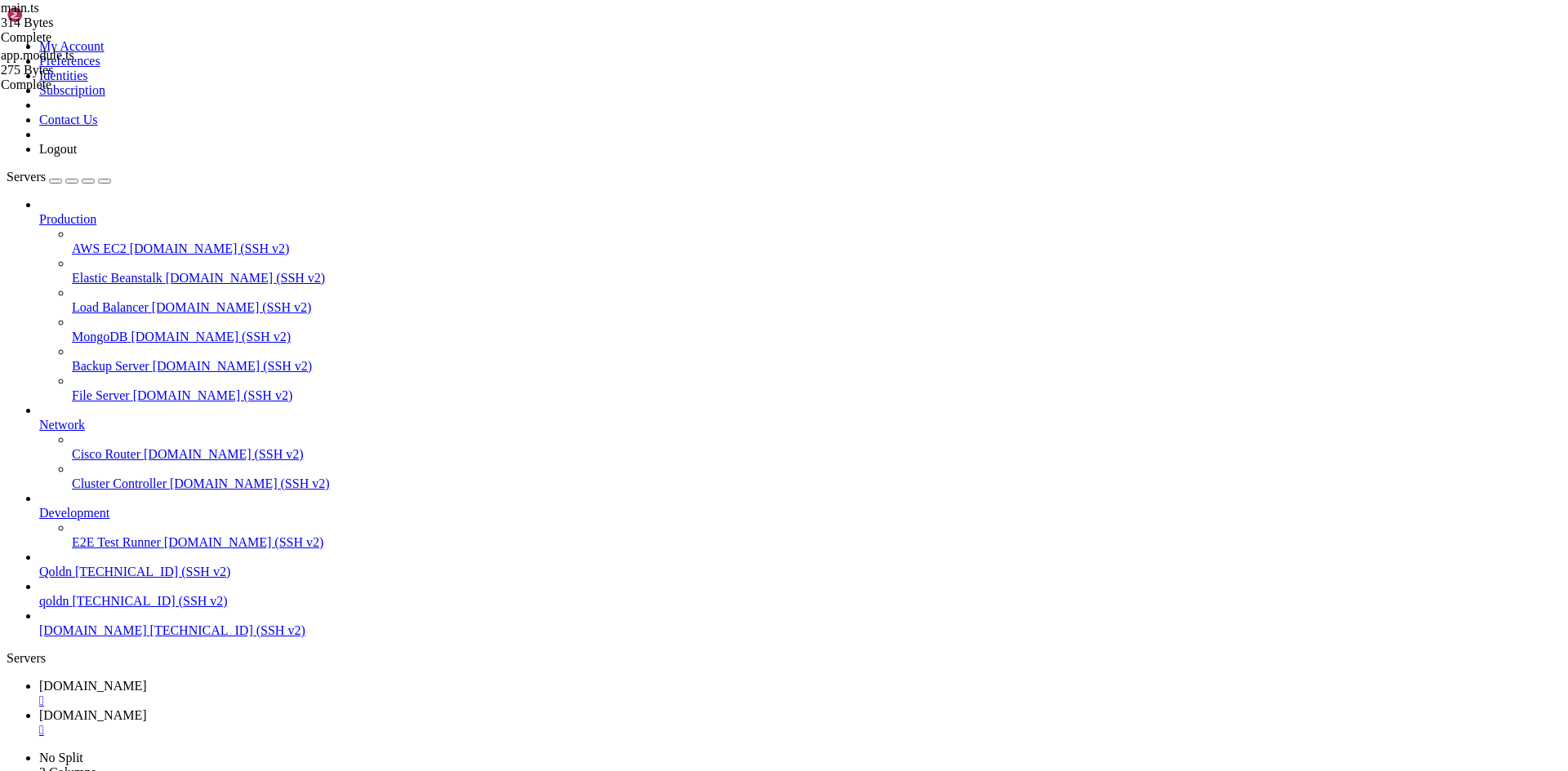
paste textarea "dotenv.config();"
type textarea "dotenv.config();"
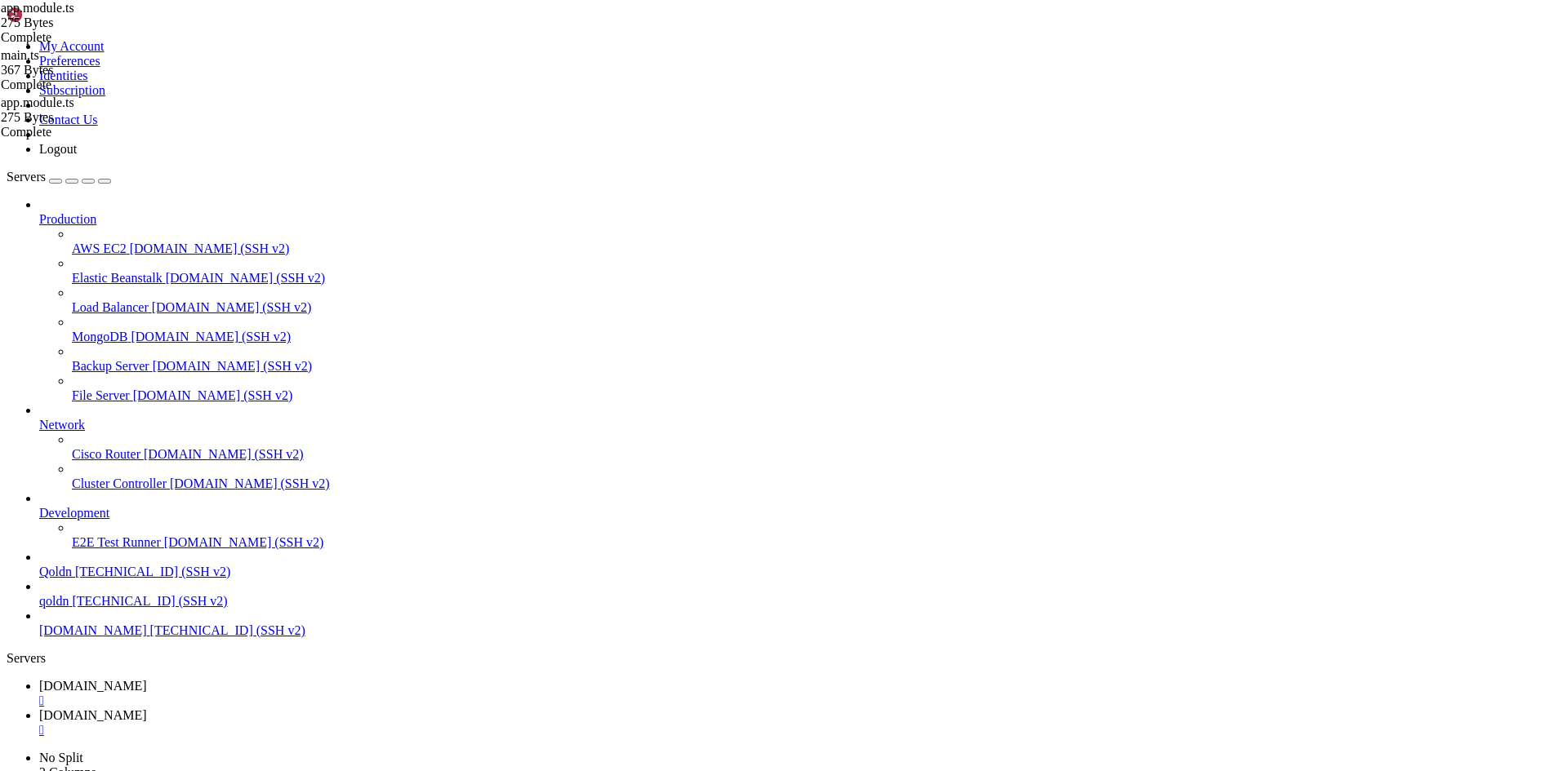
click at [147, 680] on span "[DOMAIN_NAME]" at bounding box center [93, 686] width 108 height 14
click at [147, 709] on span "[DOMAIN_NAME]" at bounding box center [93, 715] width 108 height 14
type input "/root/ecommerce_platform/backend"
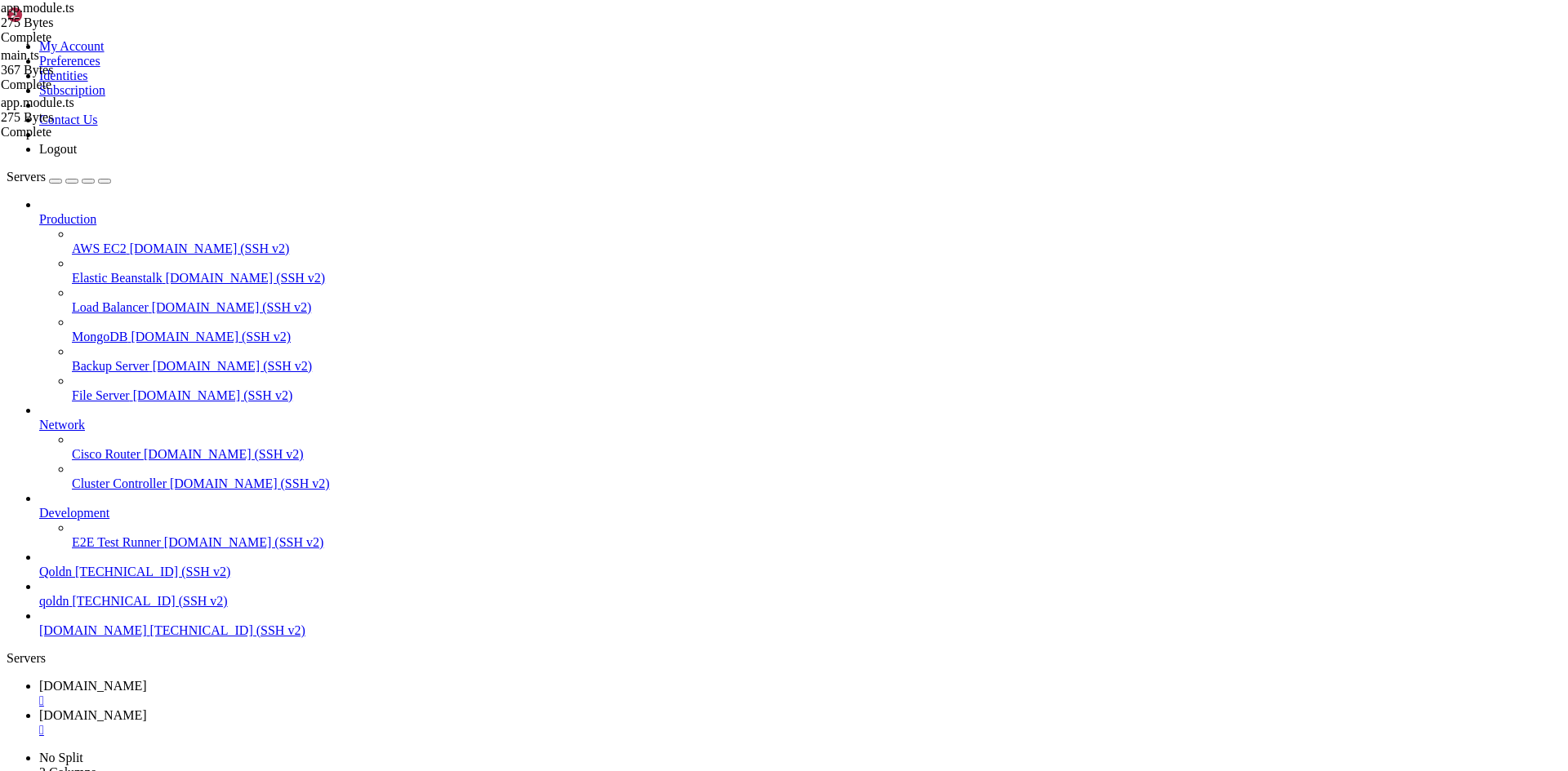
click at [147, 680] on span "[DOMAIN_NAME]" at bounding box center [93, 686] width 108 height 14
drag, startPoint x: 14, startPoint y: 1066, endPoint x: 869, endPoint y: 1134, distance: 857.7
copy div "[dotenv@17.2.3] injecting env (1) from .env -- tip: 🛠️ run anywhere with `doten…"
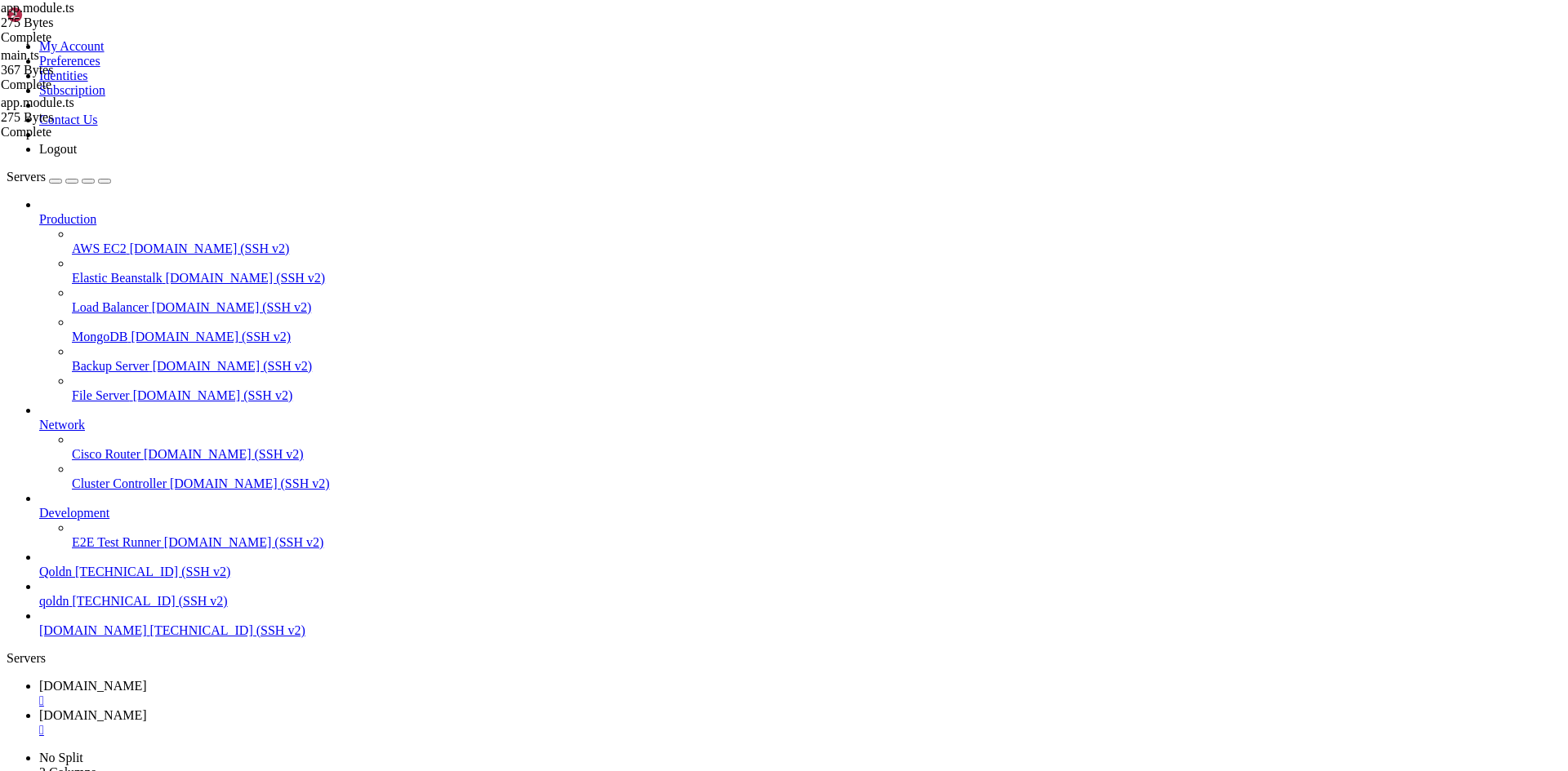
scroll to position [0, 0]
drag, startPoint x: 13, startPoint y: 1008, endPoint x: 740, endPoint y: 1285, distance: 778.0
copy div "[ 1:10:18 PM ] Starting compilation in watch mode... [ 1:10:21 PM ] Found 0 err…"
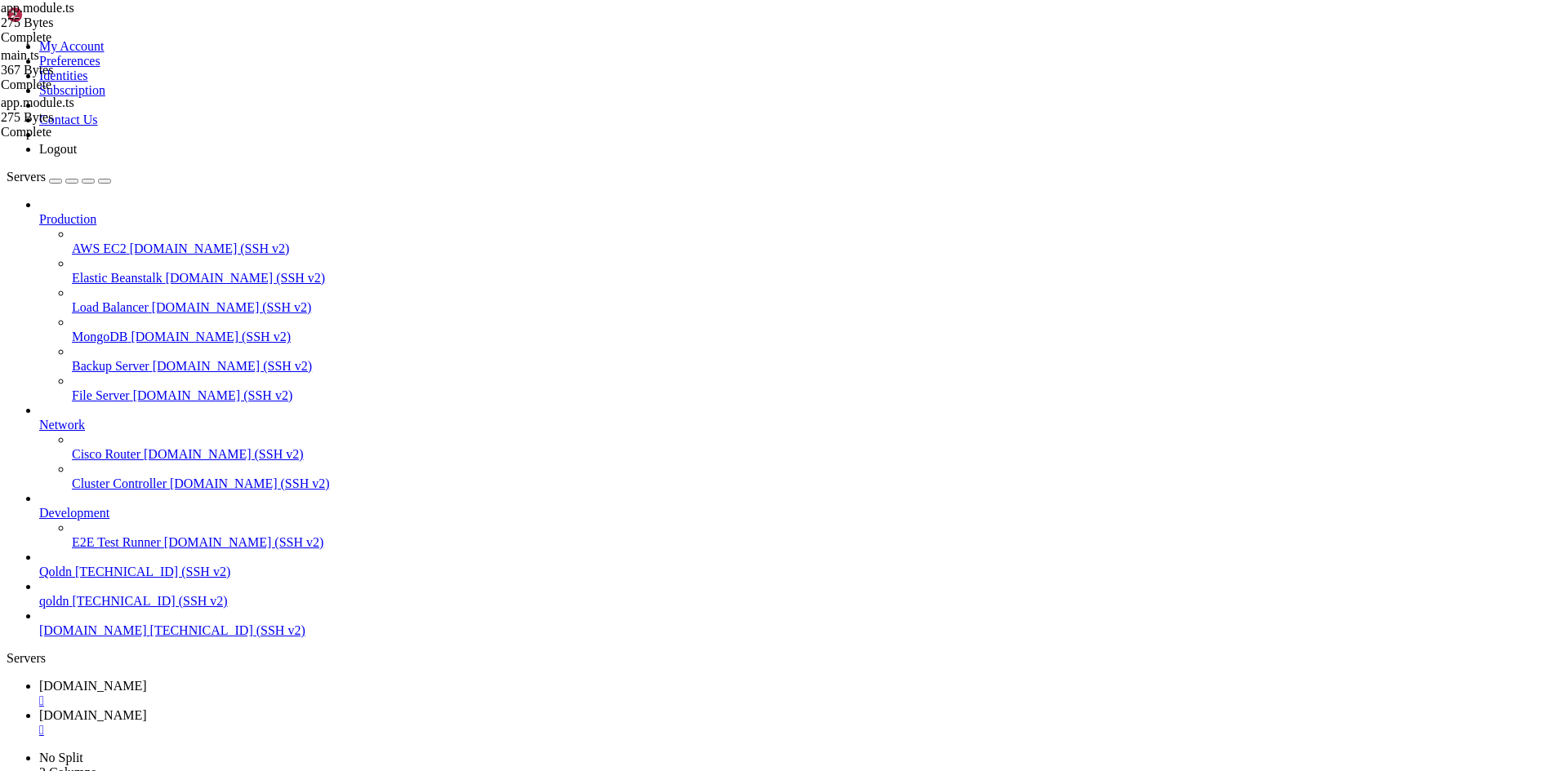
scroll to position [1207, 0]
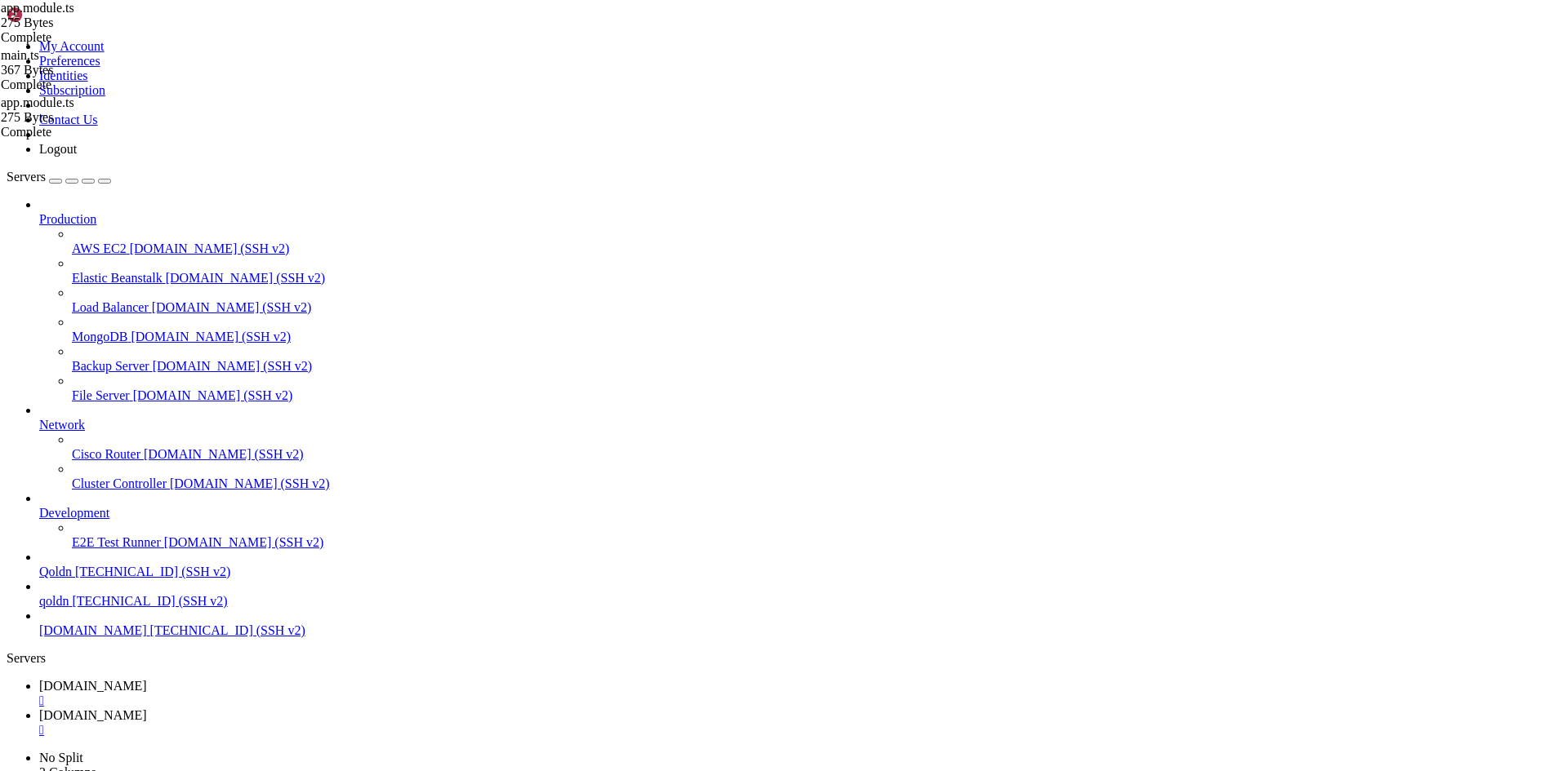
drag, startPoint x: 463, startPoint y: 1621, endPoint x: 590, endPoint y: 1644, distance: 129.1
drag, startPoint x: 12, startPoint y: 1623, endPoint x: 335, endPoint y: 1639, distance: 323.4
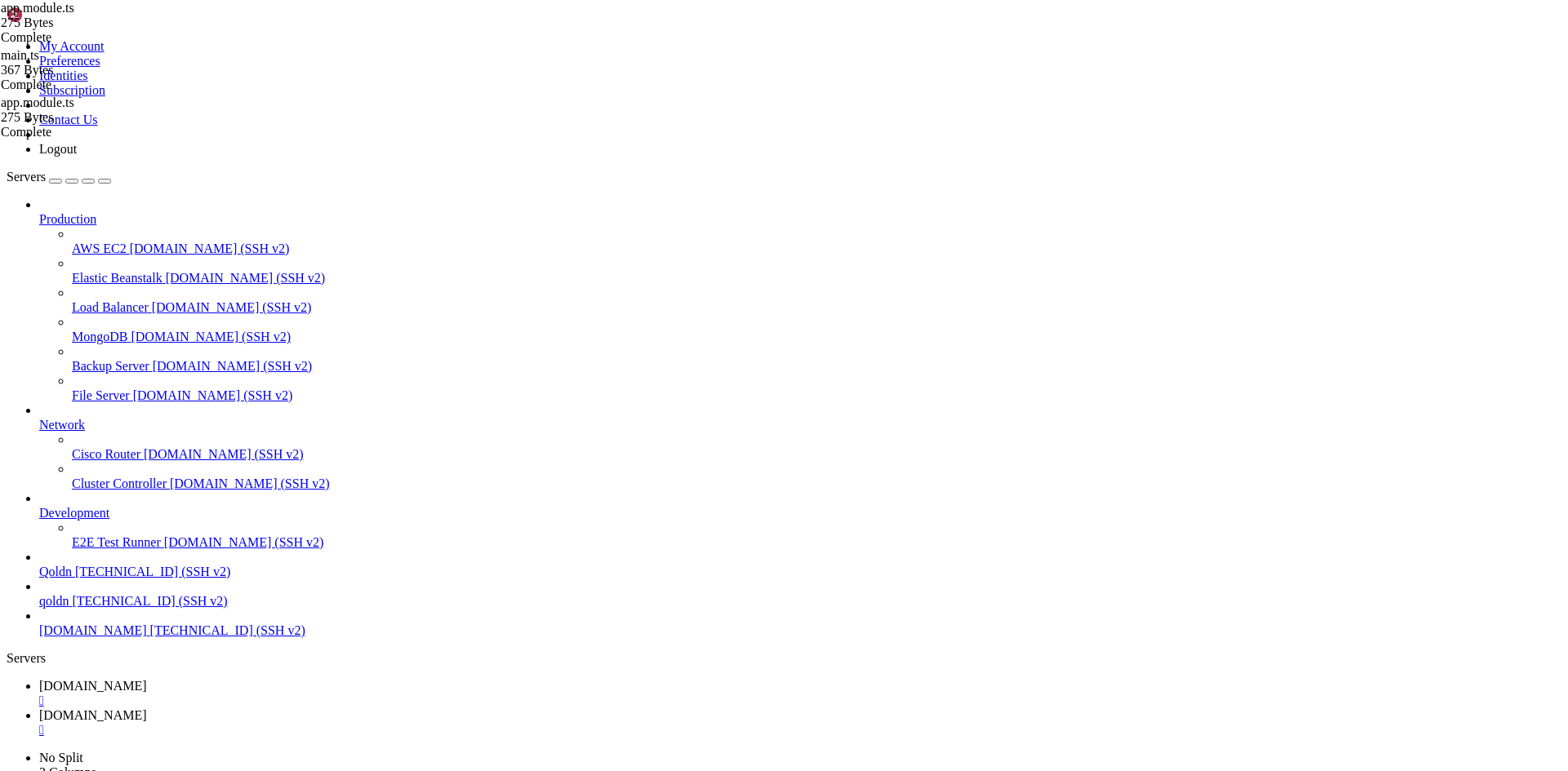
copy div "root @ Ubuntu-2204-jammy-amd64-base ~/ecommerce_platform/backend # [dotenv@17.2…"
drag, startPoint x: 14, startPoint y: 1009, endPoint x: 458, endPoint y: 1438, distance: 617.4
copy div "[ 1:53:54 PM ] Starting compilation in watch mode... 0|ecommerc | 0|ecommerc | …"
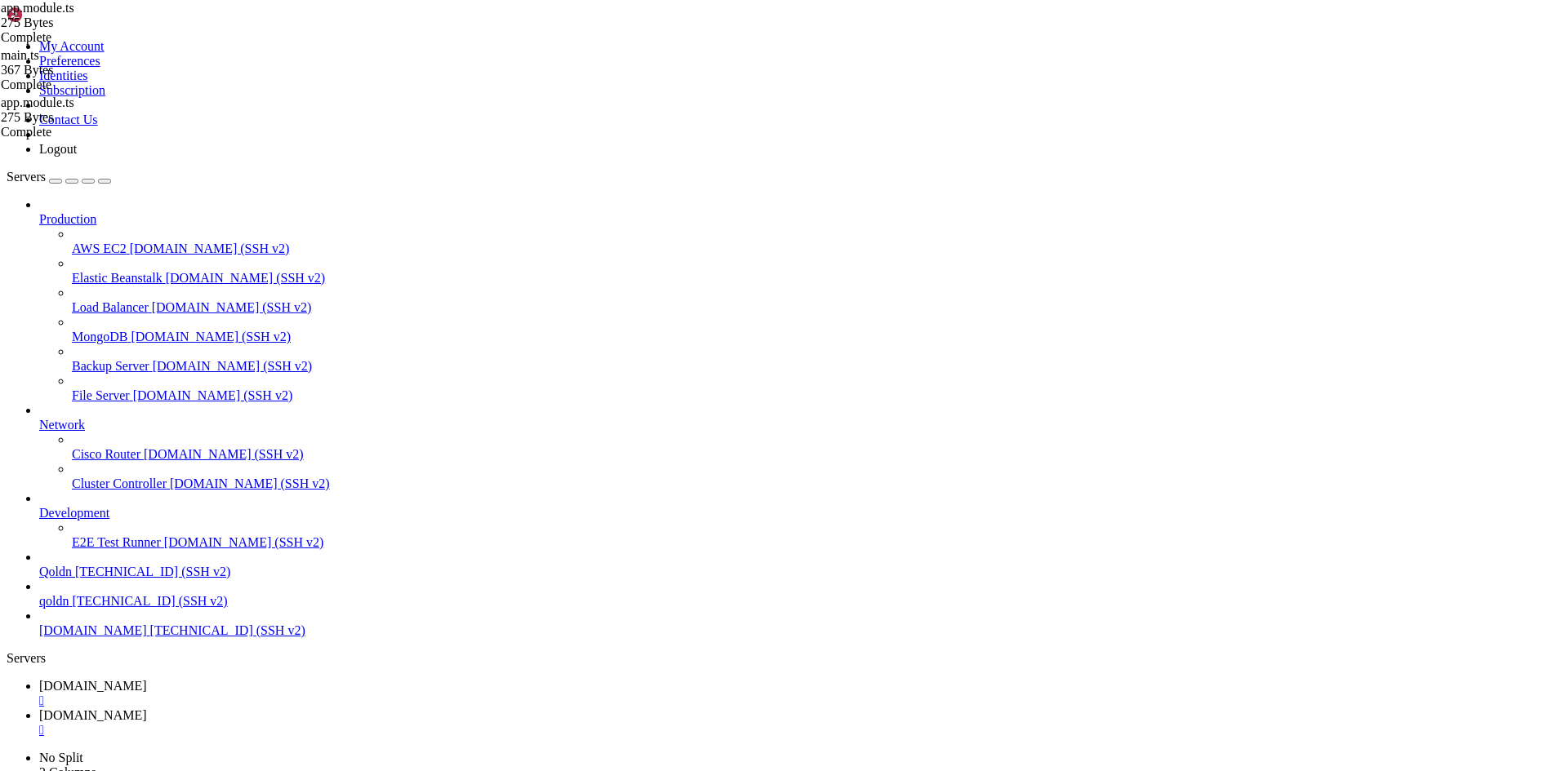
drag, startPoint x: 15, startPoint y: 1026, endPoint x: 334, endPoint y: 1028, distance: 319.0
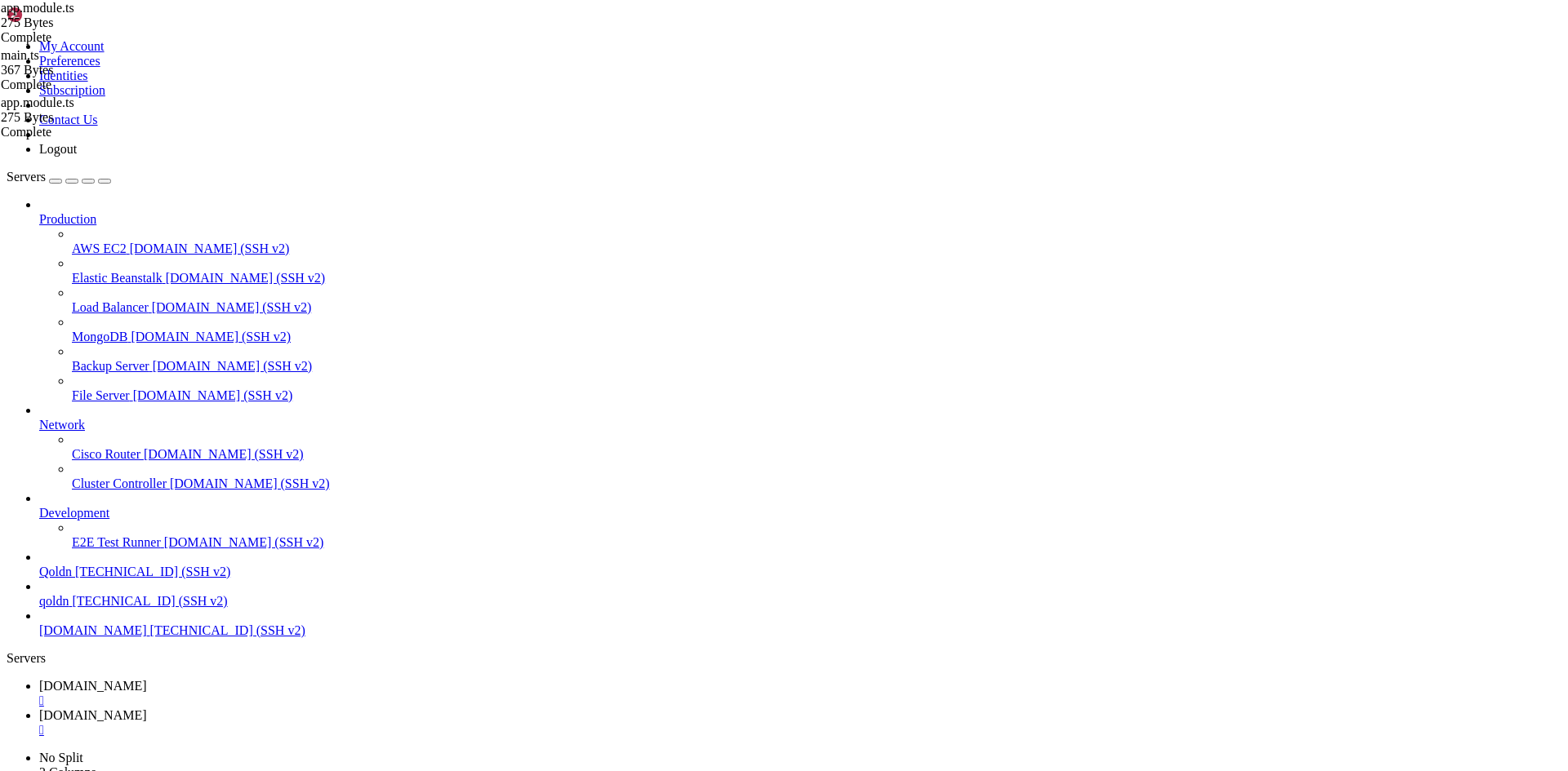
drag, startPoint x: 13, startPoint y: 1009, endPoint x: 994, endPoint y: 1128, distance: 988.2
copy div "[ 2:03:02 PM ] Starting compilation in watch mode... 0|ecommerce-backend | at F…"
drag, startPoint x: 674, startPoint y: 1728, endPoint x: 463, endPoint y: 1648, distance: 225.7
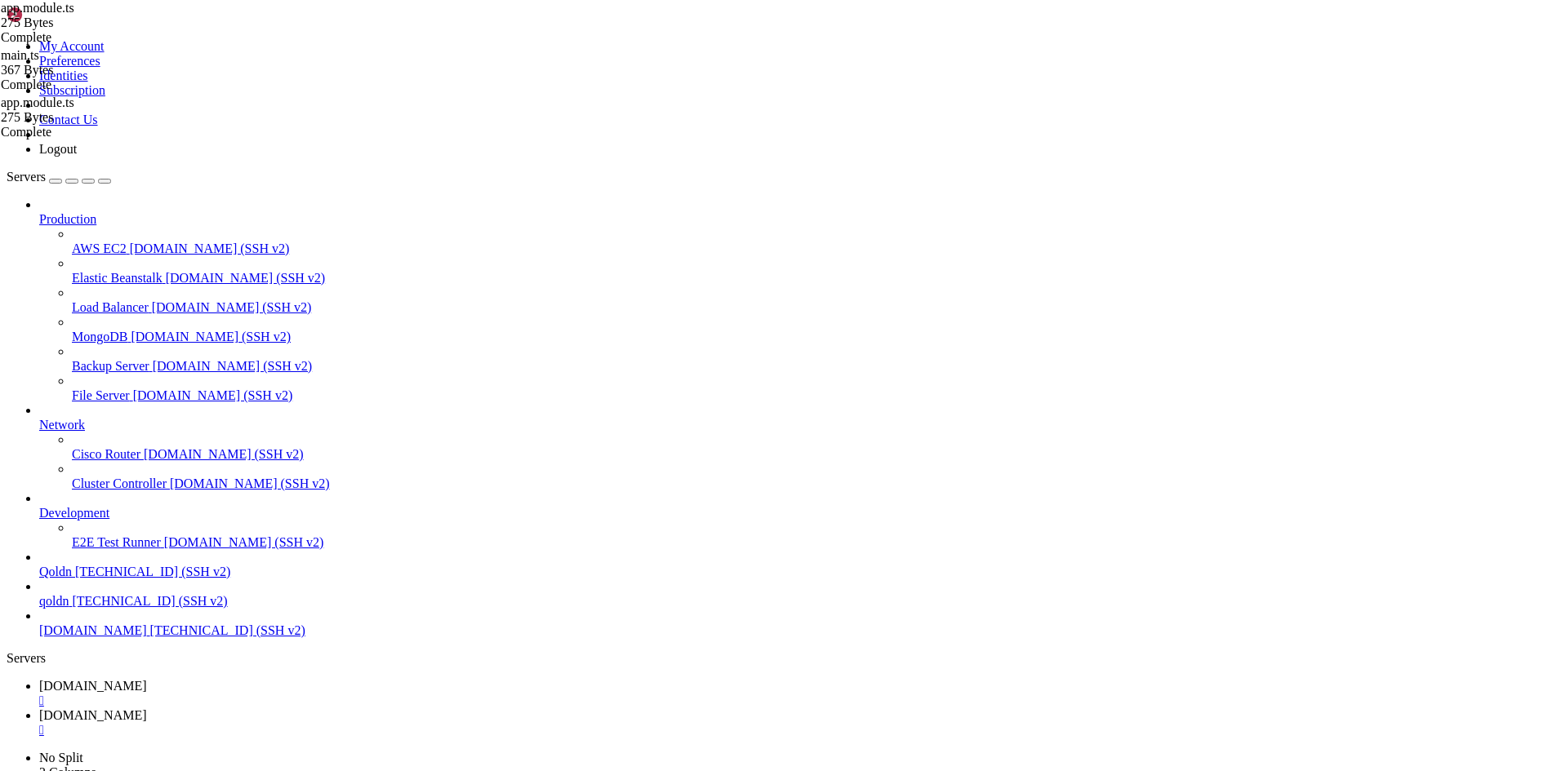
click at [147, 709] on span "[DOMAIN_NAME]" at bounding box center [93, 715] width 108 height 14
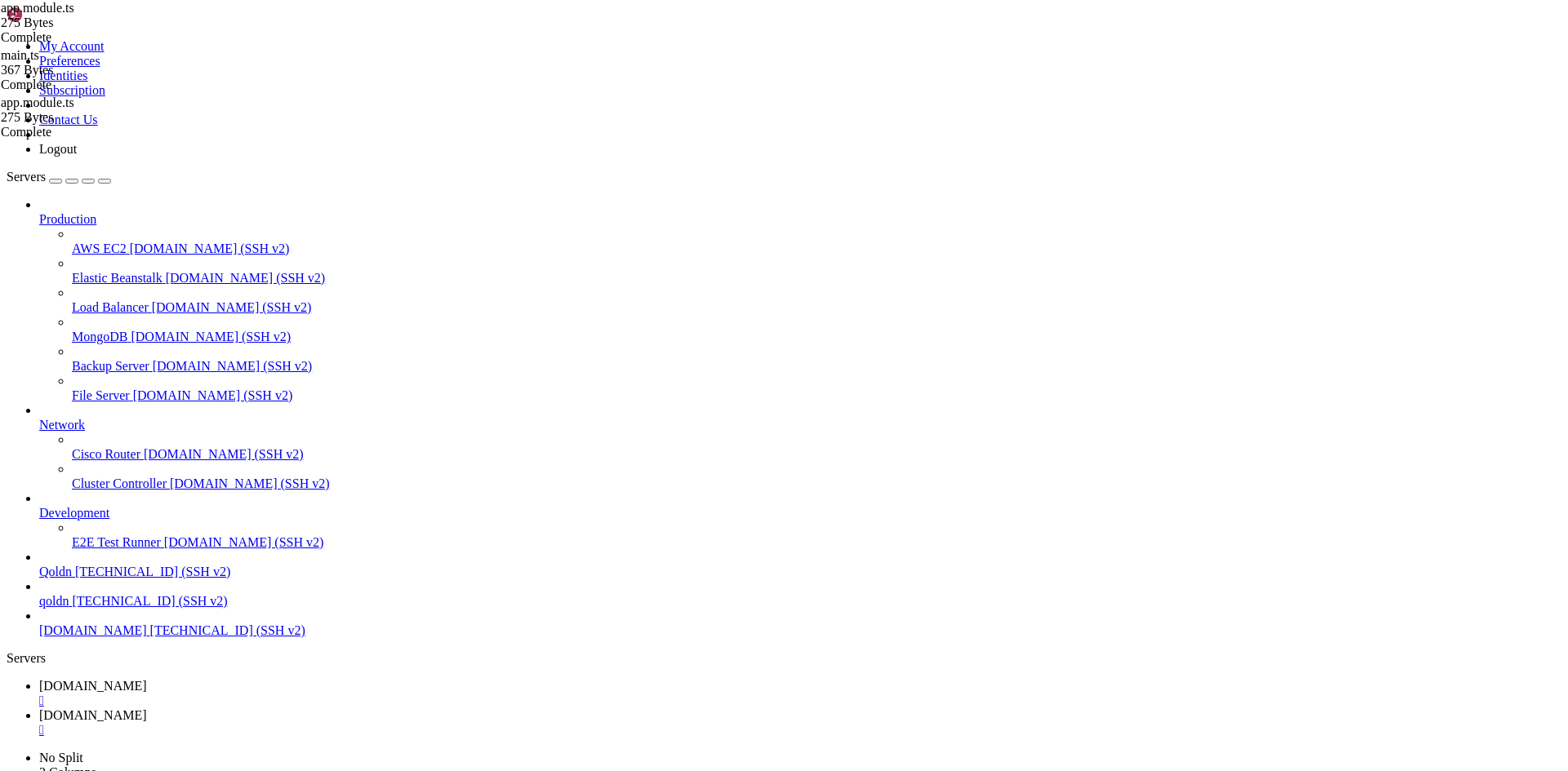
type input "/root/ecommerce_platform/backend/src"
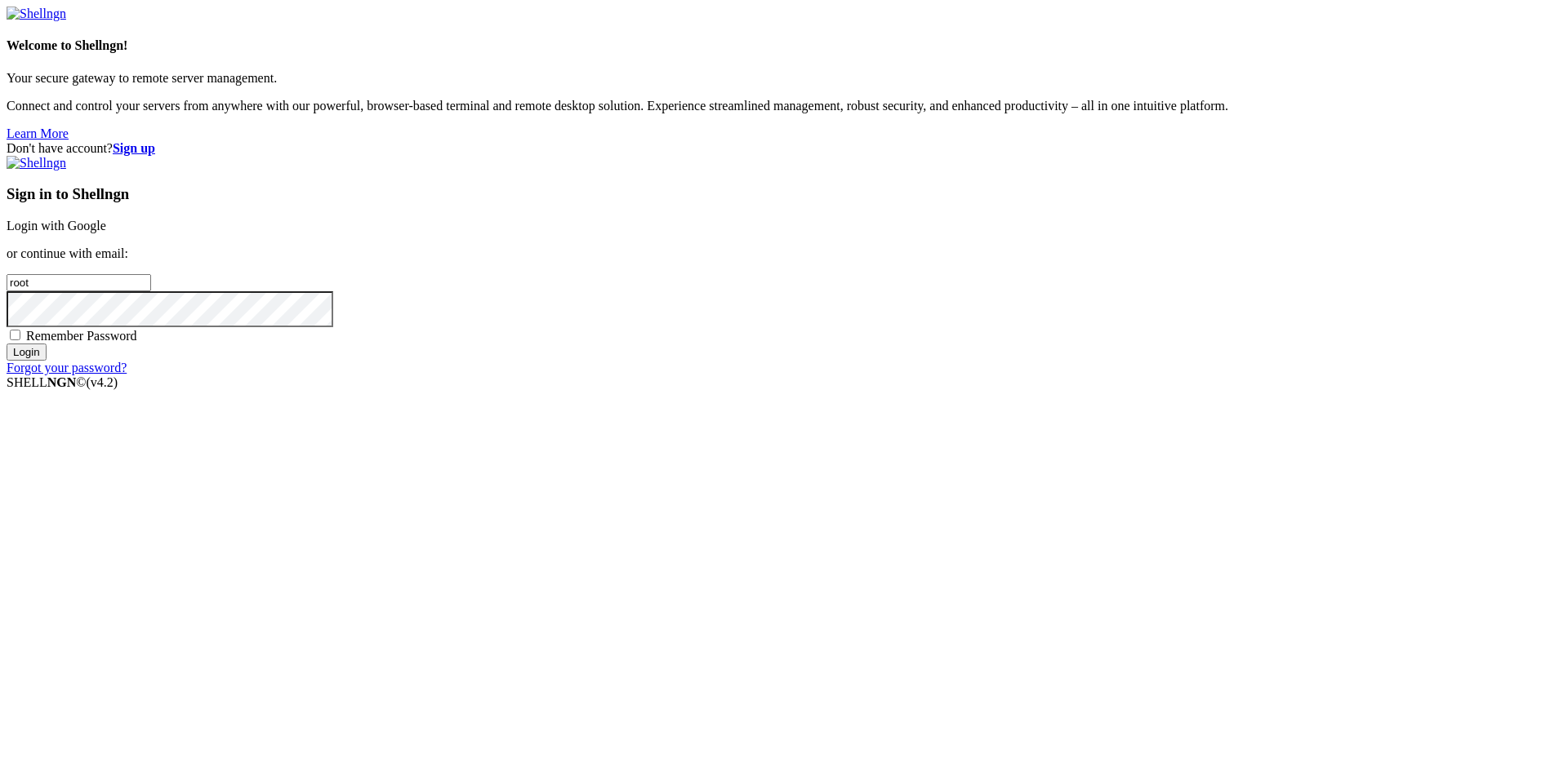
click at [106, 232] on link "Login with Google" at bounding box center [56, 226] width 100 height 14
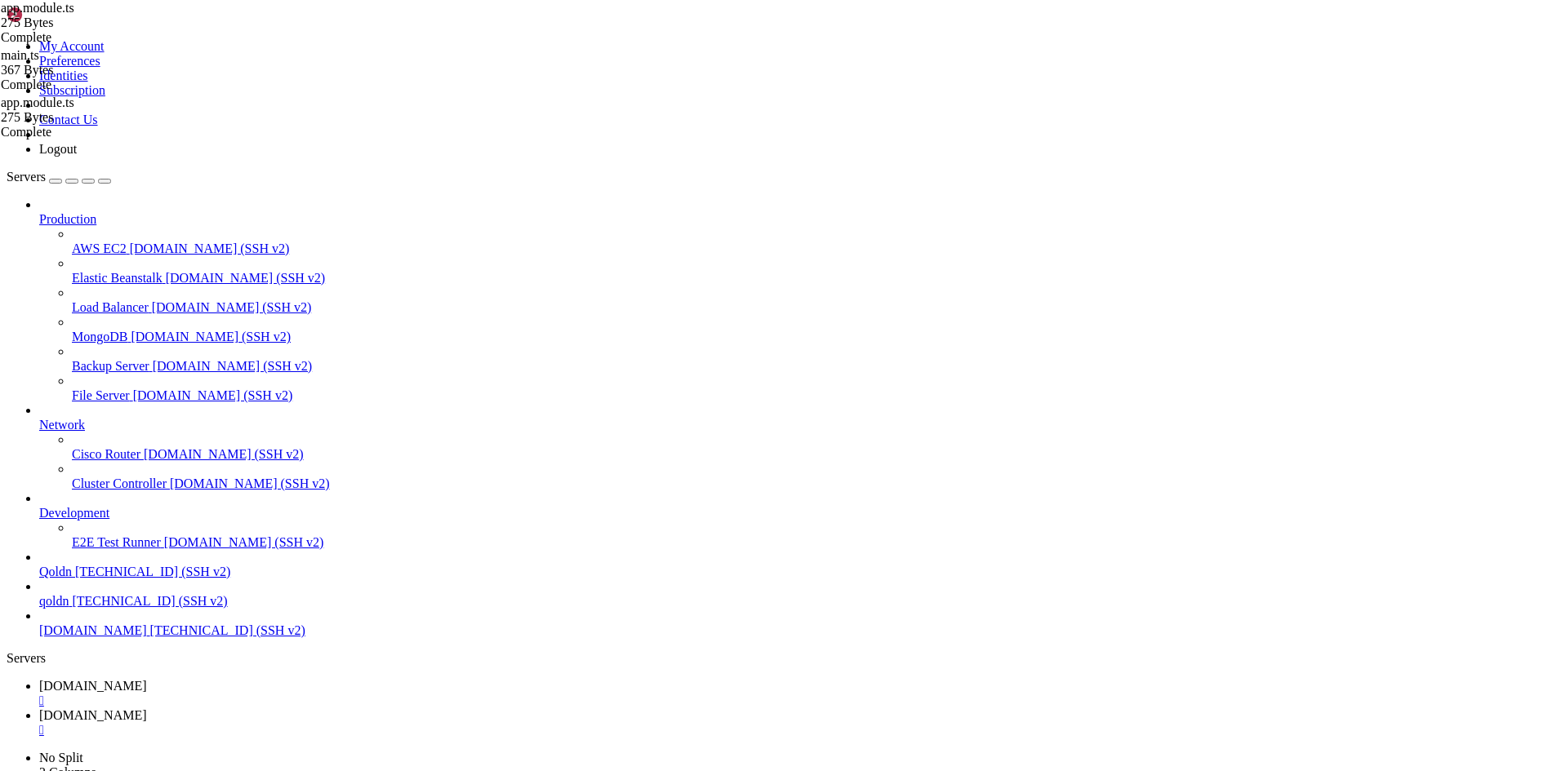
scroll to position [902, 0]
click at [147, 709] on span "[DOMAIN_NAME]" at bounding box center [93, 715] width 108 height 14
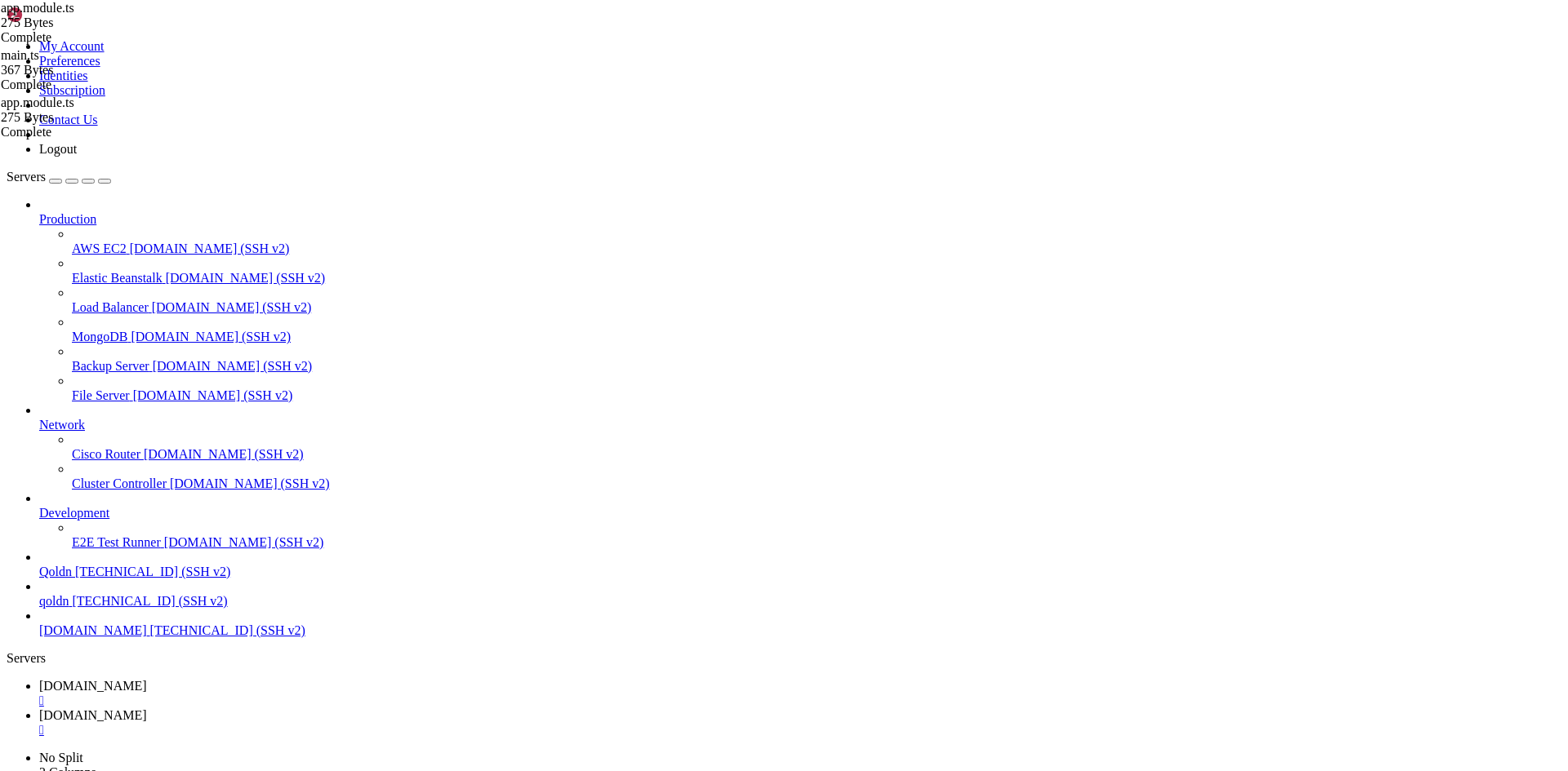
type input "/root/ecommerce_platform/backend/src"
type textarea "bootstrap();"
paste textarea "bootstrap();"
type textarea "bootstrap();"
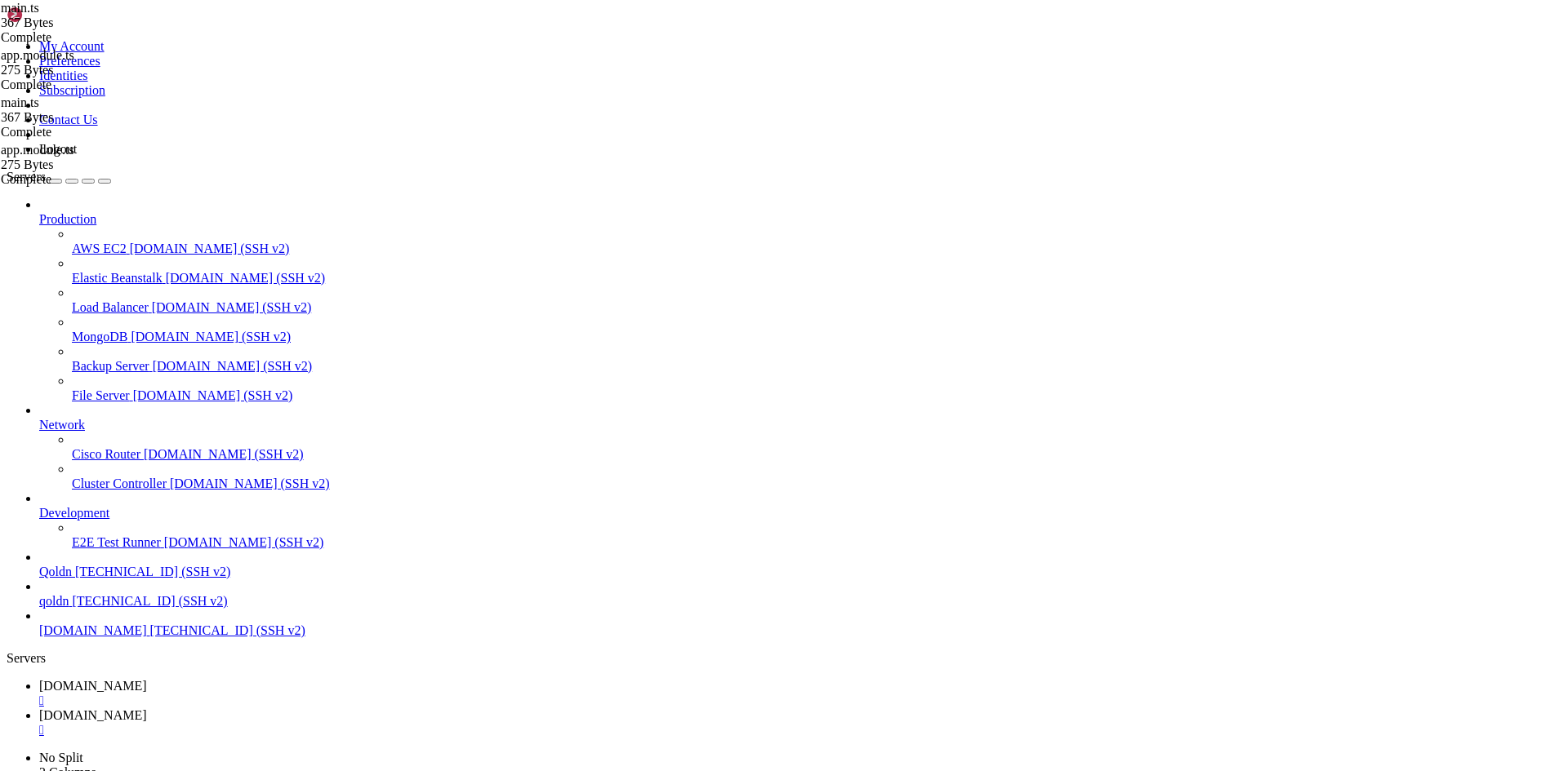
click at [147, 680] on span "[DOMAIN_NAME]" at bounding box center [93, 686] width 108 height 14
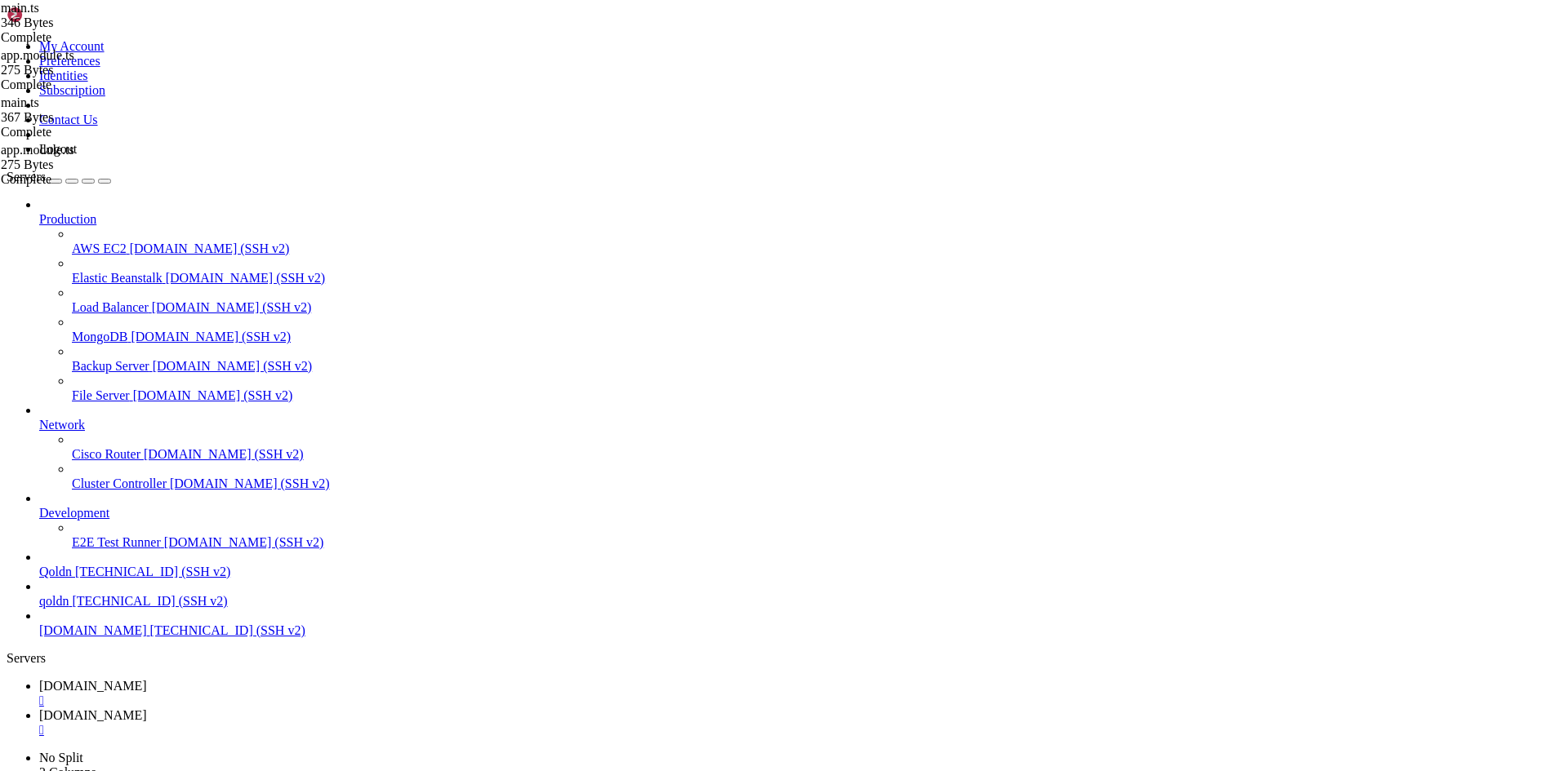
drag, startPoint x: 15, startPoint y: 1260, endPoint x: 372, endPoint y: 1629, distance: 513.4
copy div "cat ~/ecommerce_platform/backend/src/app.module.ts cat ~/ecommerce_platform/bac…"
click at [347, 709] on link "[DOMAIN_NAME] " at bounding box center [800, 723] width 1522 height 29
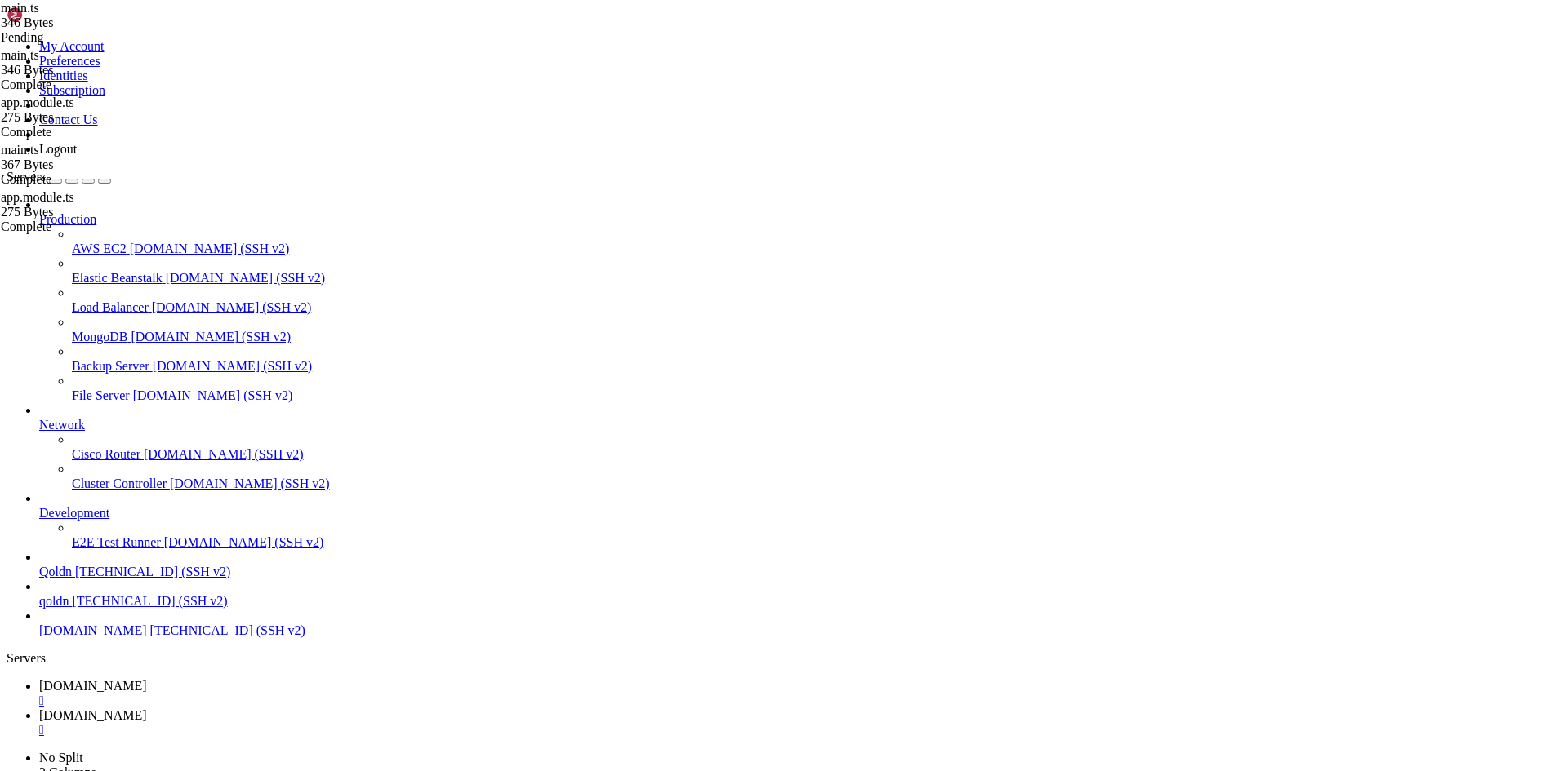
type textarea "import * as dotenv from 'dotenv';"
type textarea "bootstrap();"
type textarea "b"
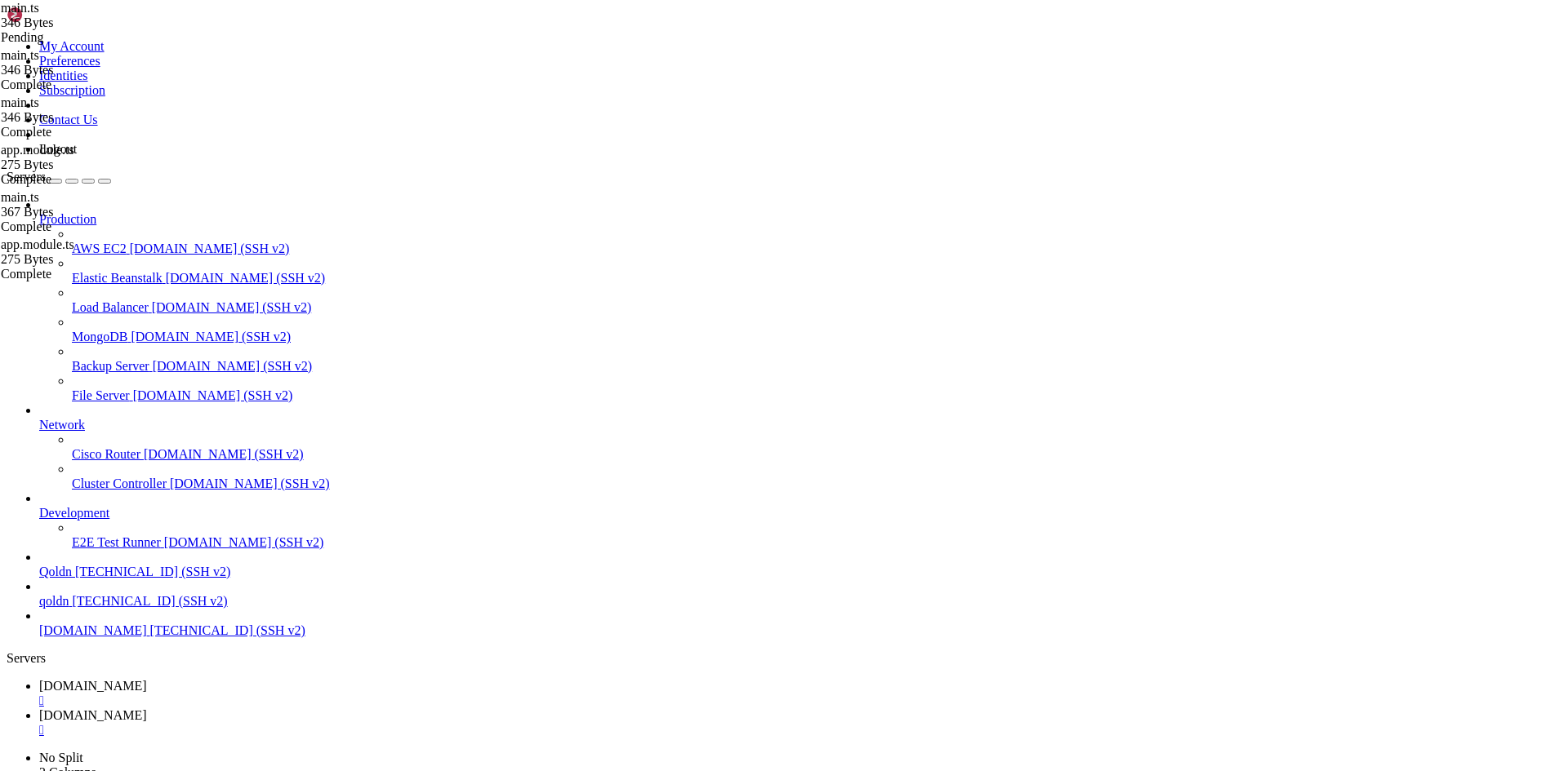
type textarea "}"
type textarea "a"
type textarea "c"
type textarea "d"
type textarea "a"
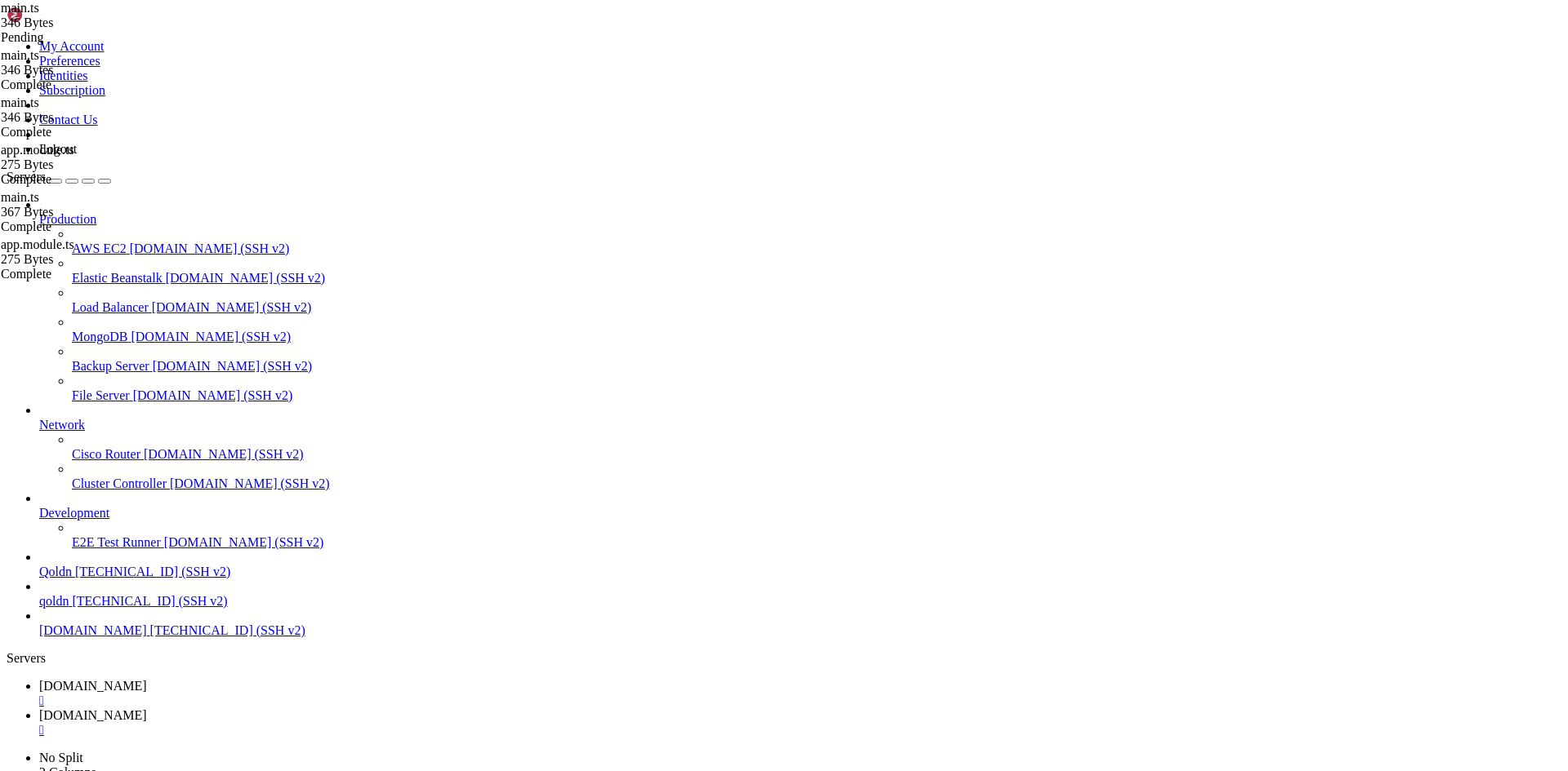
type textarea "i"
type textarea "b"
type textarea "}"
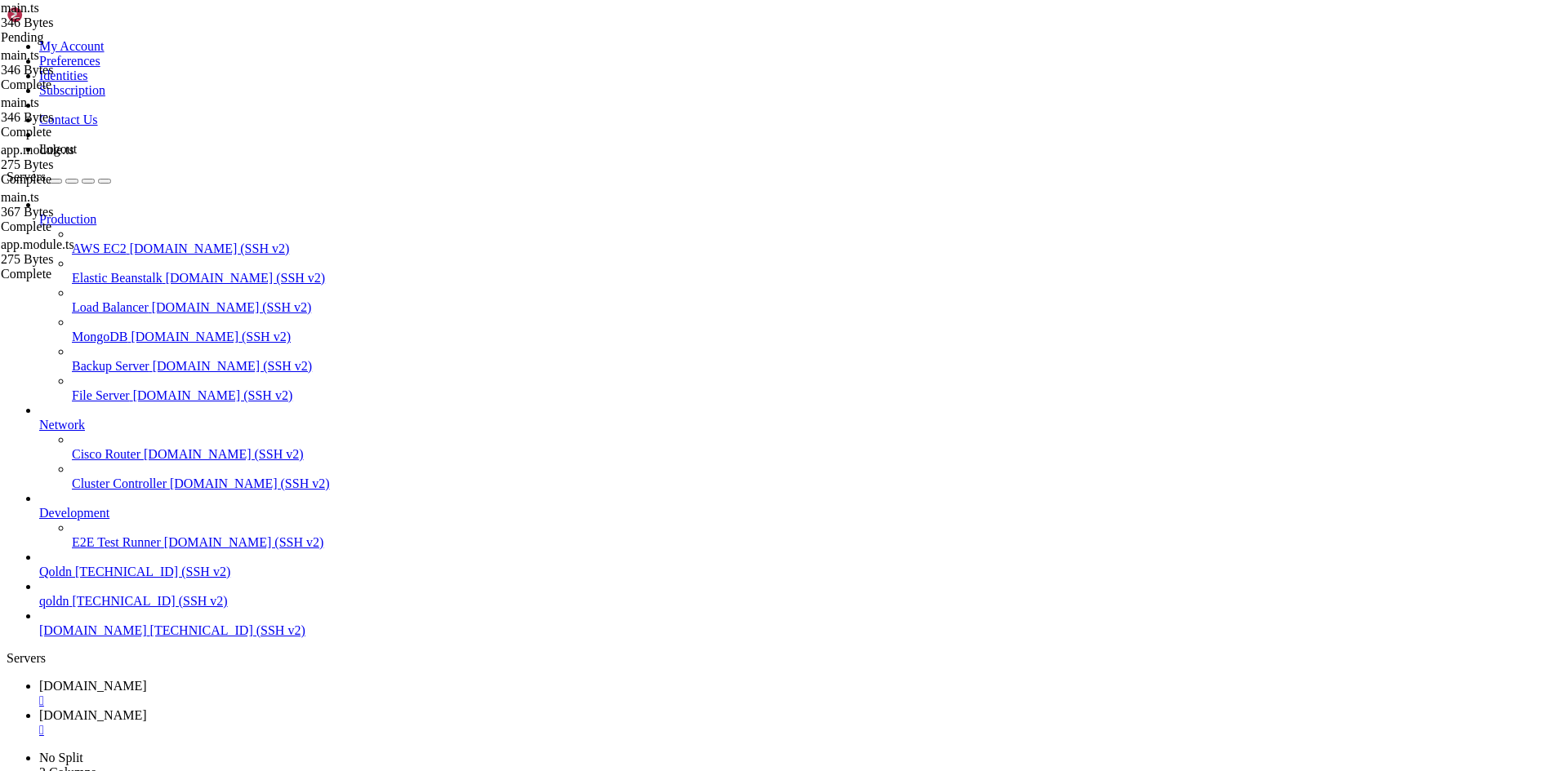
type textarea "a"
type textarea "c"
type textarea "a"
type textarea "i"
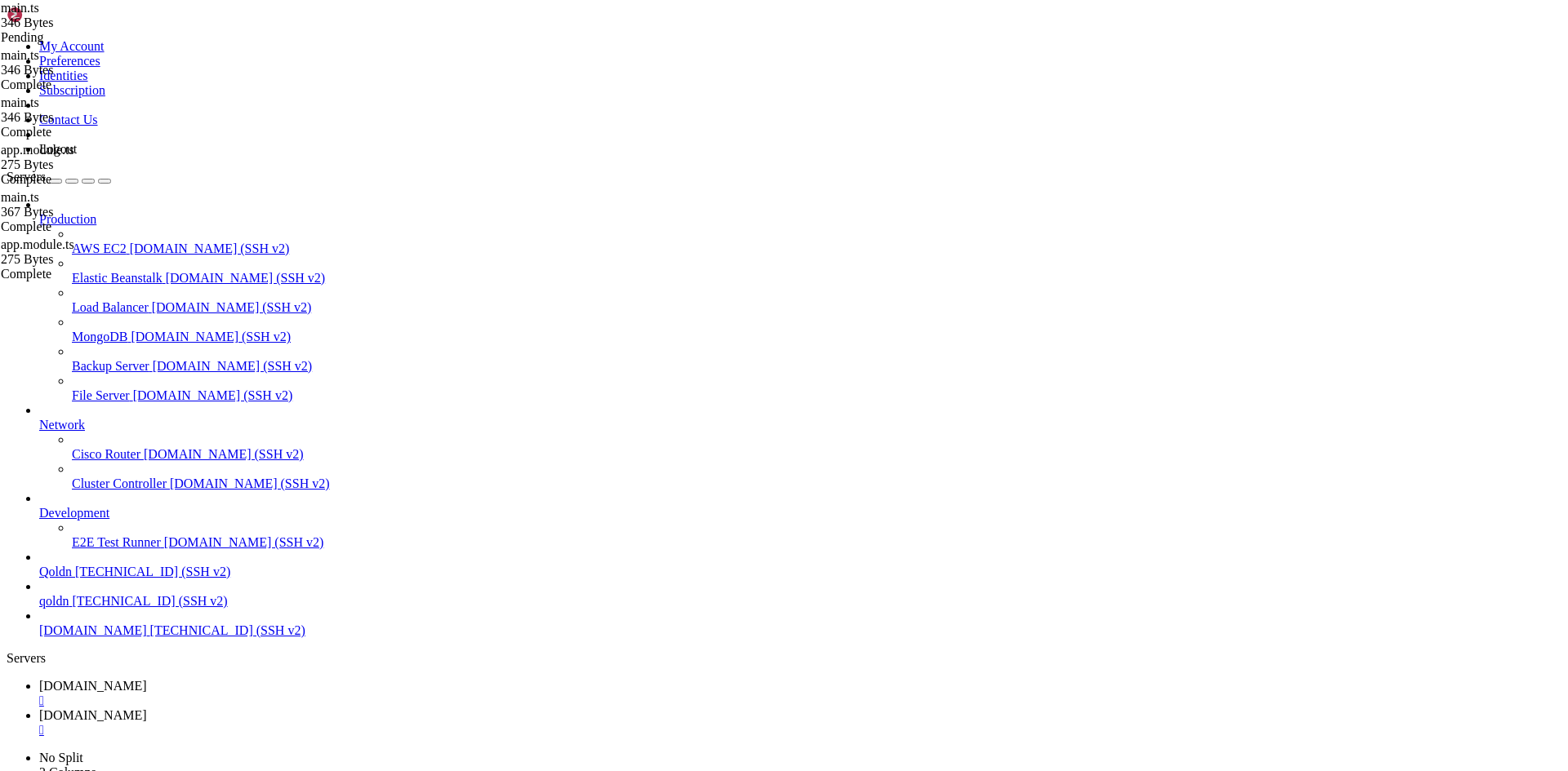
click at [147, 680] on span "[DOMAIN_NAME]" at bounding box center [93, 686] width 108 height 14
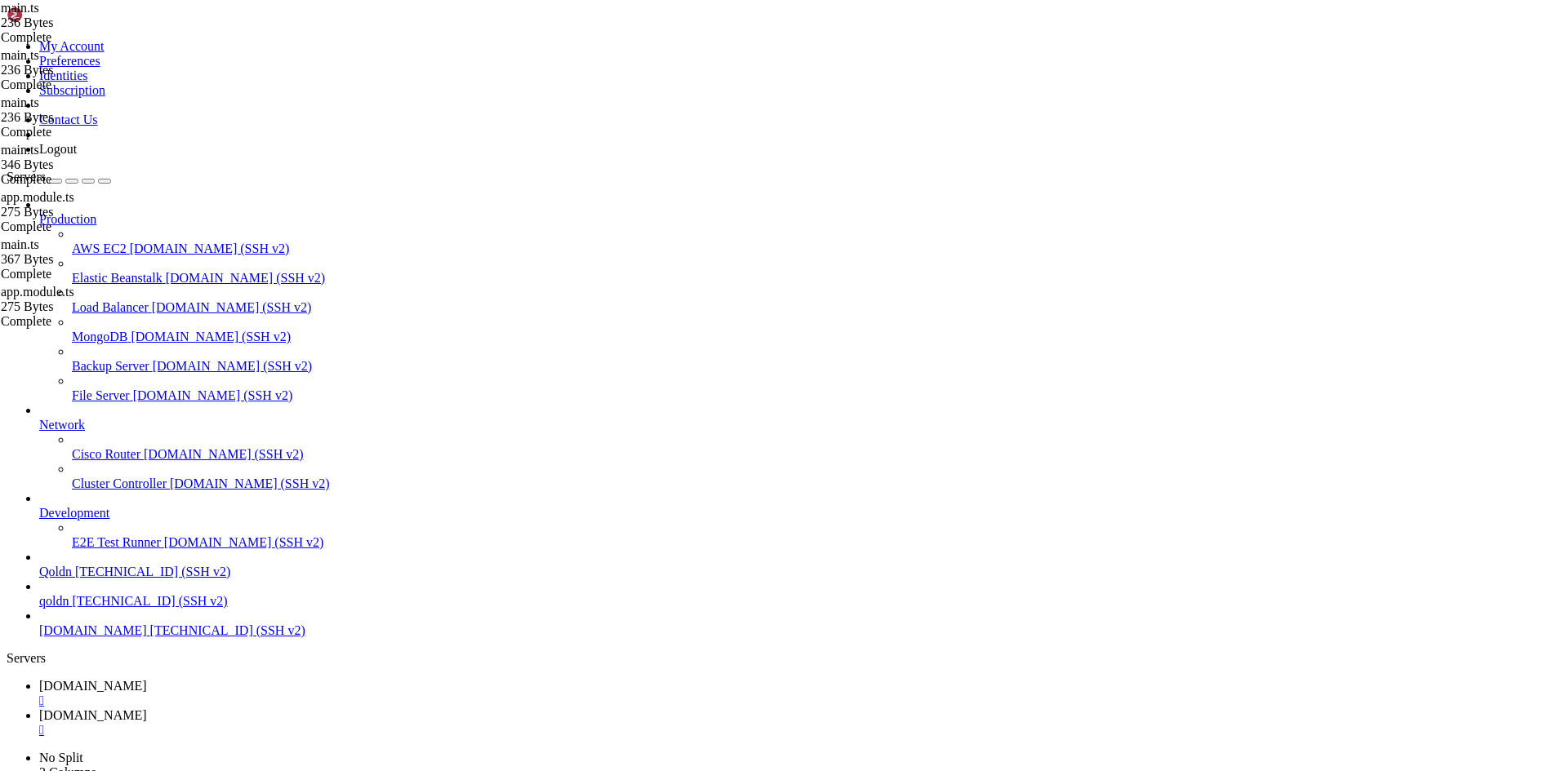
drag, startPoint x: 15, startPoint y: 1304, endPoint x: 519, endPoint y: 1633, distance: 601.9
copy div "root @ Ubuntu-2204-jammy-amd64-base ~/ecommerce_platform/backend # sudo apt upd…"
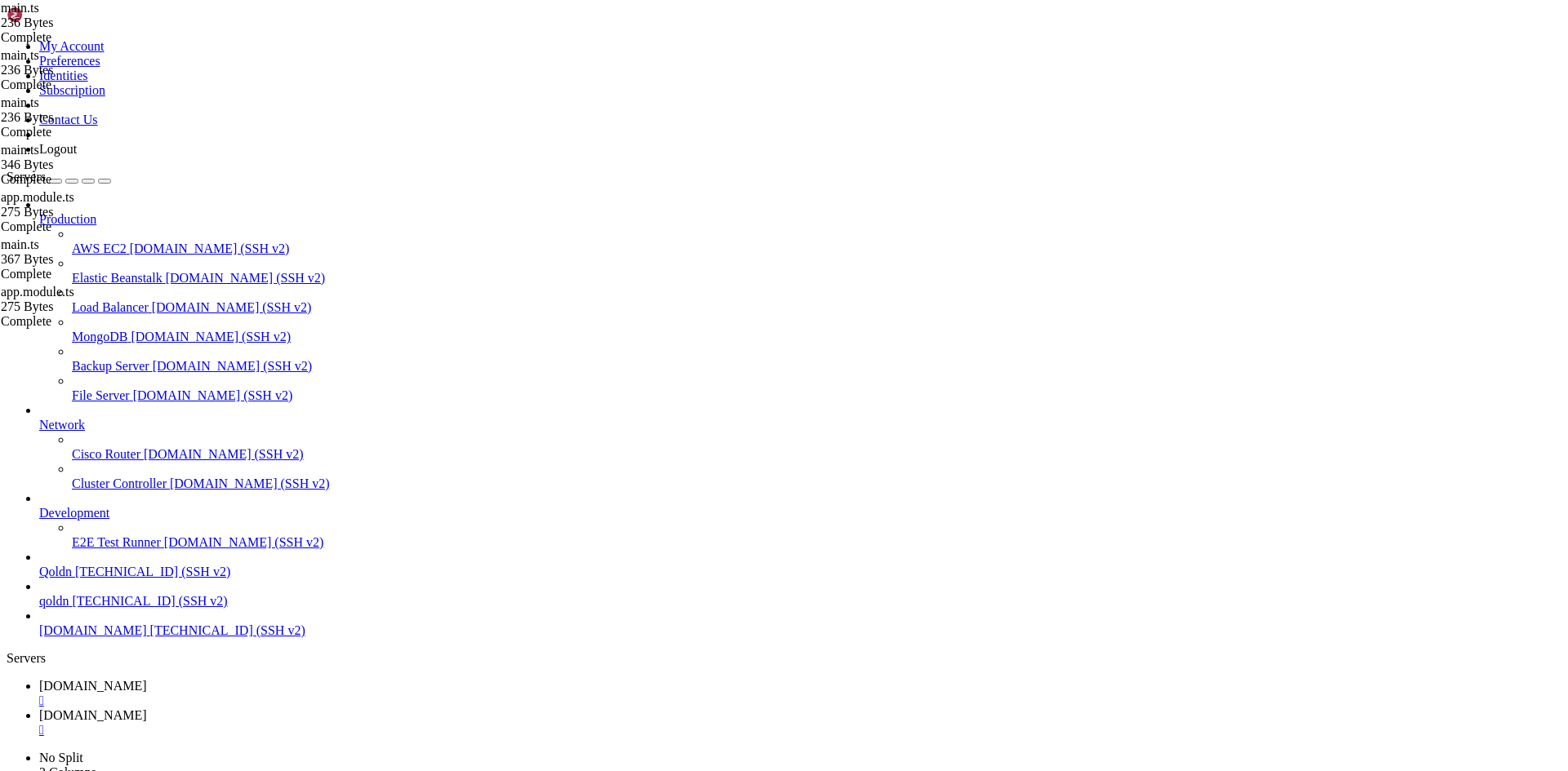
scroll to position [0, 0]
drag, startPoint x: 14, startPoint y: 1205, endPoint x: 545, endPoint y: 1244, distance: 532.4
copy div "[Nest] 45838 - 10/14/2025, 2:37:50 PM ERROR [NestApplication] Error: listen EAD…"
drag, startPoint x: 14, startPoint y: 1205, endPoint x: 309, endPoint y: 1216, distance: 295.2
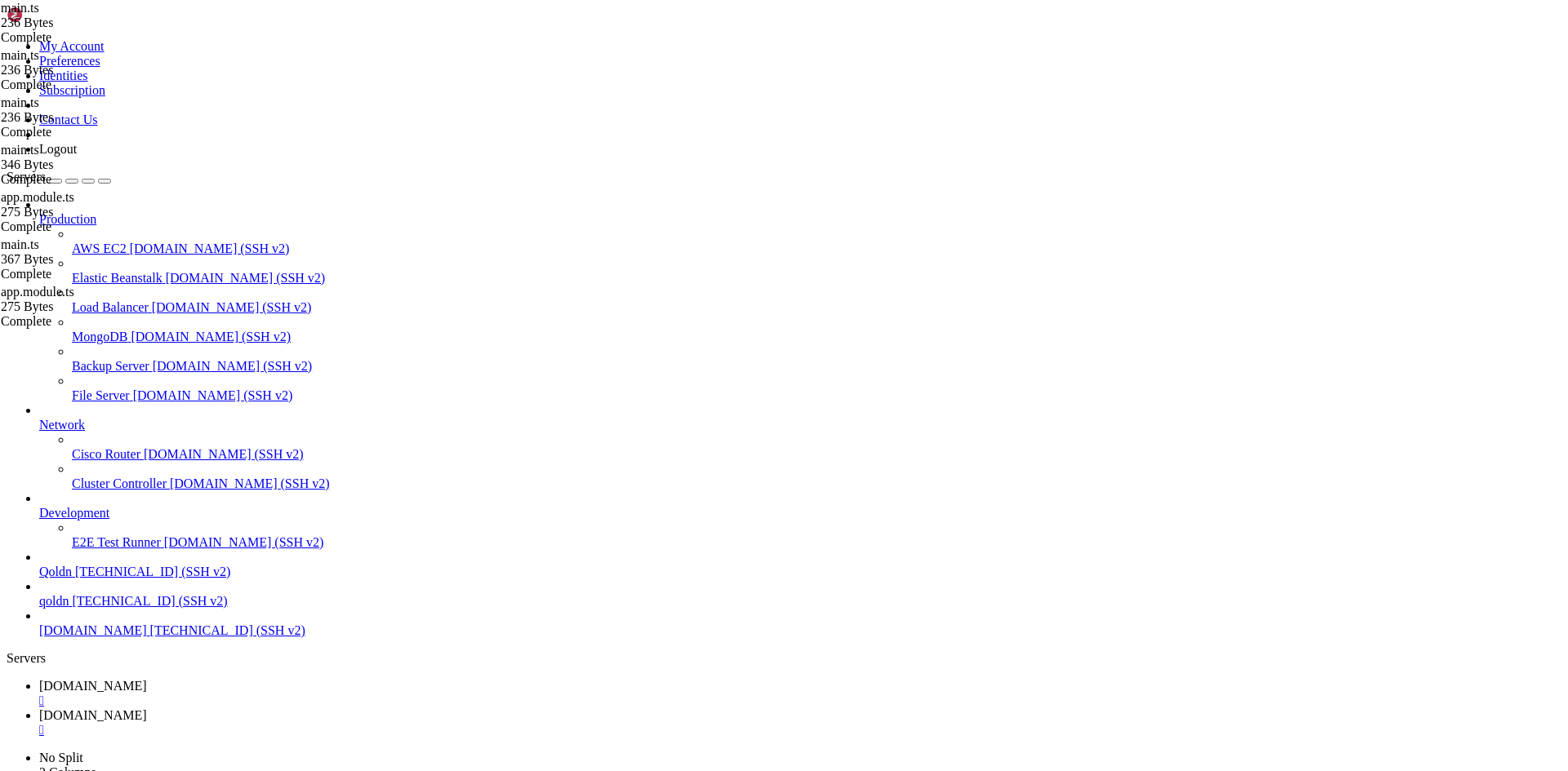
drag, startPoint x: 673, startPoint y: 1703, endPoint x: 465, endPoint y: 1624, distance: 222.5
drag, startPoint x: 678, startPoint y: 1533, endPoint x: 461, endPoint y: 1452, distance: 231.6
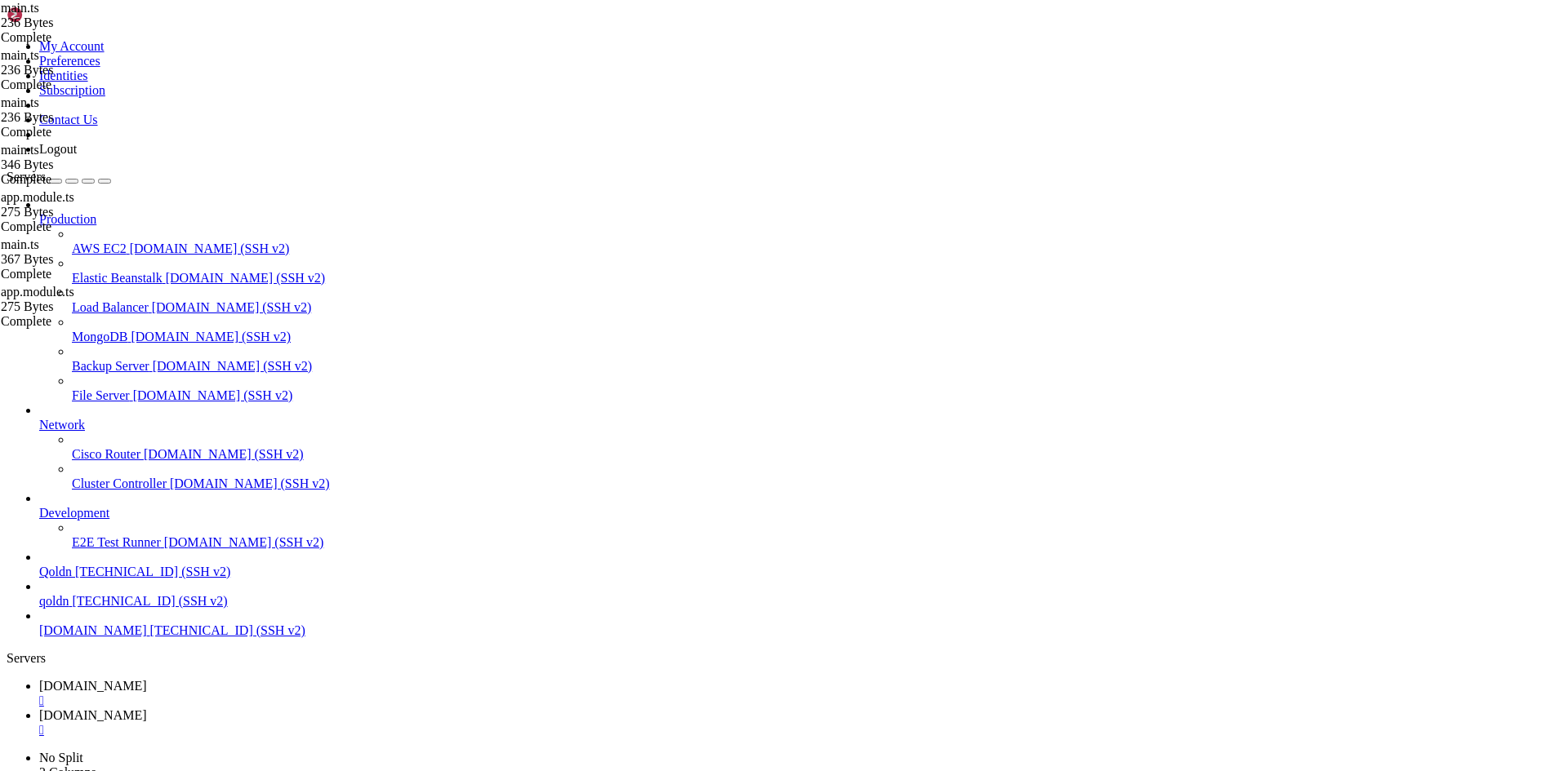
click at [147, 709] on span "[DOMAIN_NAME]" at bounding box center [93, 715] width 108 height 14
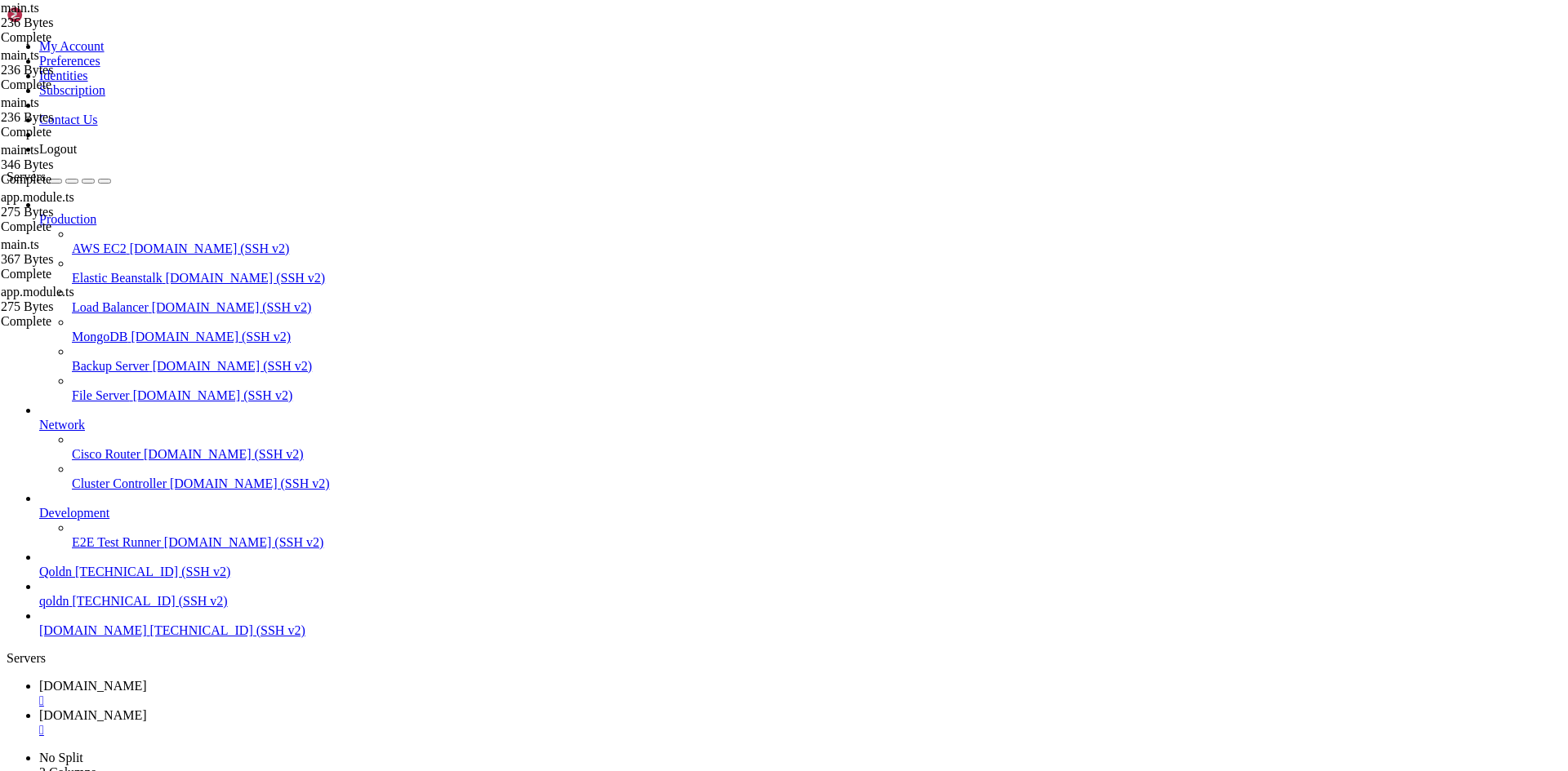
type textarea "bootstrap();"
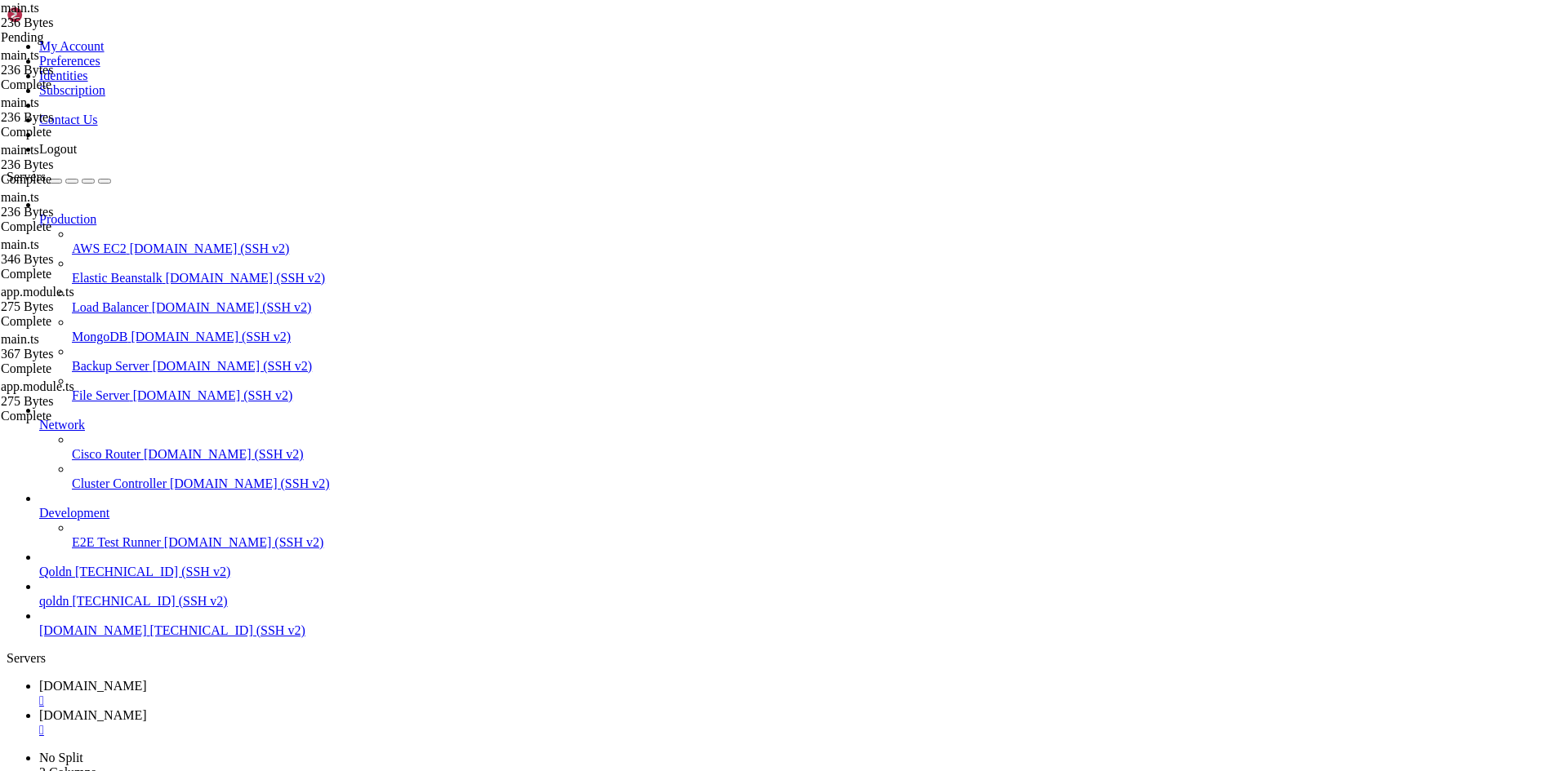
paste textarea "bootstrap();"
type textarea "bootstrap();"
type textarea "import { NestFactory } from '@nestjs/core';"
click at [39, 680] on icon at bounding box center [39, 686] width 0 height 14
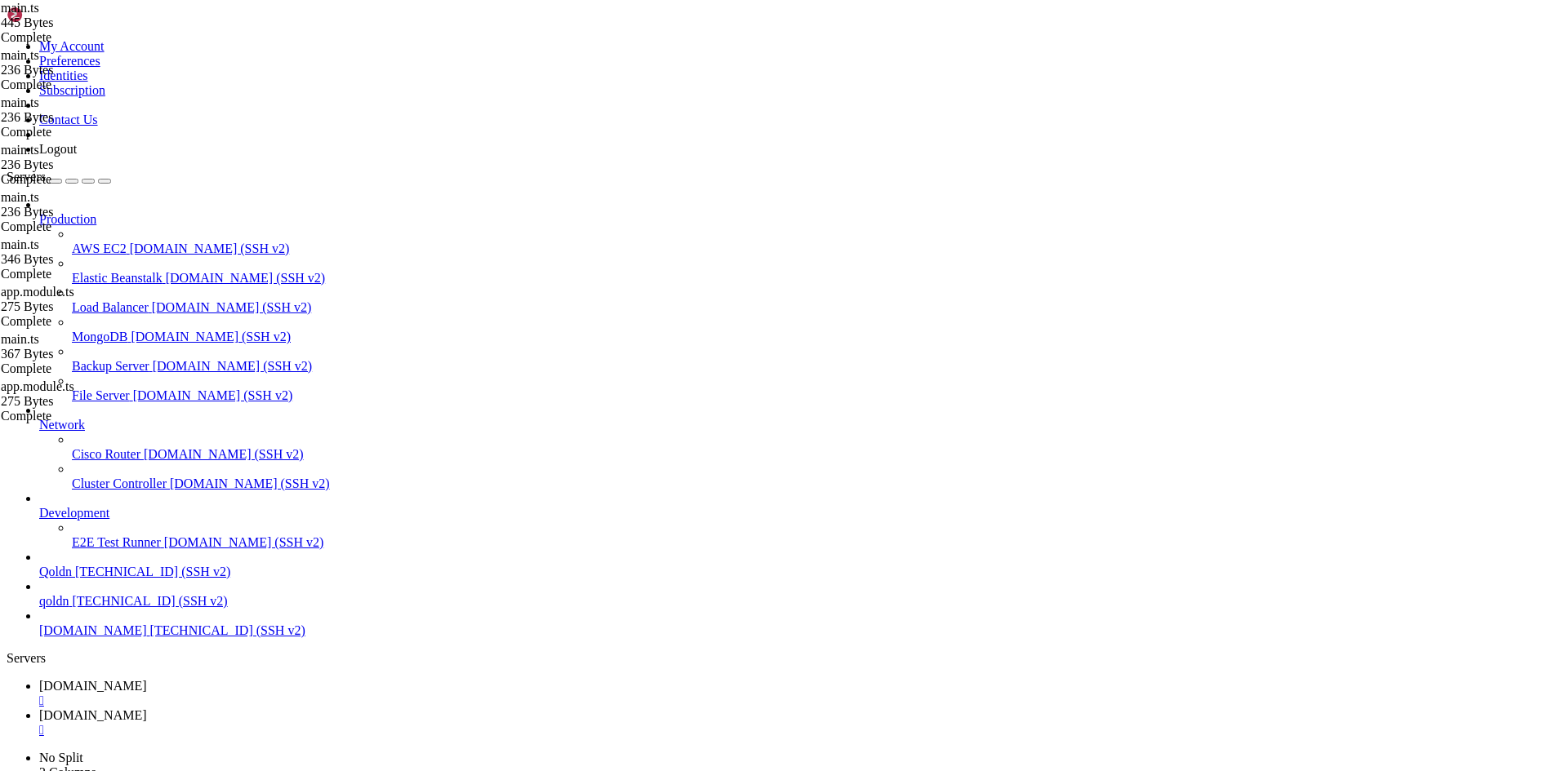
scroll to position [1818, 0]
click at [147, 709] on span "[DOMAIN_NAME]" at bounding box center [93, 715] width 108 height 14
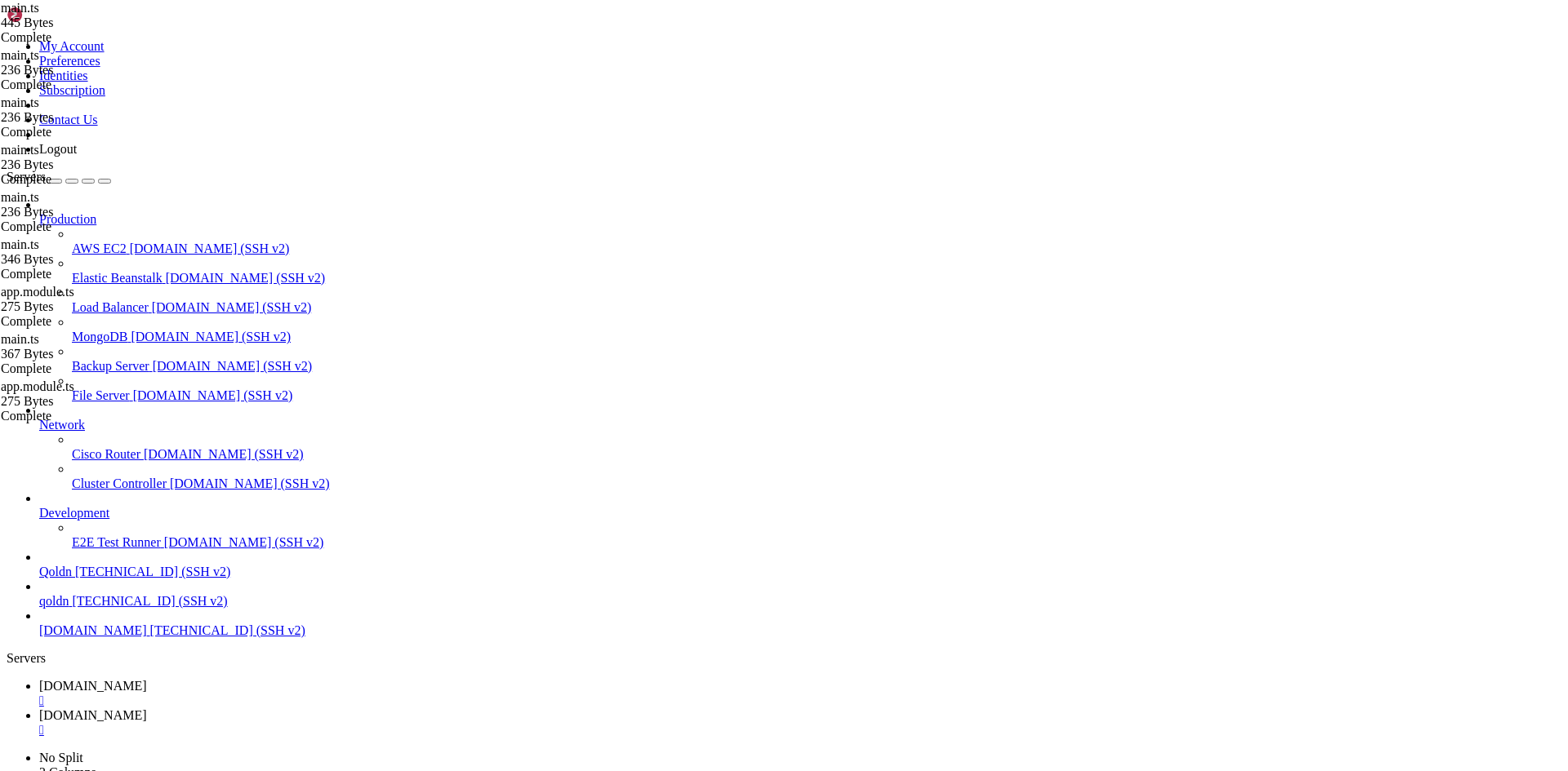
type input "/root/ecommerce_platform/backend/src/products"
click at [147, 680] on span "[DOMAIN_NAME]" at bounding box center [93, 686] width 108 height 14
